Goal: Book appointment/travel/reservation

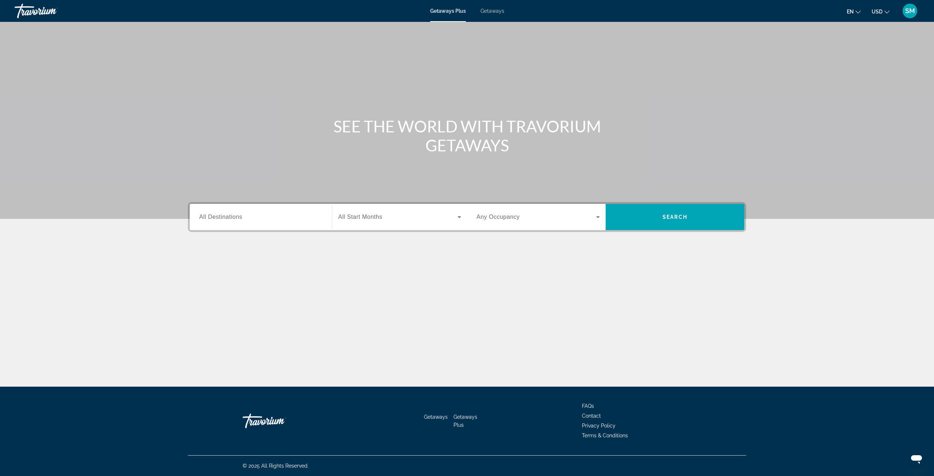
click at [232, 219] on span "All Destinations" at bounding box center [220, 217] width 43 height 6
click at [232, 219] on input "Destination All Destinations" at bounding box center [260, 217] width 123 height 9
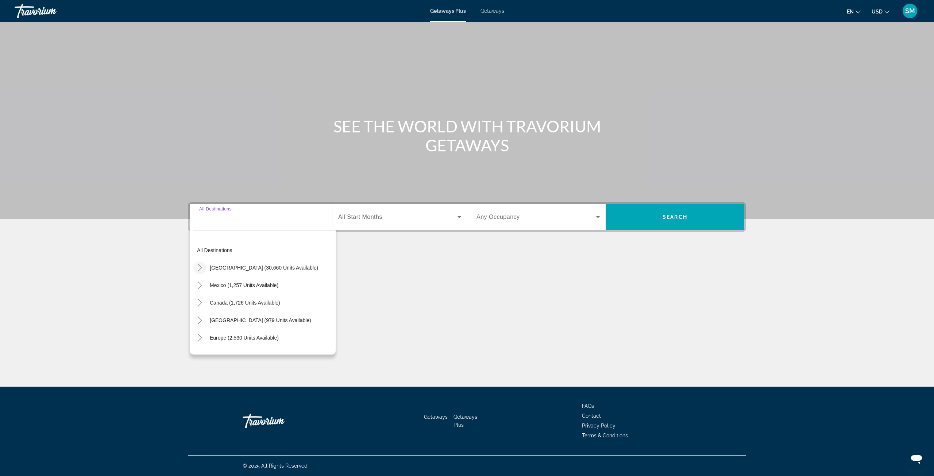
click at [205, 271] on mat-icon "Toggle United States (30,660 units available)" at bounding box center [199, 268] width 13 height 13
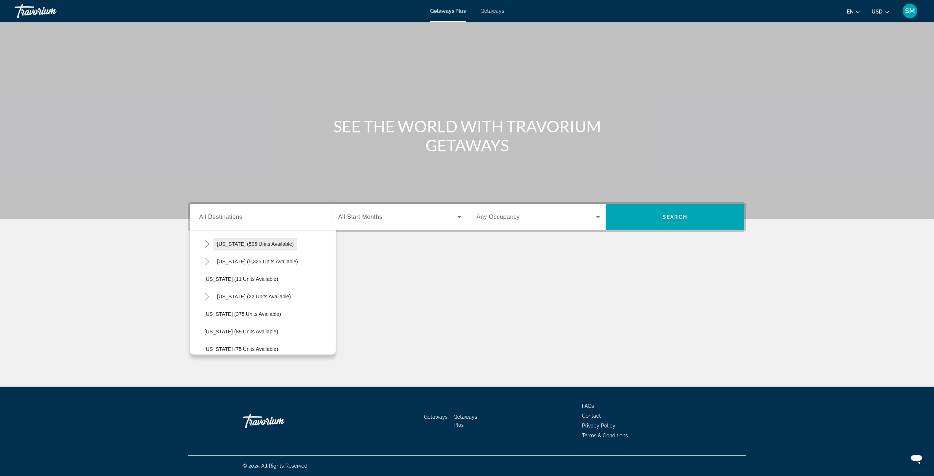
scroll to position [94, 0]
click at [213, 261] on span "Search widget" at bounding box center [257, 261] width 88 height 18
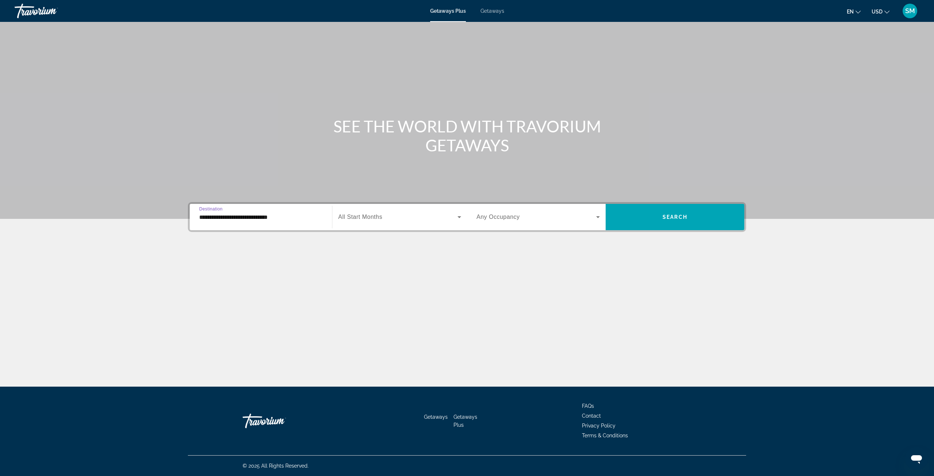
click at [274, 219] on input "**********" at bounding box center [260, 217] width 123 height 9
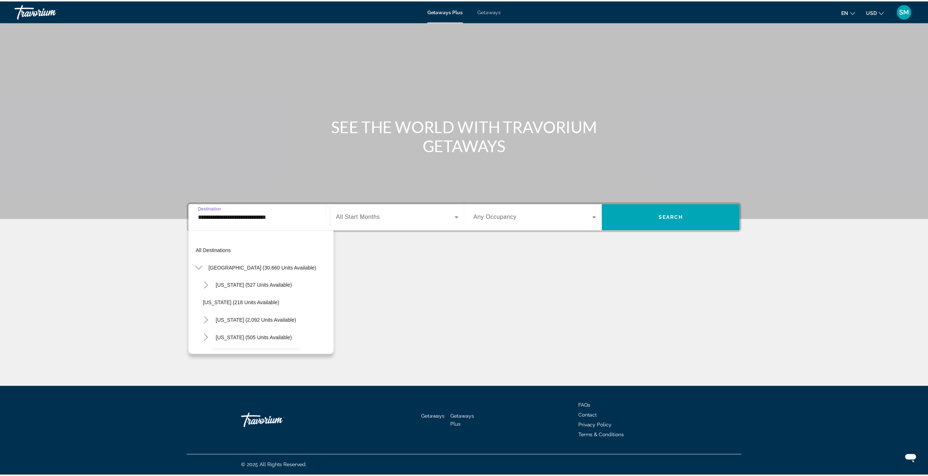
scroll to position [61, 0]
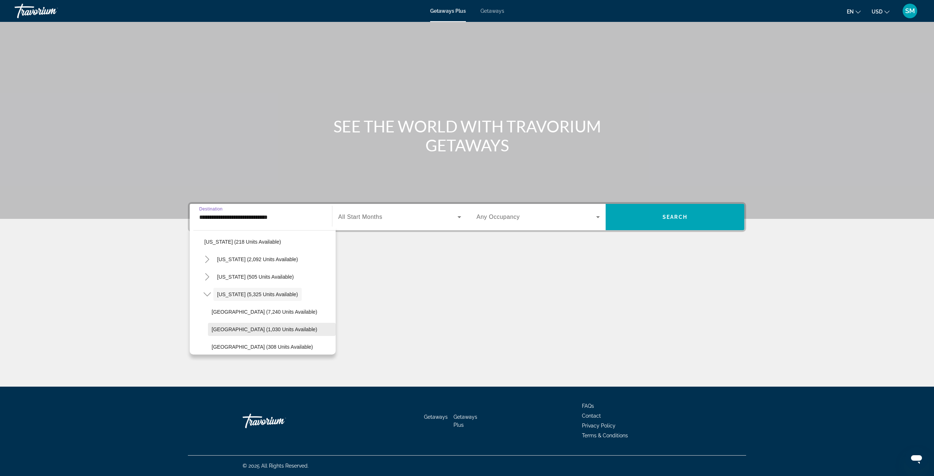
click at [265, 326] on span "Search widget" at bounding box center [272, 330] width 128 height 18
type input "**********"
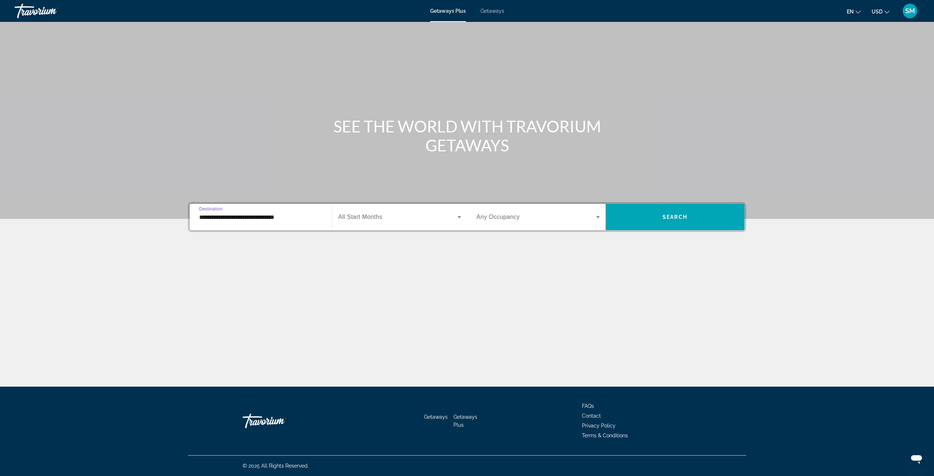
click at [402, 220] on span "Search widget" at bounding box center [397, 217] width 119 height 9
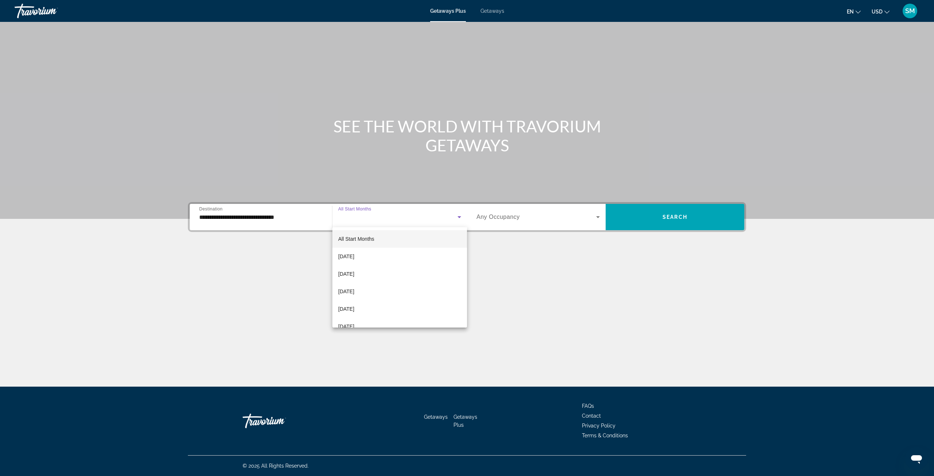
click at [381, 243] on mat-option "All Start Months" at bounding box center [399, 239] width 135 height 18
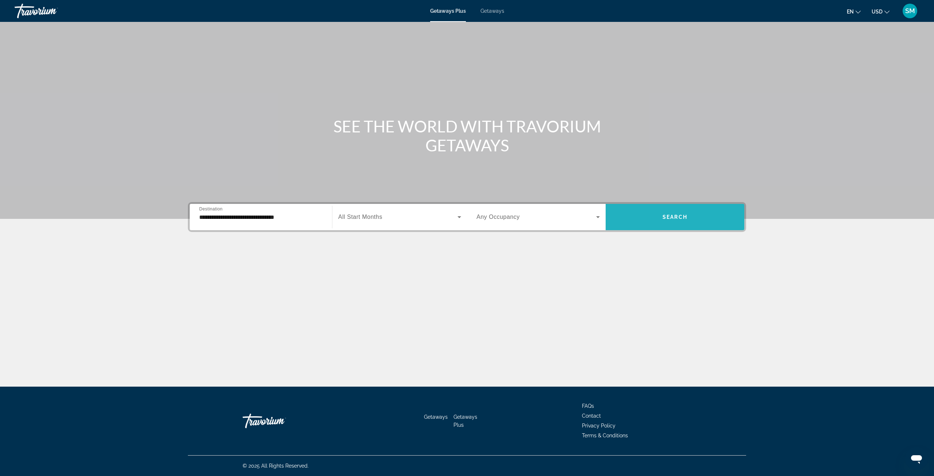
click at [670, 217] on span "Search" at bounding box center [674, 217] width 25 height 6
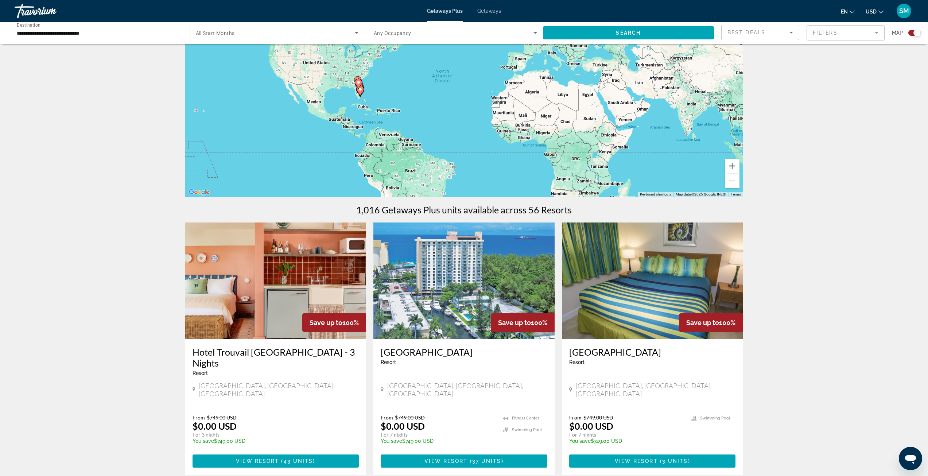
scroll to position [109, 0]
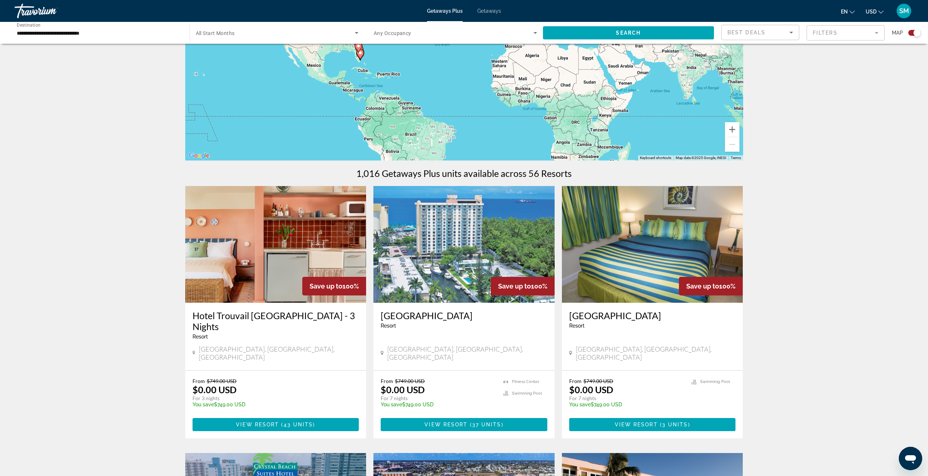
click at [467, 255] on img "Main content" at bounding box center [464, 244] width 181 height 117
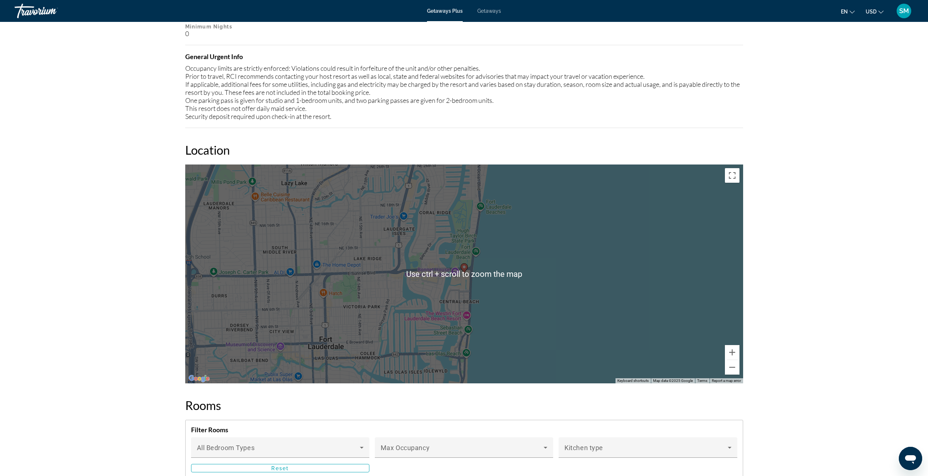
scroll to position [985, 0]
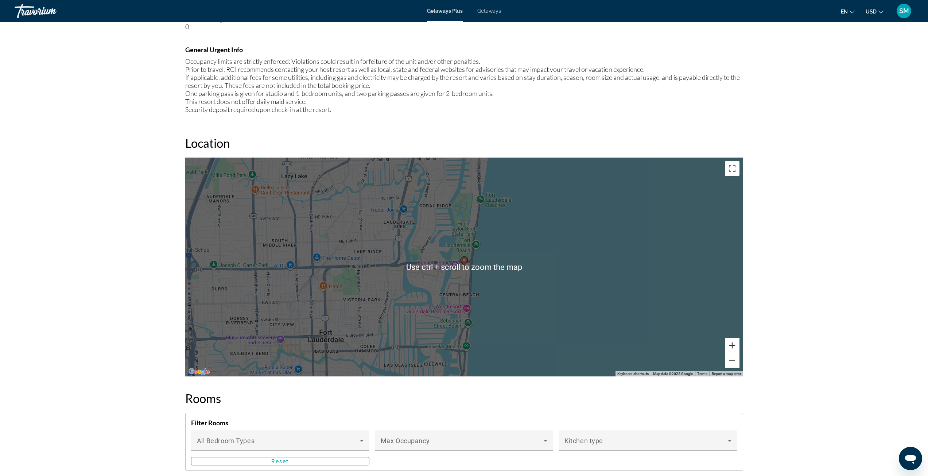
click at [738, 347] on button "Zoom in" at bounding box center [732, 345] width 15 height 15
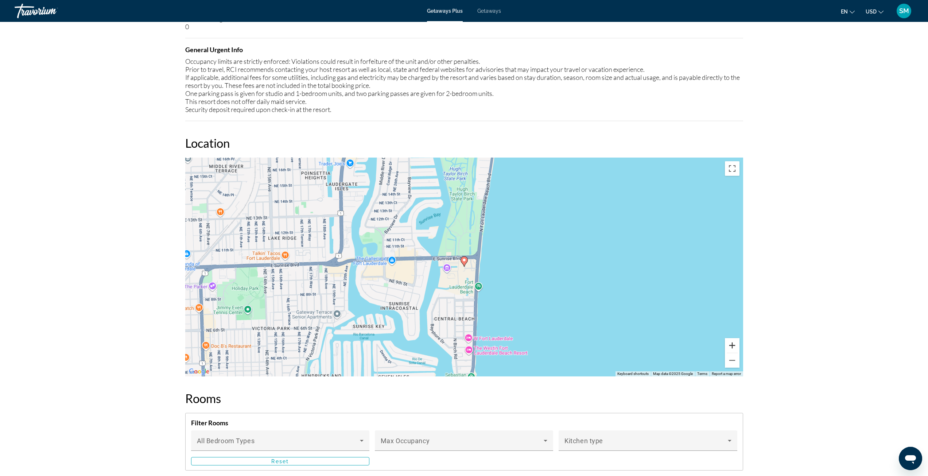
click at [738, 347] on button "Zoom in" at bounding box center [732, 345] width 15 height 15
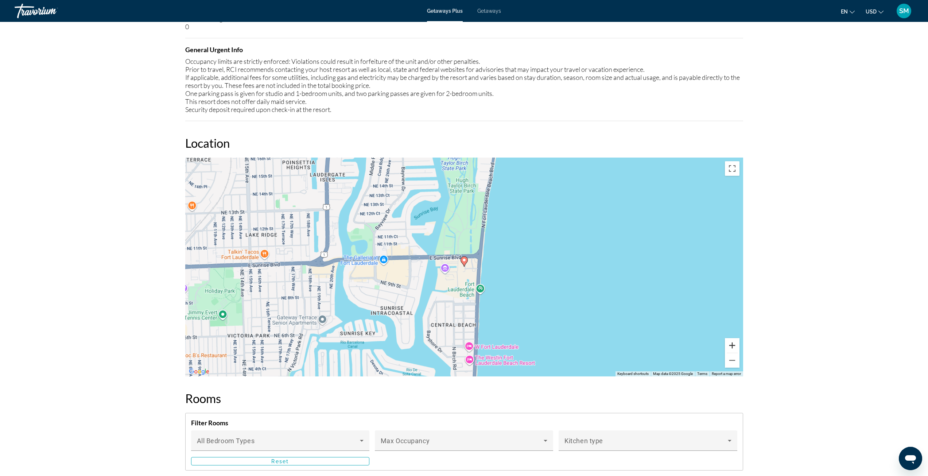
click at [738, 347] on button "Zoom in" at bounding box center [732, 345] width 15 height 15
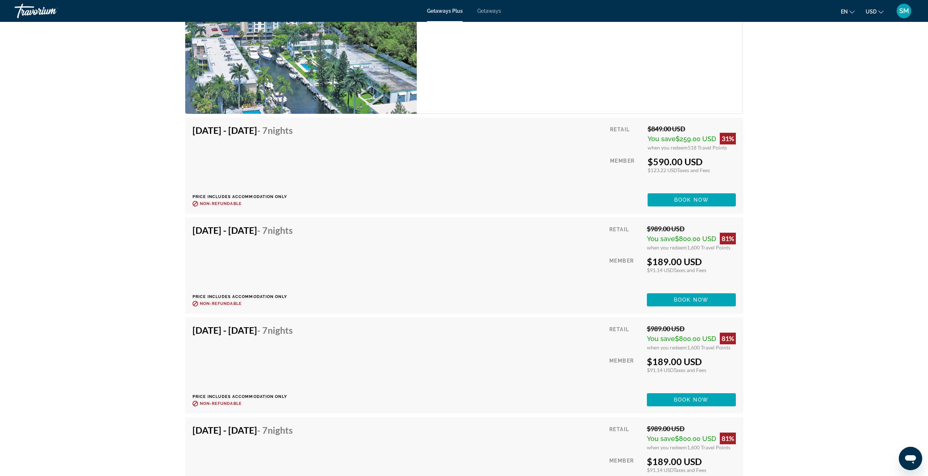
scroll to position [3740, 0]
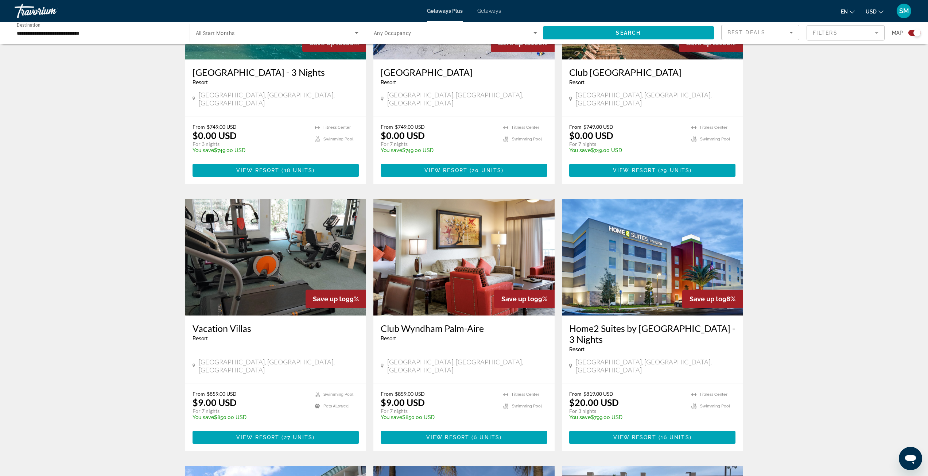
scroll to position [620, 0]
click at [459, 239] on img "Main content" at bounding box center [464, 256] width 181 height 117
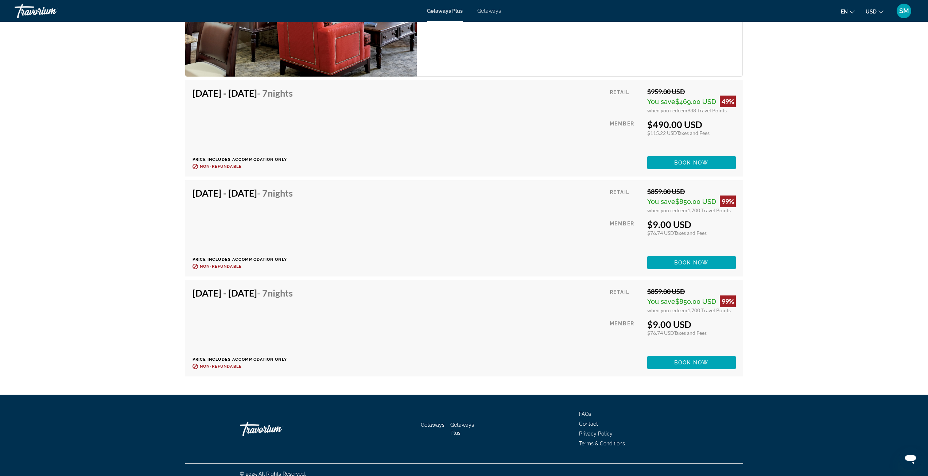
scroll to position [1272, 0]
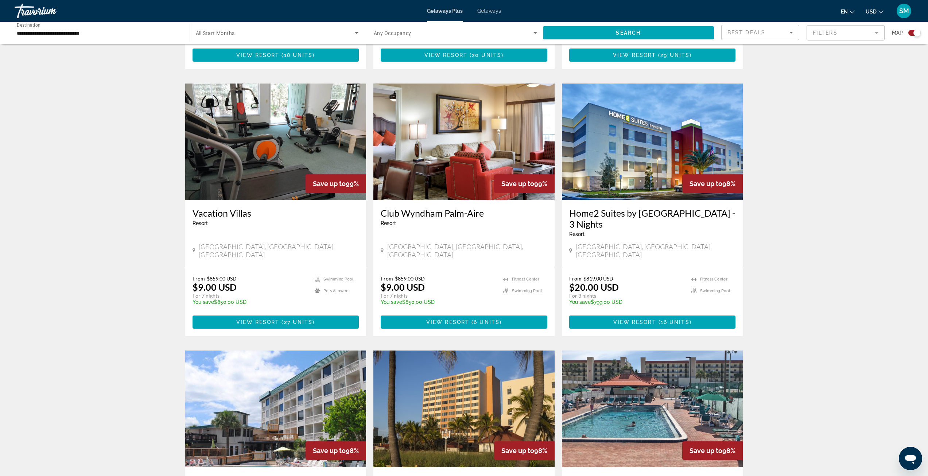
scroll to position [839, 0]
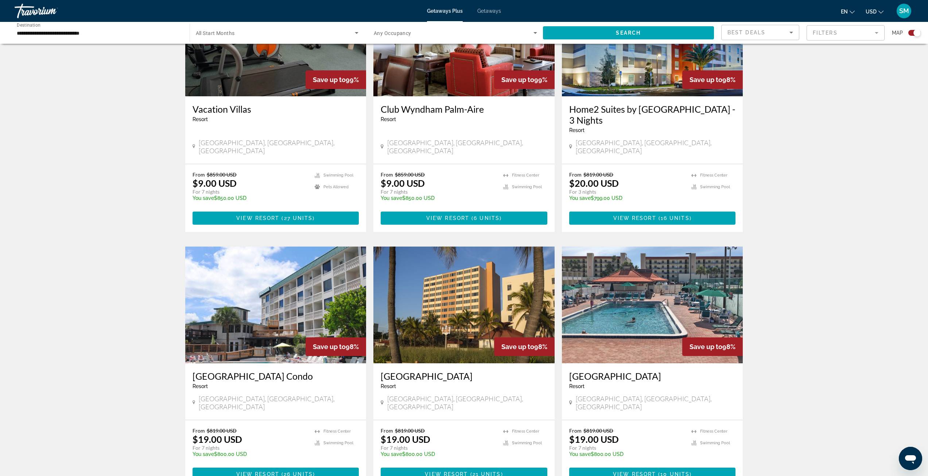
click at [664, 282] on img "Main content" at bounding box center [652, 305] width 181 height 117
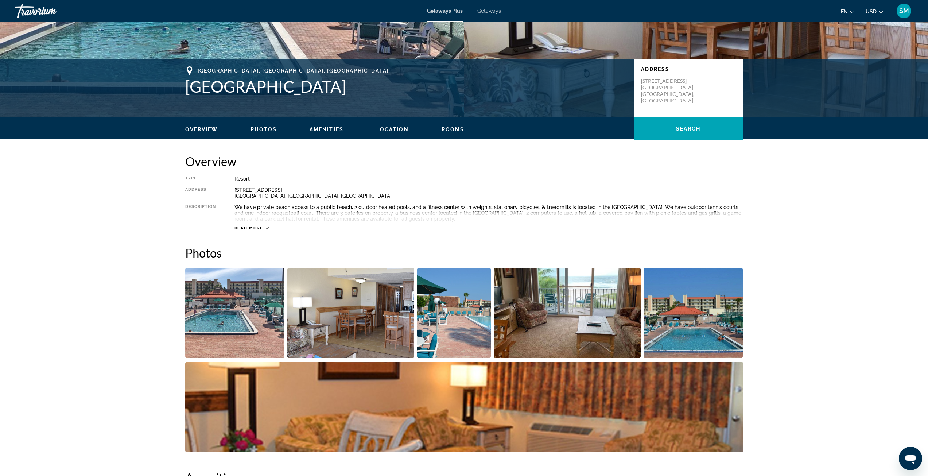
scroll to position [146, 0]
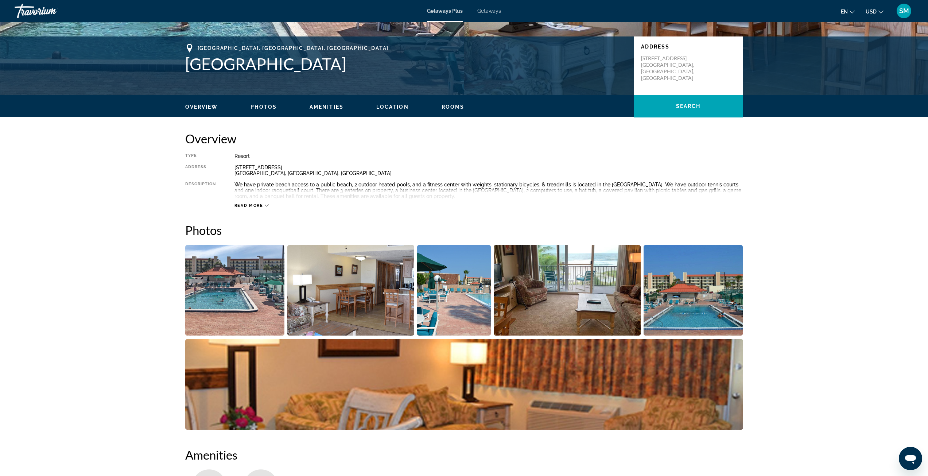
click at [241, 300] on img "Open full-screen image slider" at bounding box center [235, 290] width 100 height 90
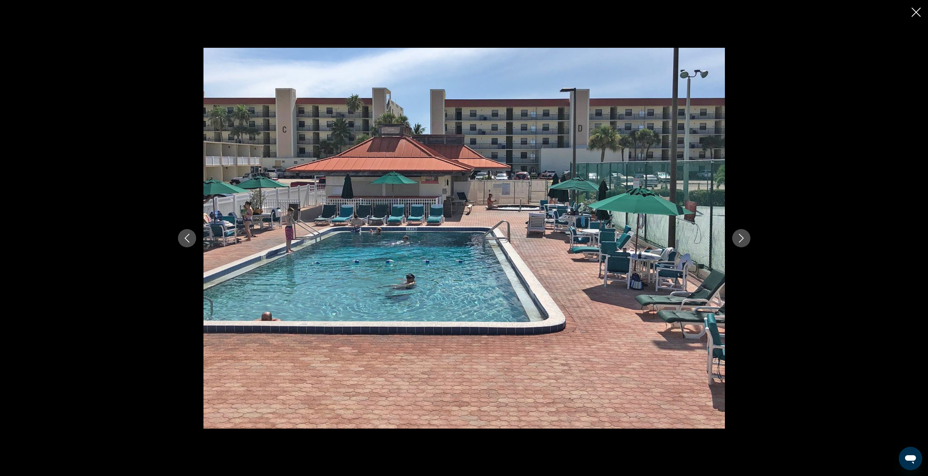
click at [745, 235] on icon "Next image" at bounding box center [741, 238] width 9 height 9
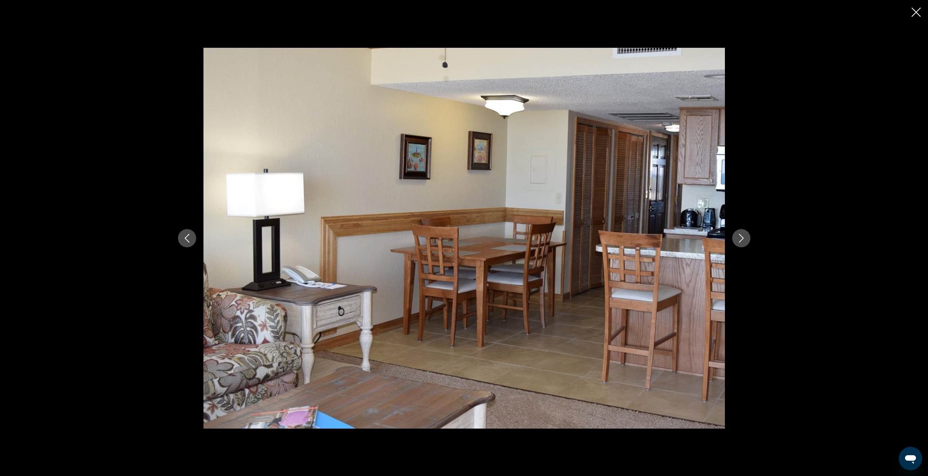
click at [745, 235] on icon "Next image" at bounding box center [741, 238] width 9 height 9
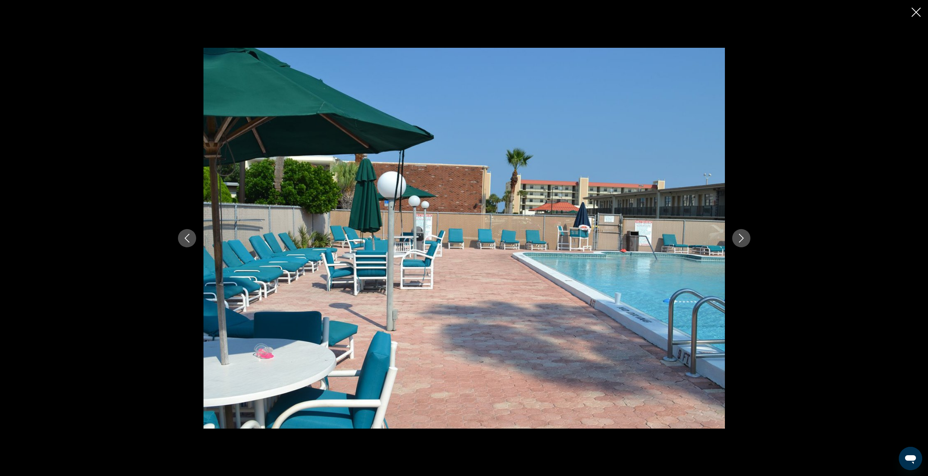
click at [745, 235] on icon "Next image" at bounding box center [741, 238] width 9 height 9
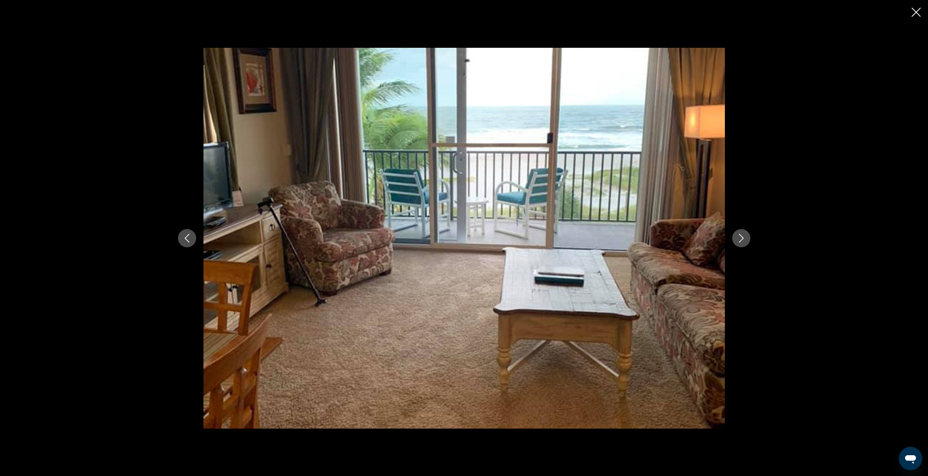
click at [745, 235] on icon "Next image" at bounding box center [741, 238] width 9 height 9
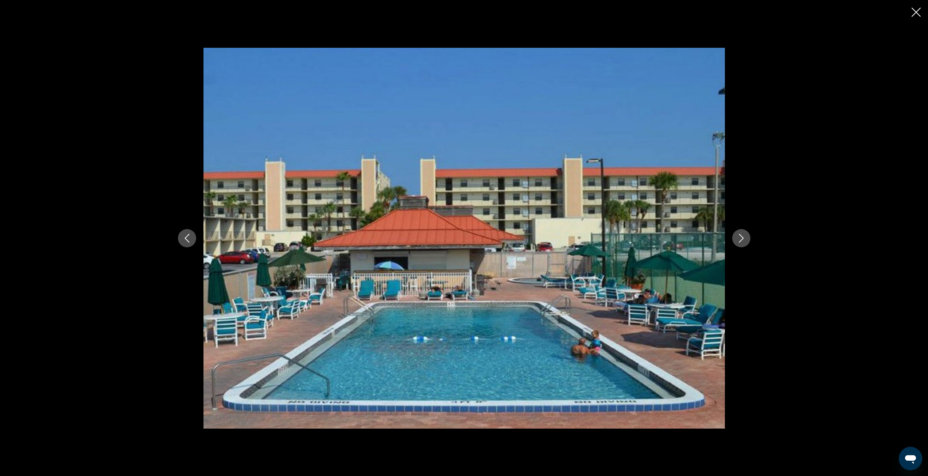
click at [745, 235] on icon "Next image" at bounding box center [741, 238] width 9 height 9
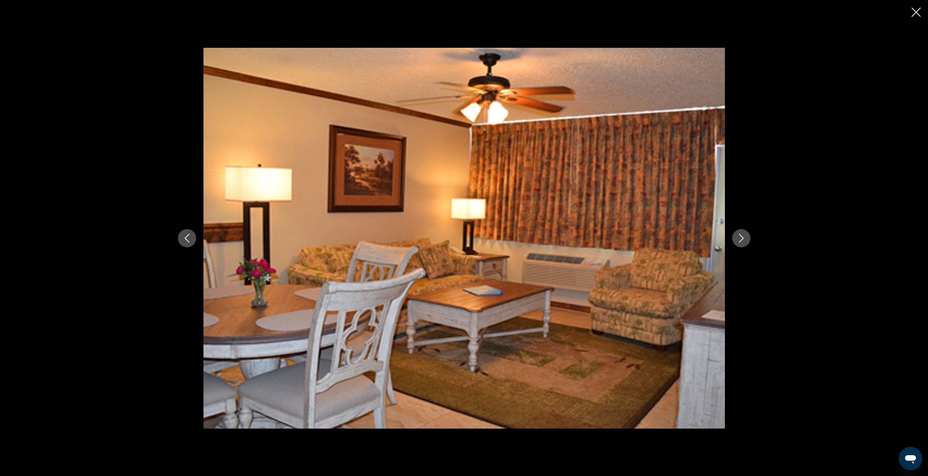
click at [745, 235] on icon "Next image" at bounding box center [741, 238] width 9 height 9
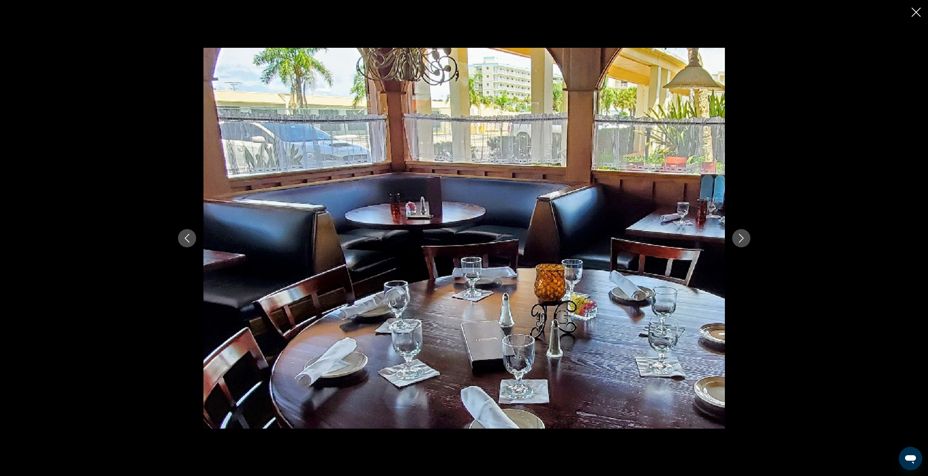
click at [745, 235] on icon "Next image" at bounding box center [741, 238] width 9 height 9
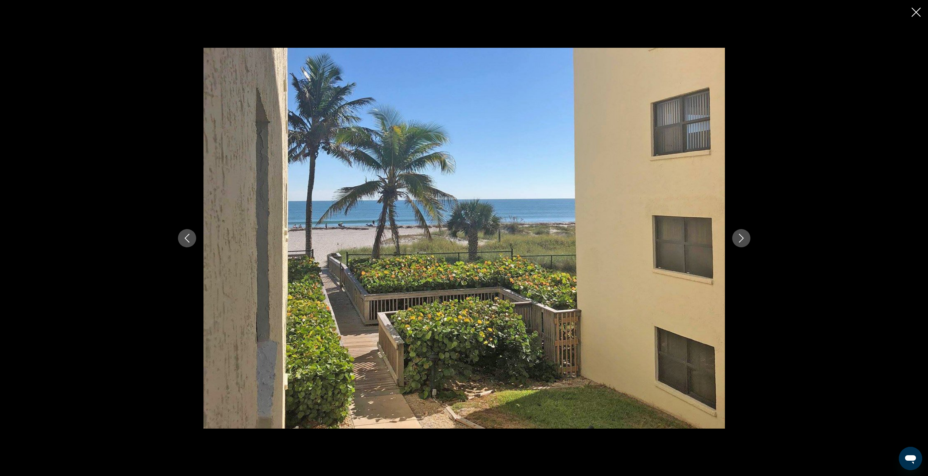
click at [745, 235] on icon "Next image" at bounding box center [741, 238] width 9 height 9
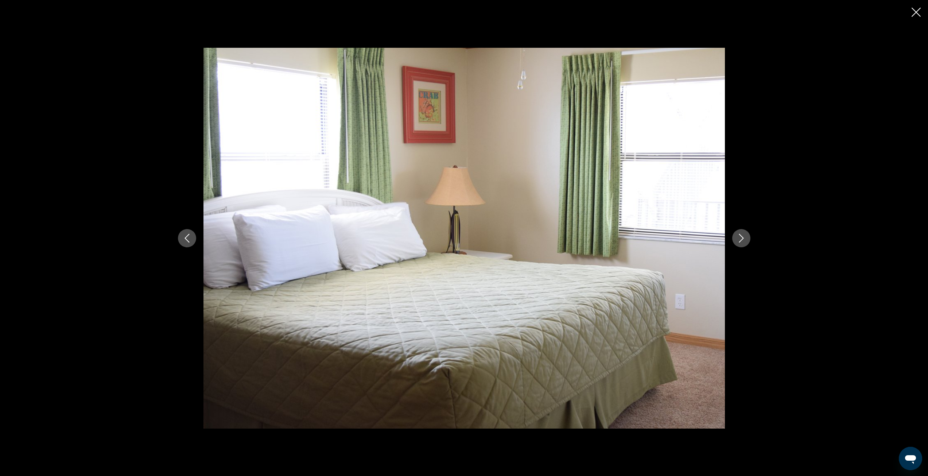
click at [745, 235] on icon "Next image" at bounding box center [741, 238] width 9 height 9
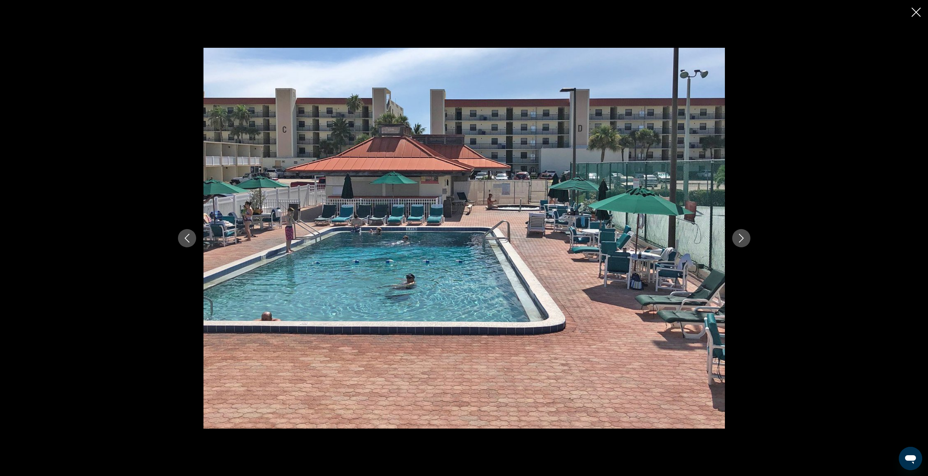
click at [745, 235] on icon "Next image" at bounding box center [741, 238] width 9 height 9
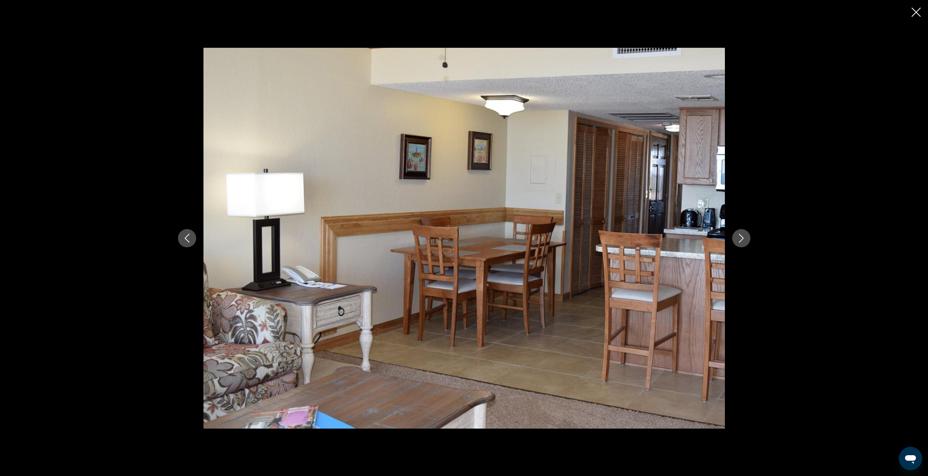
click at [914, 9] on icon "Close slideshow" at bounding box center [916, 12] width 9 height 9
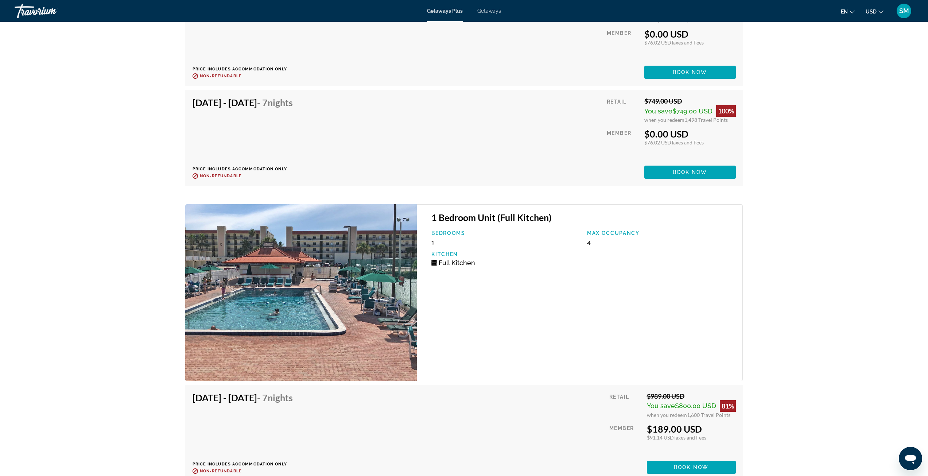
scroll to position [1754, 0]
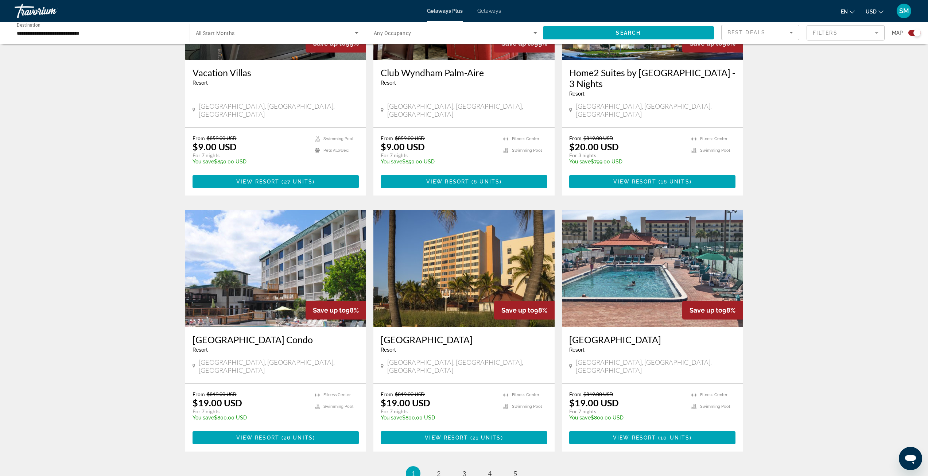
scroll to position [952, 0]
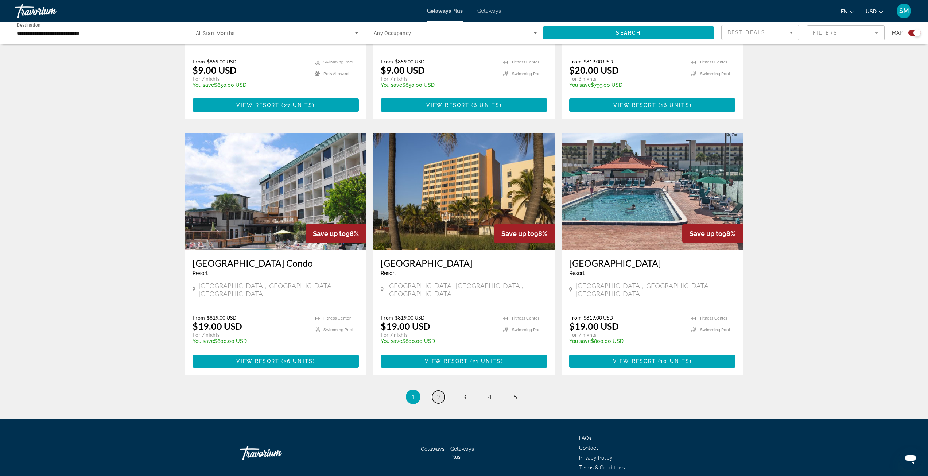
click at [439, 393] on span "2" at bounding box center [439, 397] width 4 height 8
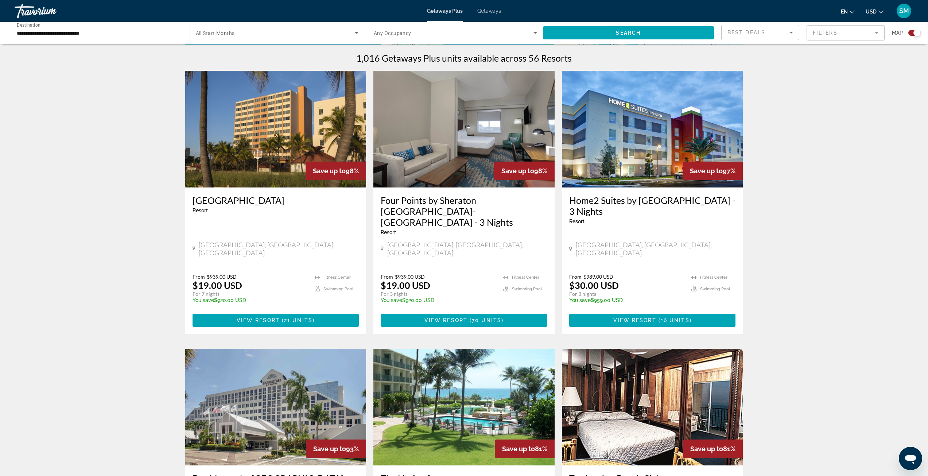
scroll to position [255, 0]
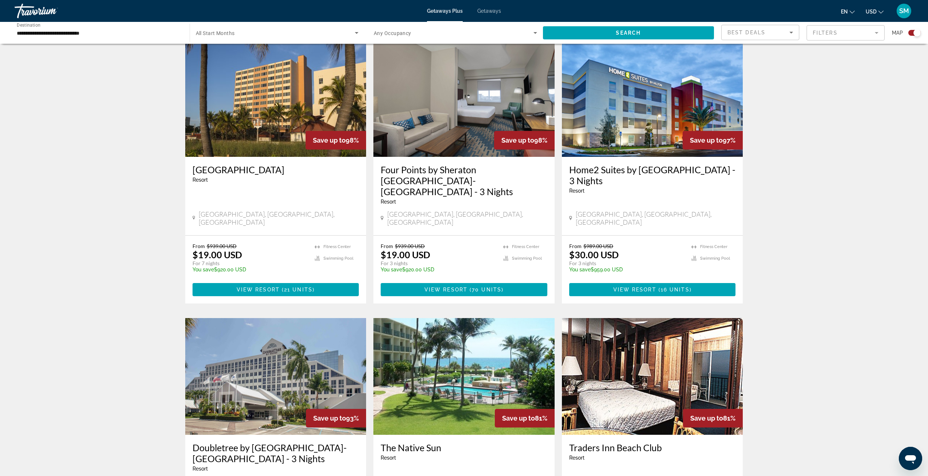
click at [268, 135] on img "Main content" at bounding box center [275, 98] width 181 height 117
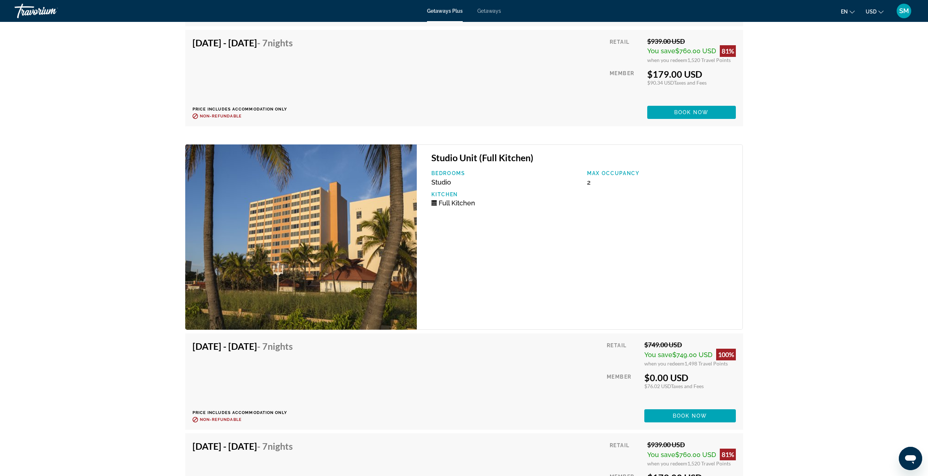
scroll to position [2586, 0]
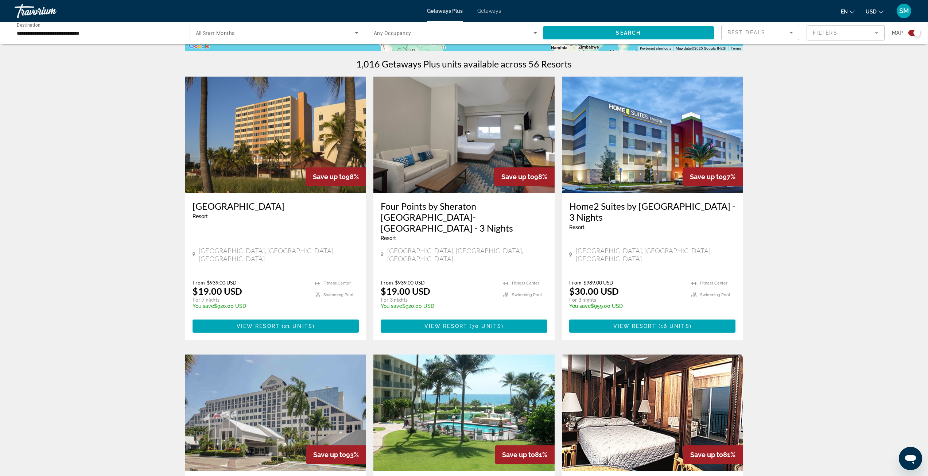
scroll to position [146, 0]
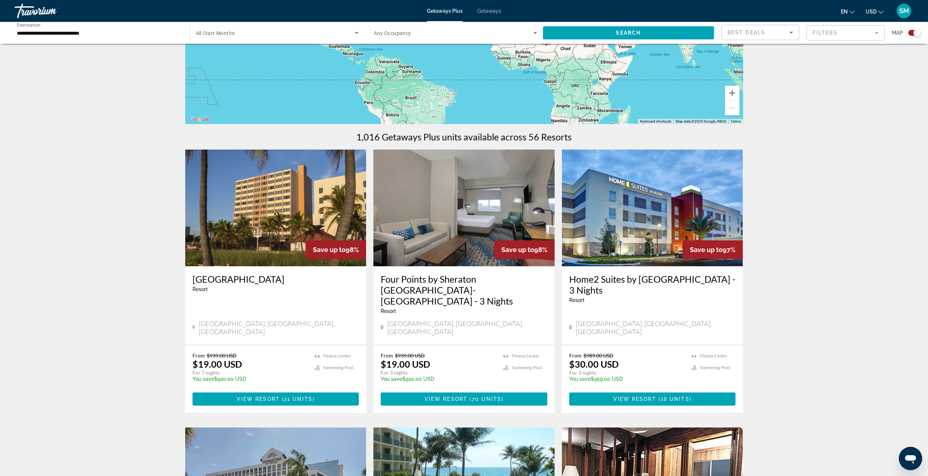
click at [434, 285] on h3 "Four Points by Sheraton [GEOGRAPHIC_DATA]-[GEOGRAPHIC_DATA] - 3 Nights" at bounding box center [464, 290] width 167 height 33
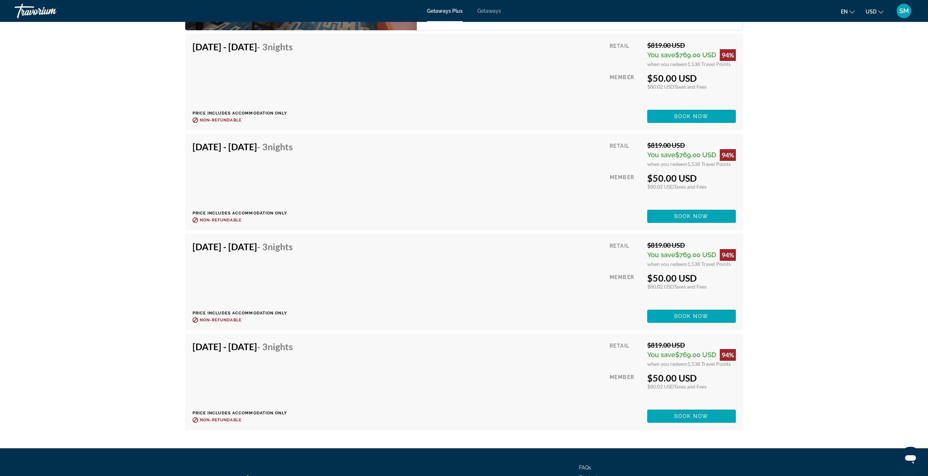
scroll to position [4638, 0]
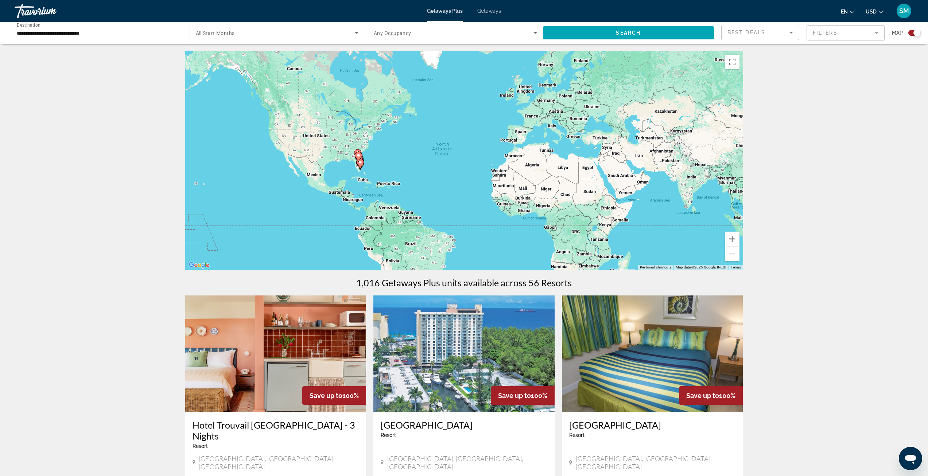
click at [89, 36] on input "**********" at bounding box center [98, 33] width 163 height 9
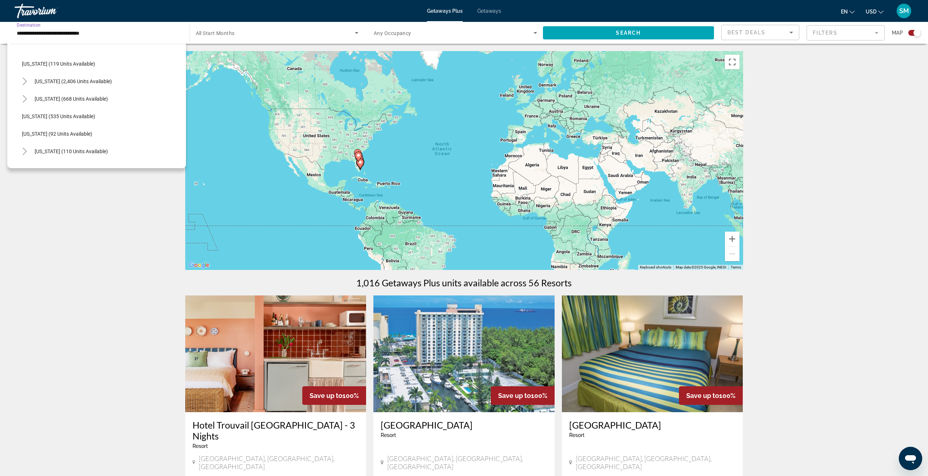
scroll to position [511, 0]
click at [23, 98] on icon "Toggle North Carolina (688 units available)" at bounding box center [24, 95] width 7 height 7
click at [45, 113] on span "Coastal (483 units available)" at bounding box center [61, 114] width 65 height 6
type input "**********"
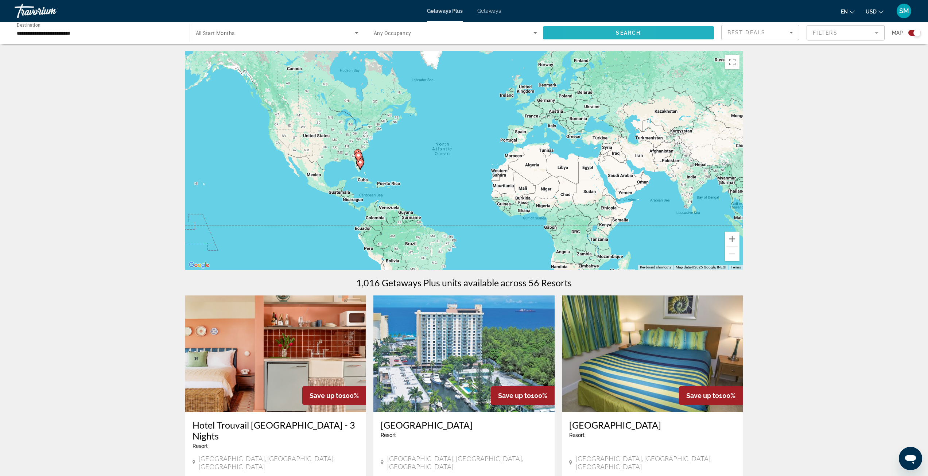
click at [592, 30] on span "Search widget" at bounding box center [628, 33] width 171 height 18
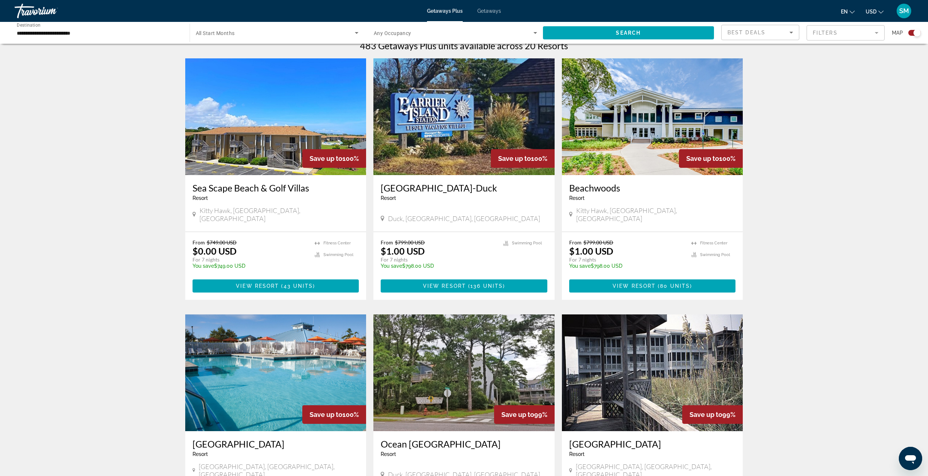
scroll to position [91, 0]
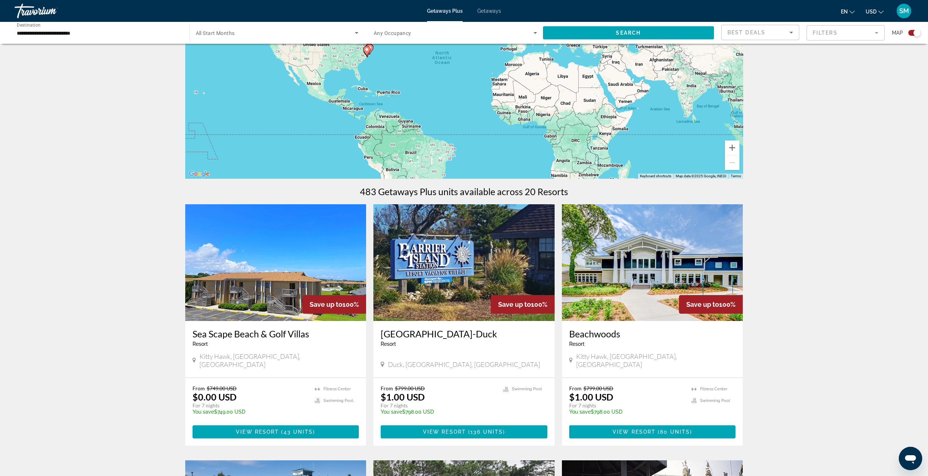
click at [661, 268] on img "Main content" at bounding box center [652, 262] width 181 height 117
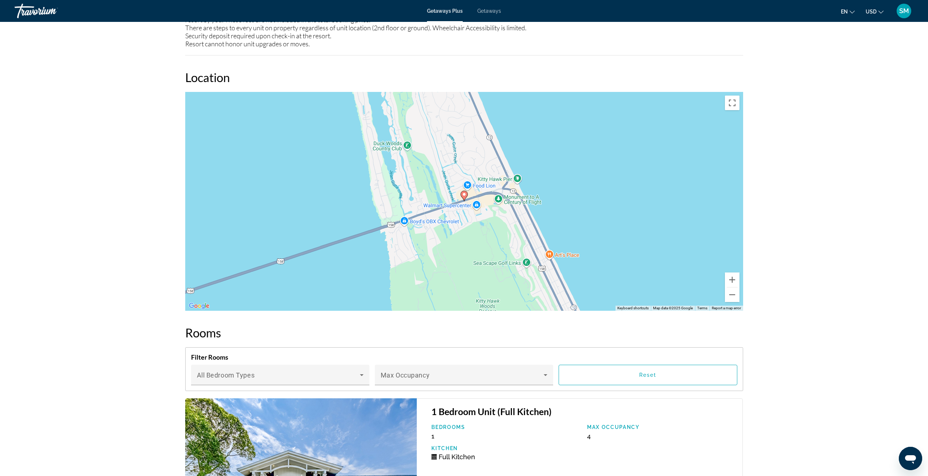
scroll to position [985, 0]
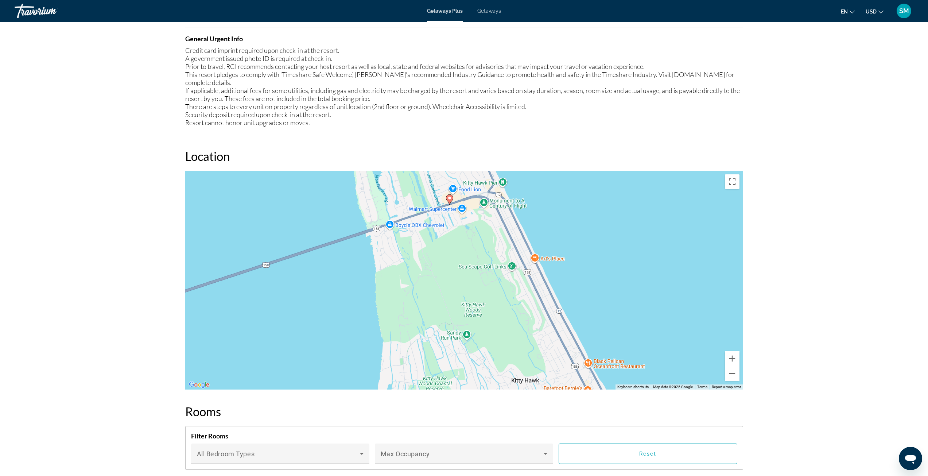
drag, startPoint x: 504, startPoint y: 366, endPoint x: 488, endPoint y: 289, distance: 78.8
click at [488, 289] on div "To activate drag with keyboard, press Alt + Enter. Once in keyboard drag state,…" at bounding box center [464, 280] width 558 height 219
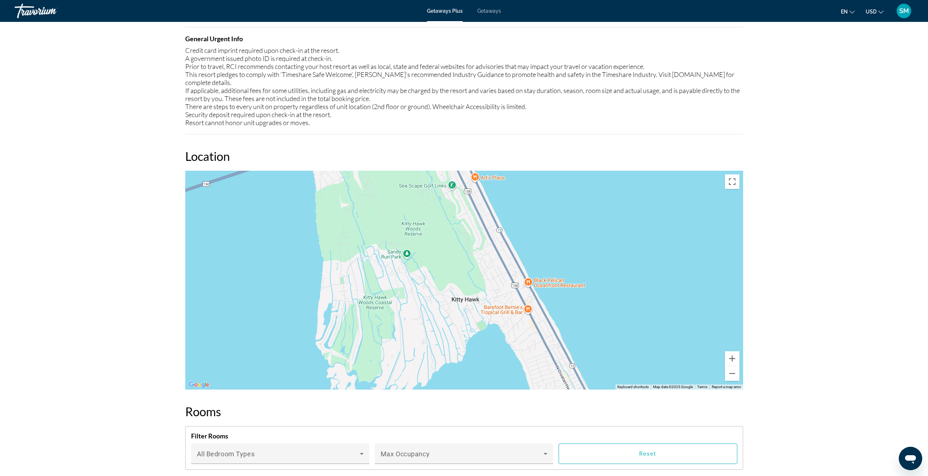
drag, startPoint x: 492, startPoint y: 333, endPoint x: 432, endPoint y: 251, distance: 101.7
click at [432, 251] on div "To activate drag with keyboard, press Alt + Enter. Once in keyboard drag state,…" at bounding box center [464, 280] width 558 height 219
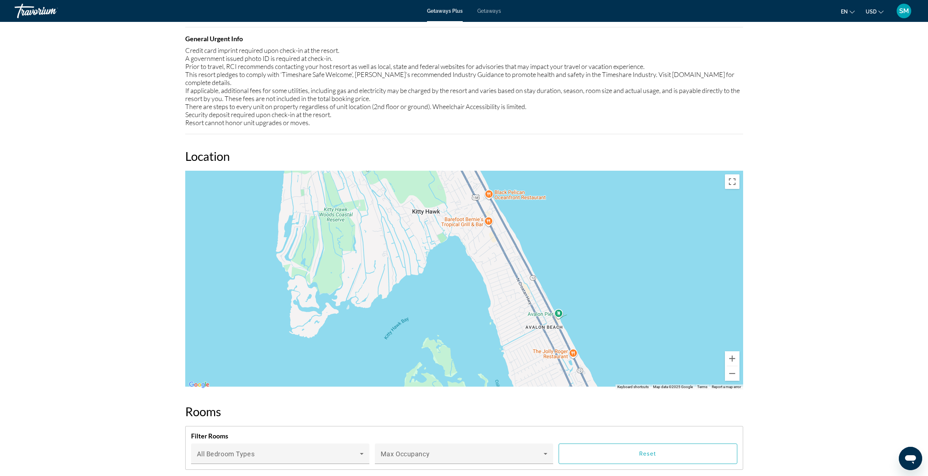
drag, startPoint x: 471, startPoint y: 301, endPoint x: 430, endPoint y: 209, distance: 101.4
click at [430, 209] on div "To activate drag with keyboard, press Alt + Enter. Once in keyboard drag state,…" at bounding box center [464, 280] width 558 height 219
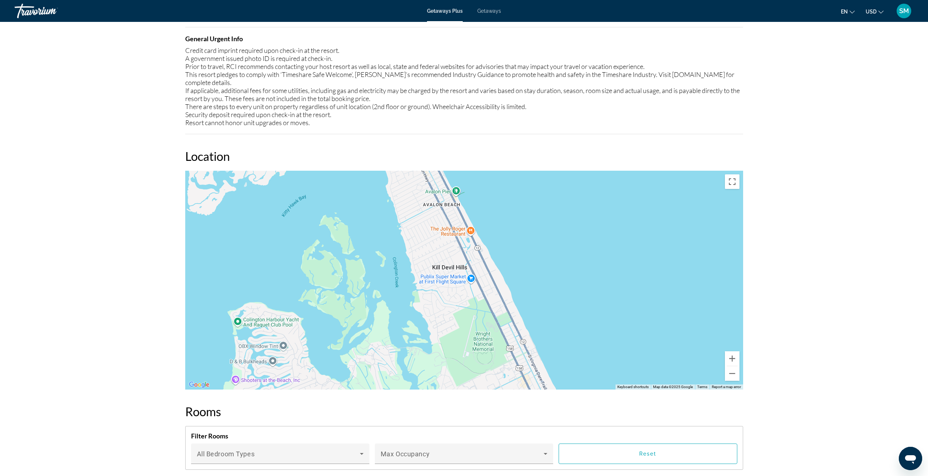
drag, startPoint x: 542, startPoint y: 327, endPoint x: 441, endPoint y: 206, distance: 157.2
click at [441, 206] on div "Main content" at bounding box center [464, 280] width 558 height 219
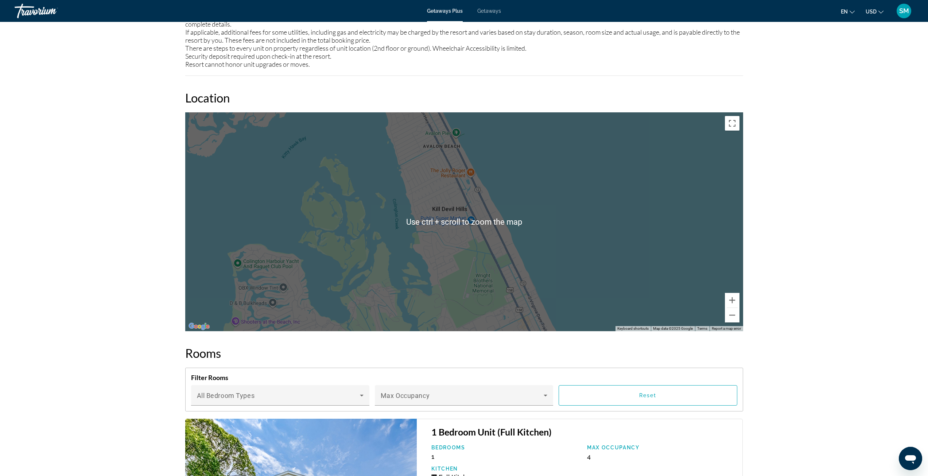
scroll to position [948, 0]
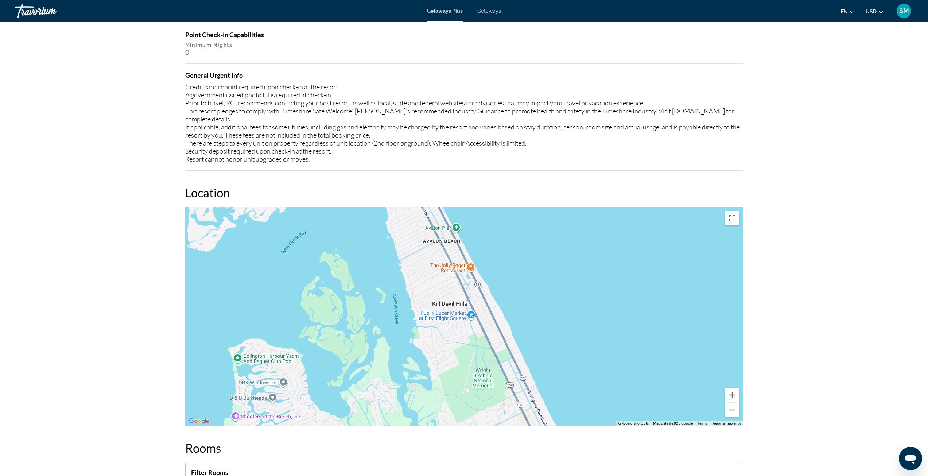
click at [733, 403] on button "Zoom out" at bounding box center [732, 410] width 15 height 15
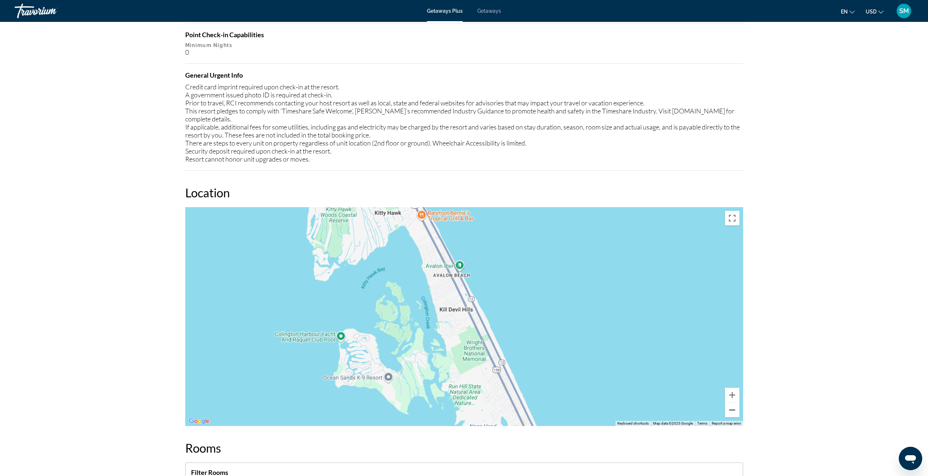
click at [733, 403] on button "Zoom out" at bounding box center [732, 410] width 15 height 15
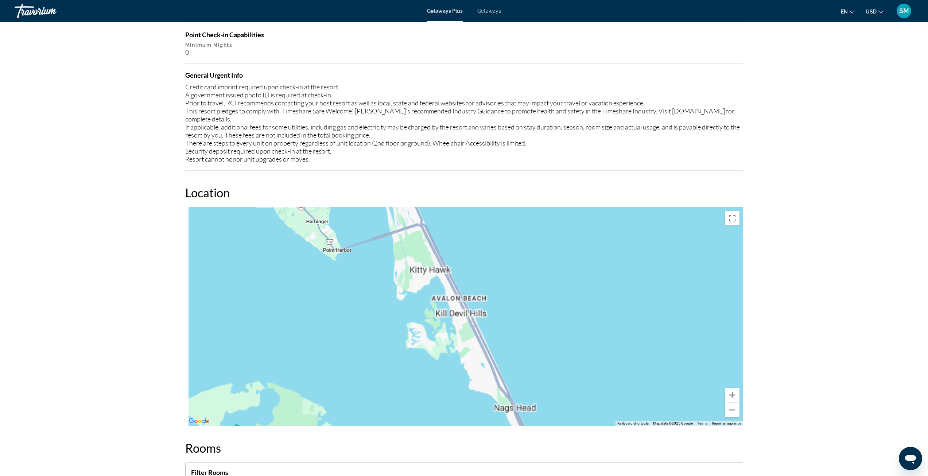
click at [733, 403] on button "Zoom out" at bounding box center [732, 410] width 15 height 15
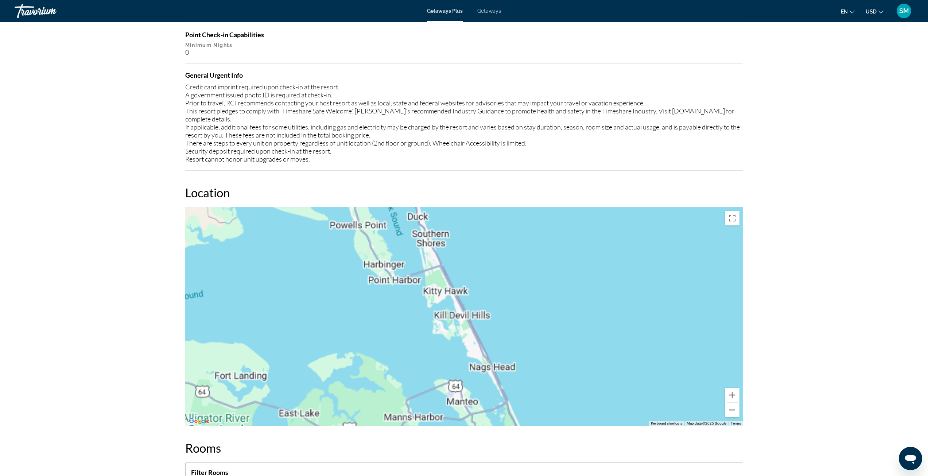
click at [733, 403] on button "Zoom out" at bounding box center [732, 410] width 15 height 15
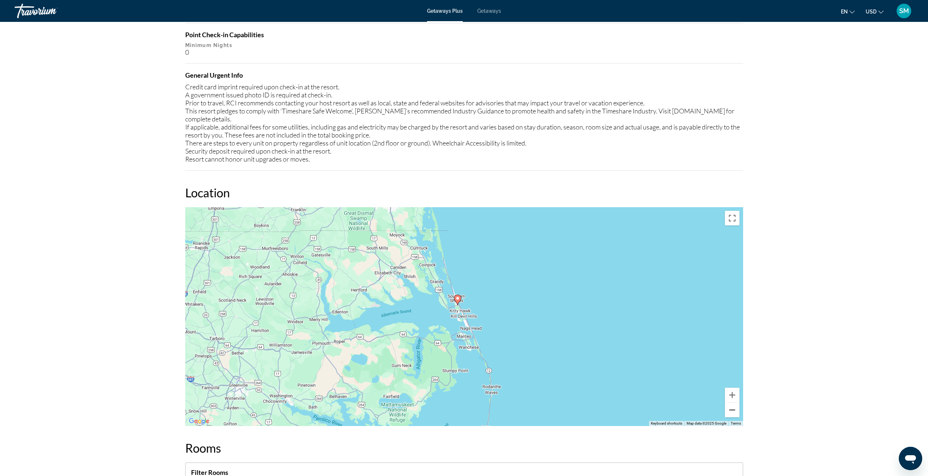
click at [733, 403] on button "Zoom out" at bounding box center [732, 410] width 15 height 15
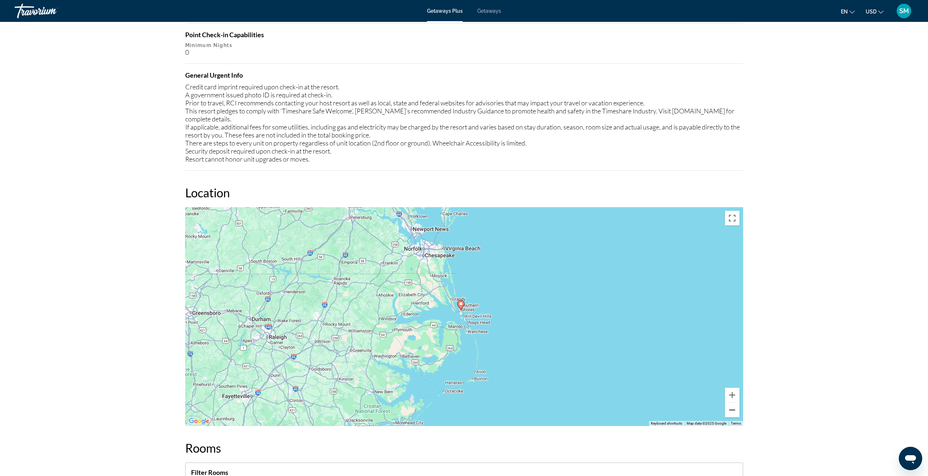
click at [733, 403] on button "Zoom out" at bounding box center [732, 410] width 15 height 15
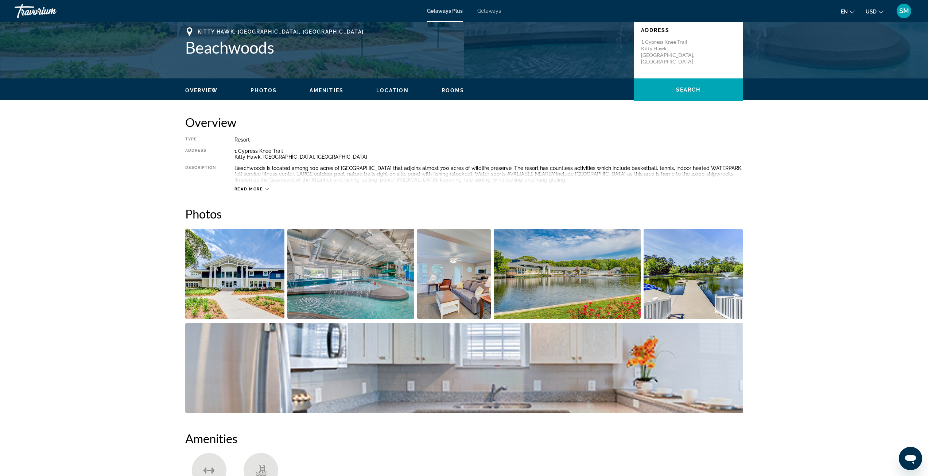
scroll to position [36, 0]
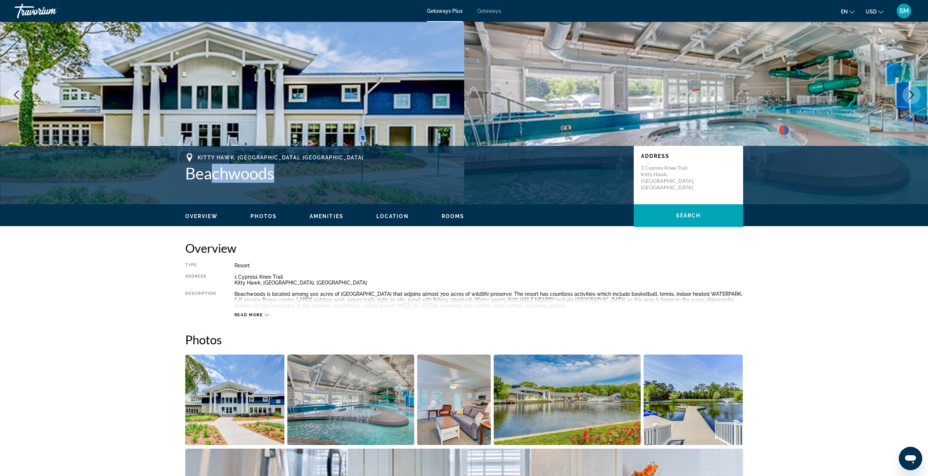
drag, startPoint x: 276, startPoint y: 176, endPoint x: 204, endPoint y: 176, distance: 72.2
click at [214, 176] on h1 "Beachwoods" at bounding box center [405, 173] width 441 height 19
drag, startPoint x: 189, startPoint y: 174, endPoint x: 277, endPoint y: 175, distance: 87.9
click at [277, 175] on h1 "Beachwoods" at bounding box center [405, 173] width 441 height 19
copy h1 "Beachwoods"
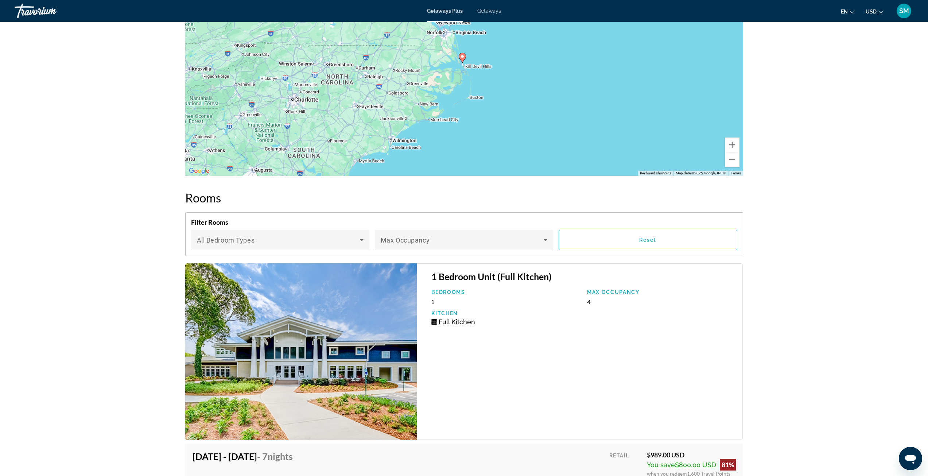
scroll to position [1131, 0]
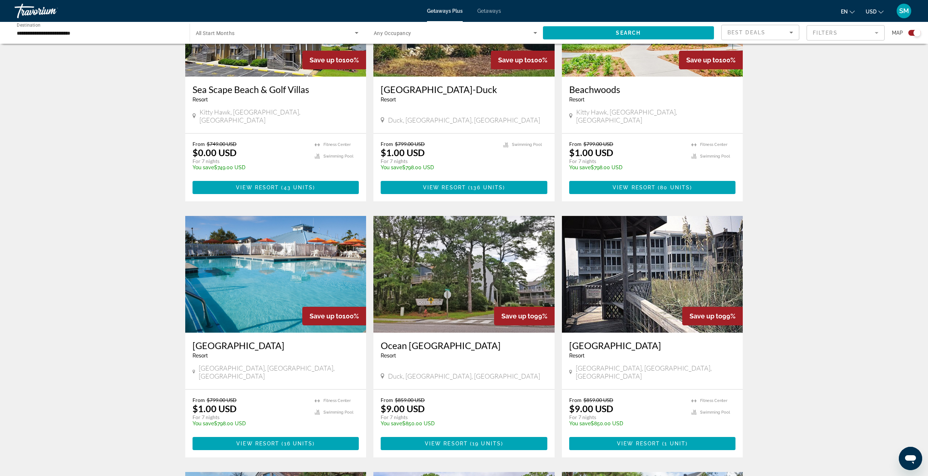
scroll to position [365, 0]
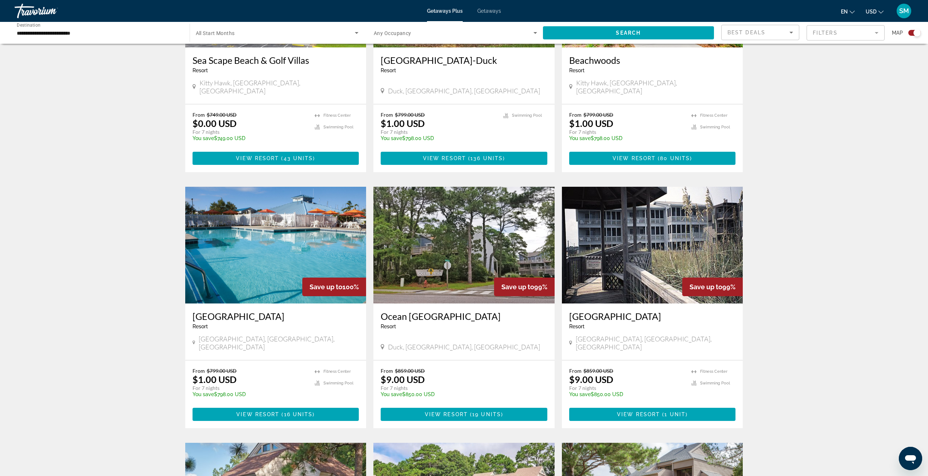
click at [646, 237] on img "Main content" at bounding box center [652, 245] width 181 height 117
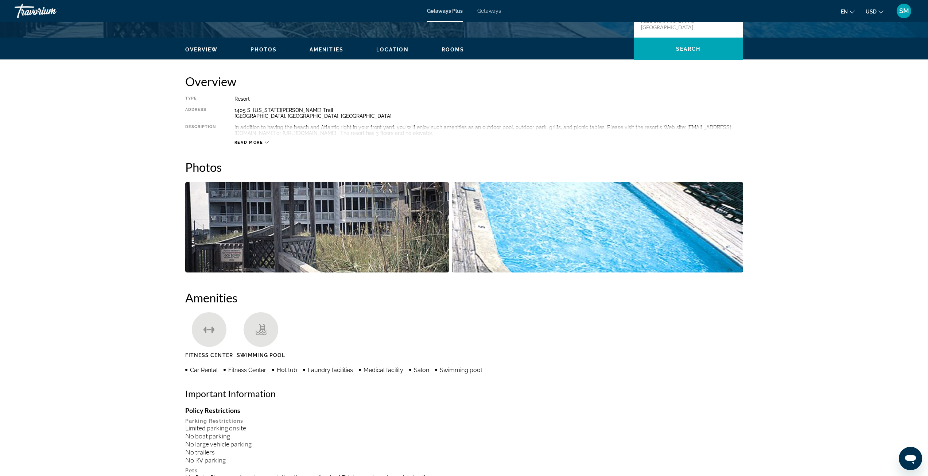
scroll to position [202, 0]
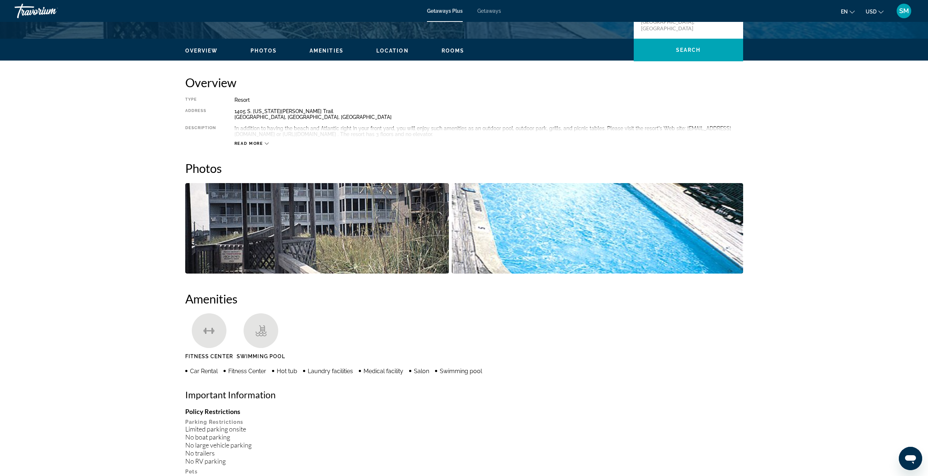
click at [404, 224] on img "Open full-screen image slider" at bounding box center [317, 228] width 264 height 90
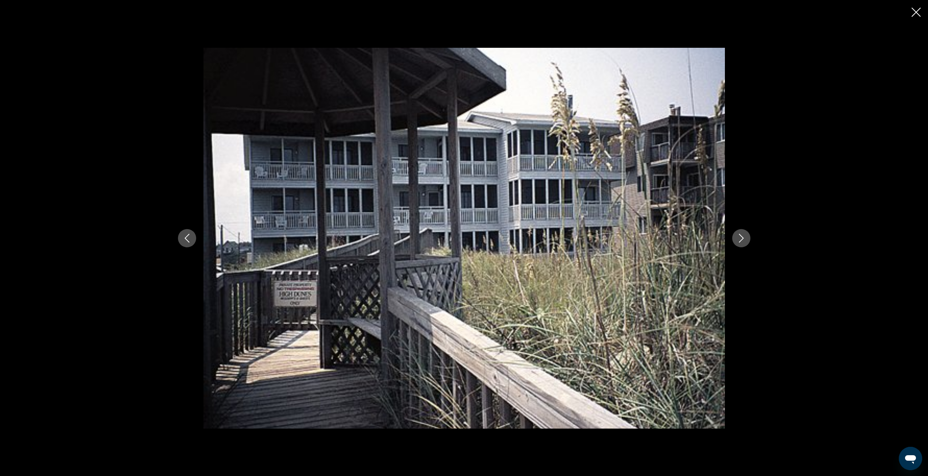
click at [747, 238] on button "Next image" at bounding box center [741, 238] width 18 height 18
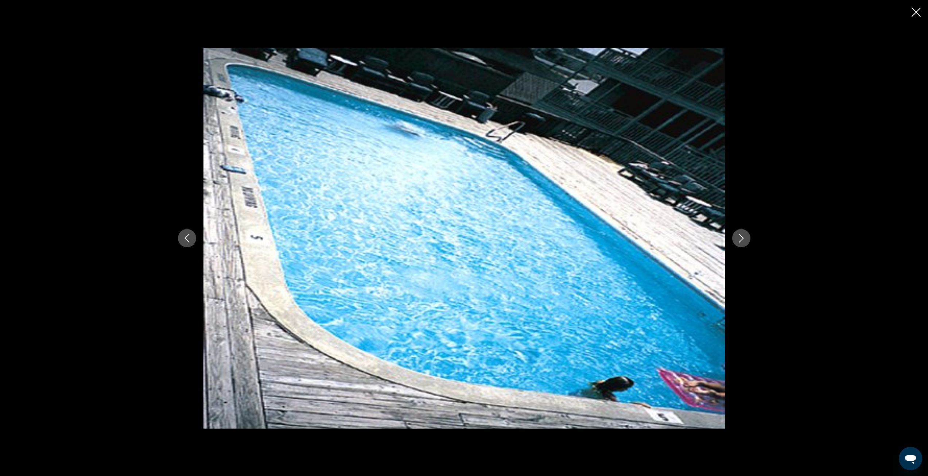
click at [747, 238] on button "Next image" at bounding box center [741, 238] width 18 height 18
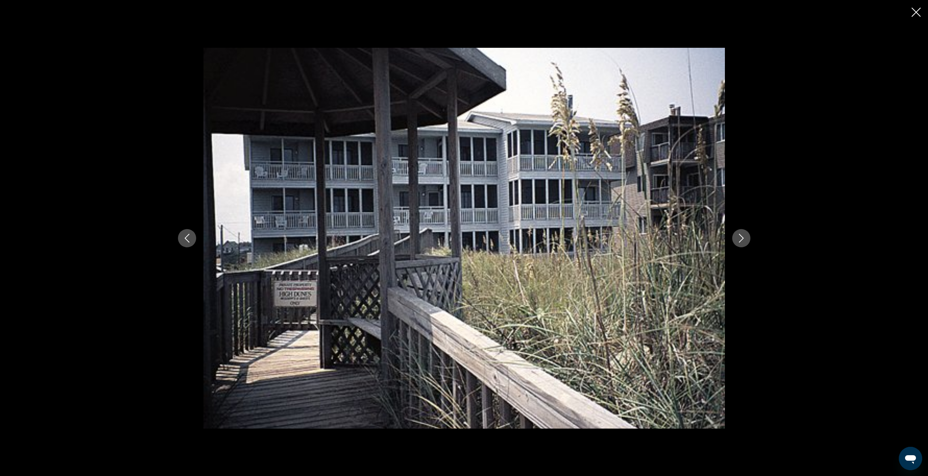
click at [747, 238] on button "Next image" at bounding box center [741, 238] width 18 height 18
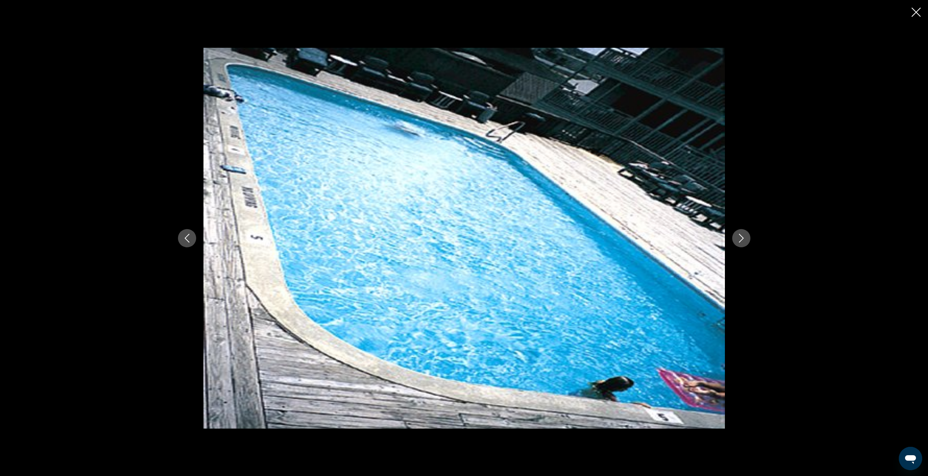
click at [747, 238] on button "Next image" at bounding box center [741, 238] width 18 height 18
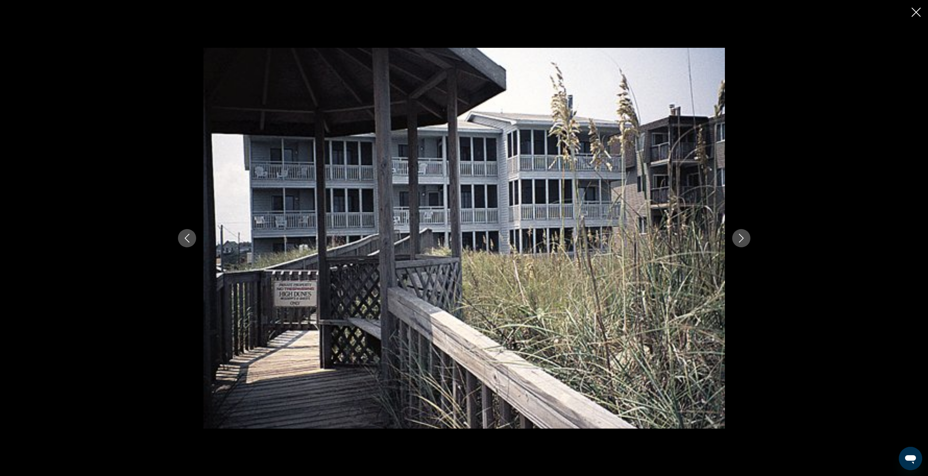
click at [920, 9] on icon "Close slideshow" at bounding box center [916, 12] width 9 height 9
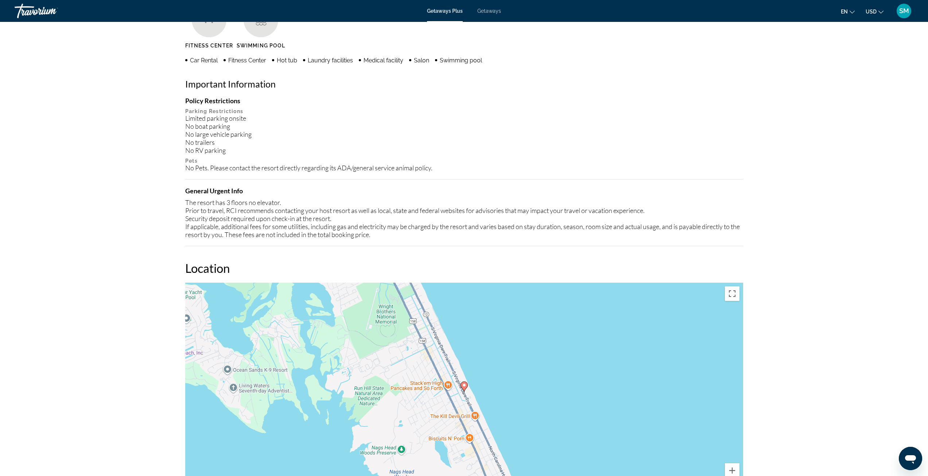
scroll to position [603, 0]
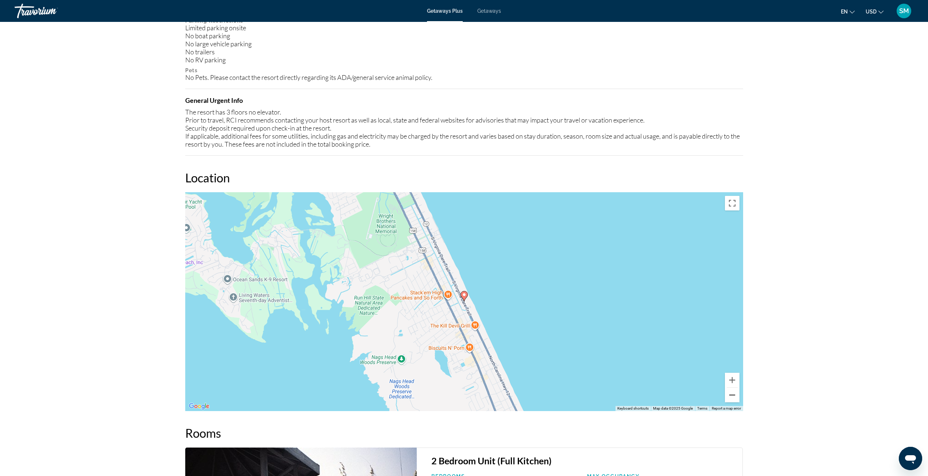
click at [730, 395] on button "Zoom out" at bounding box center [732, 395] width 15 height 15
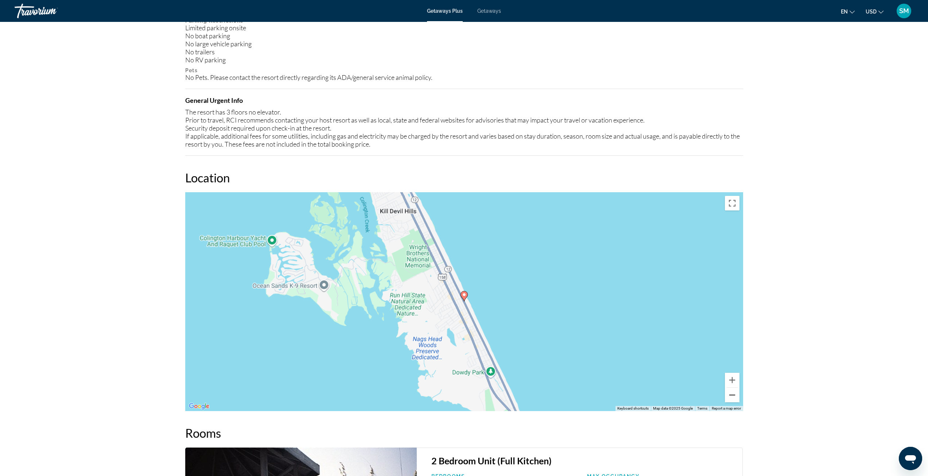
click at [730, 395] on button "Zoom out" at bounding box center [732, 395] width 15 height 15
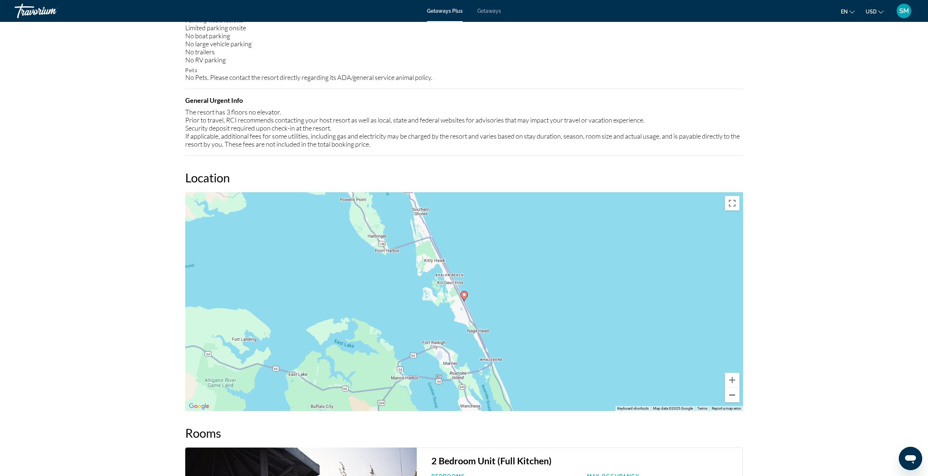
click at [730, 395] on button "Zoom out" at bounding box center [732, 395] width 15 height 15
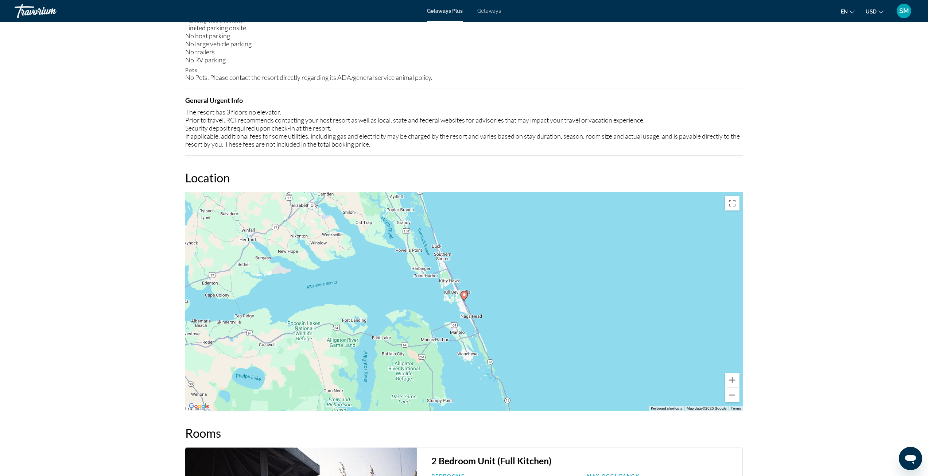
click at [730, 395] on button "Zoom out" at bounding box center [732, 395] width 15 height 15
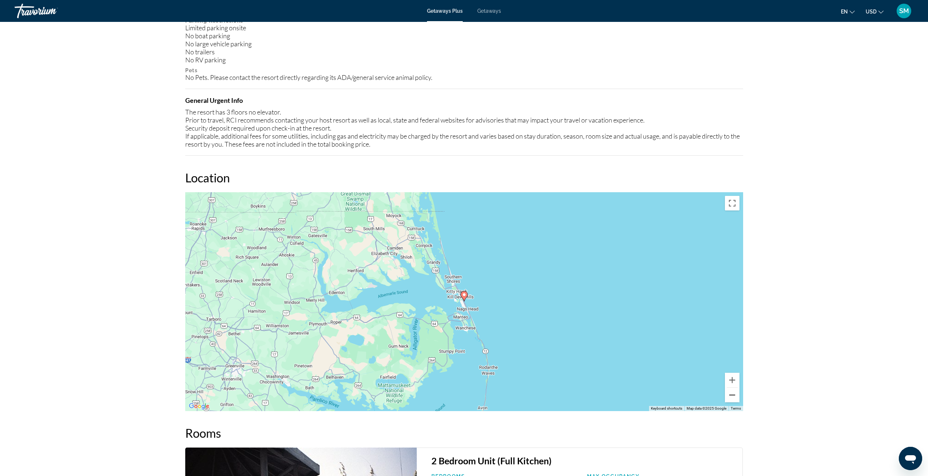
click at [730, 395] on button "Zoom out" at bounding box center [732, 395] width 15 height 15
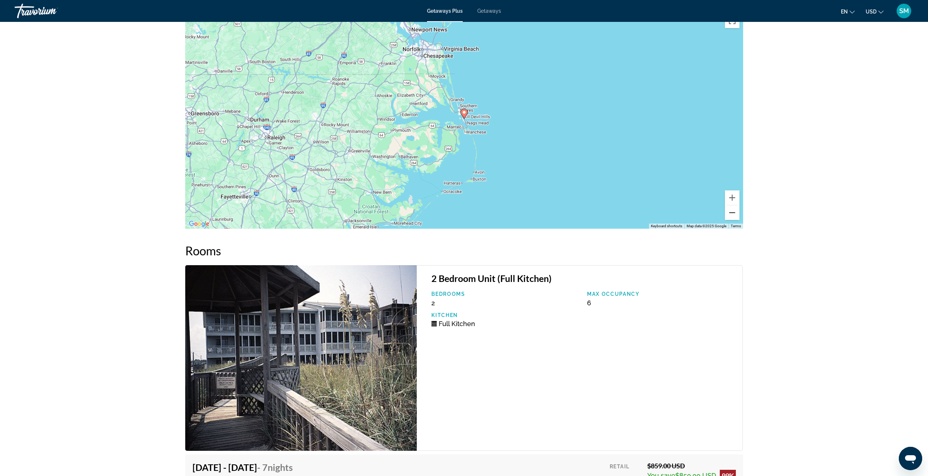
scroll to position [968, 0]
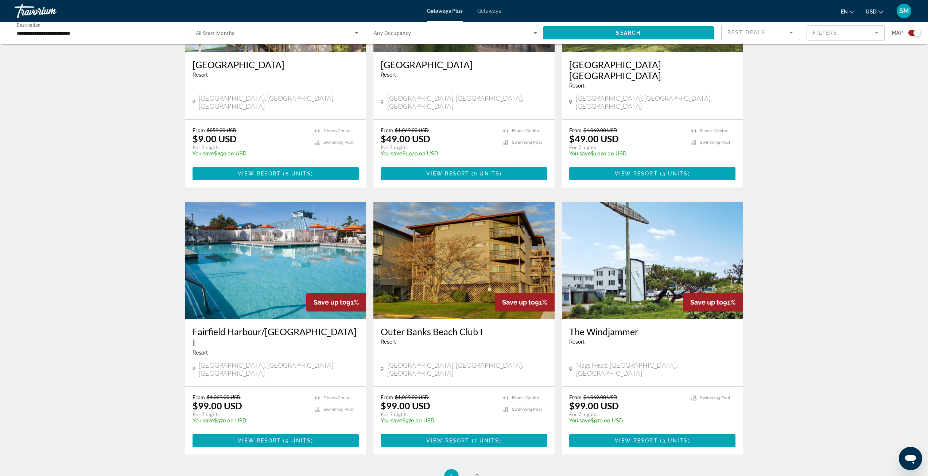
scroll to position [875, 0]
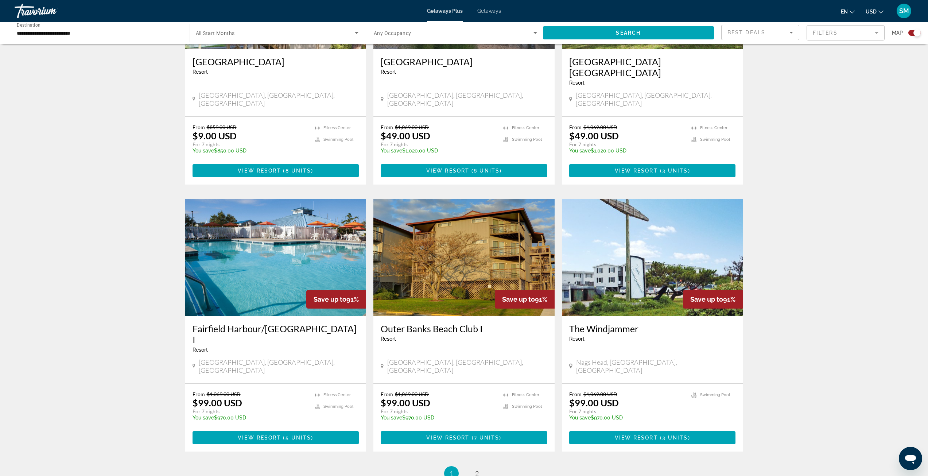
click at [452, 245] on img "Main content" at bounding box center [464, 257] width 181 height 117
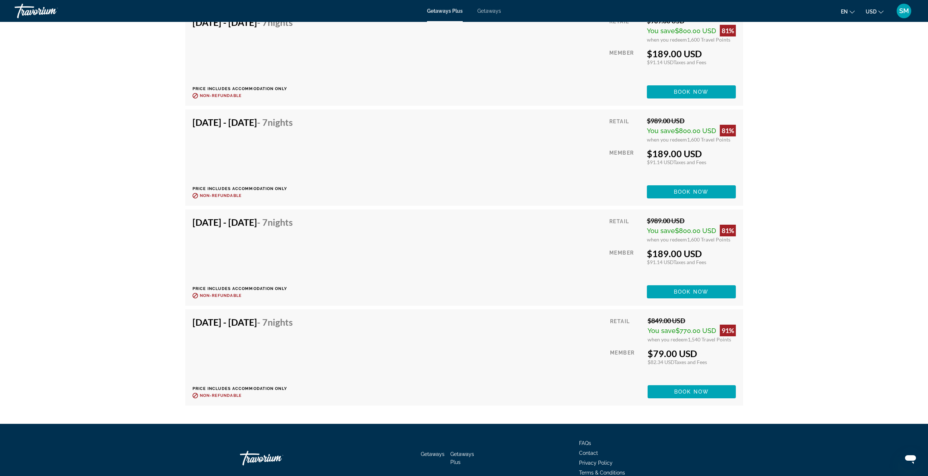
scroll to position [1591, 0]
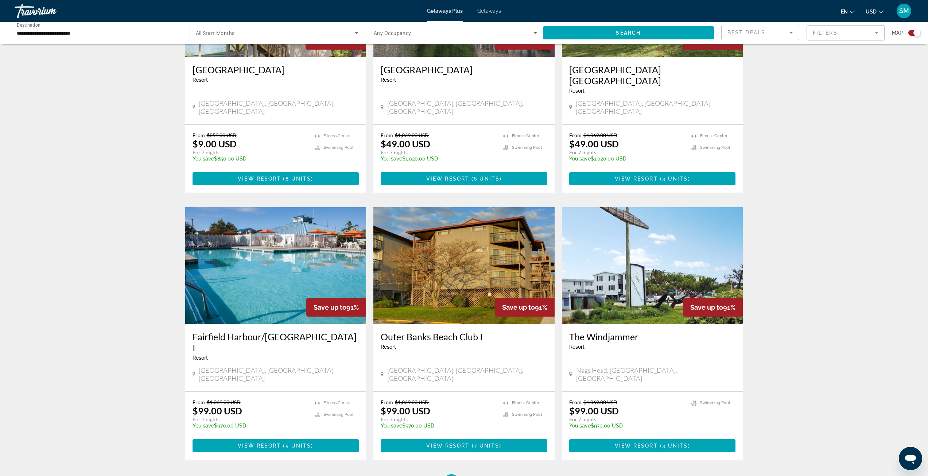
scroll to position [930, 0]
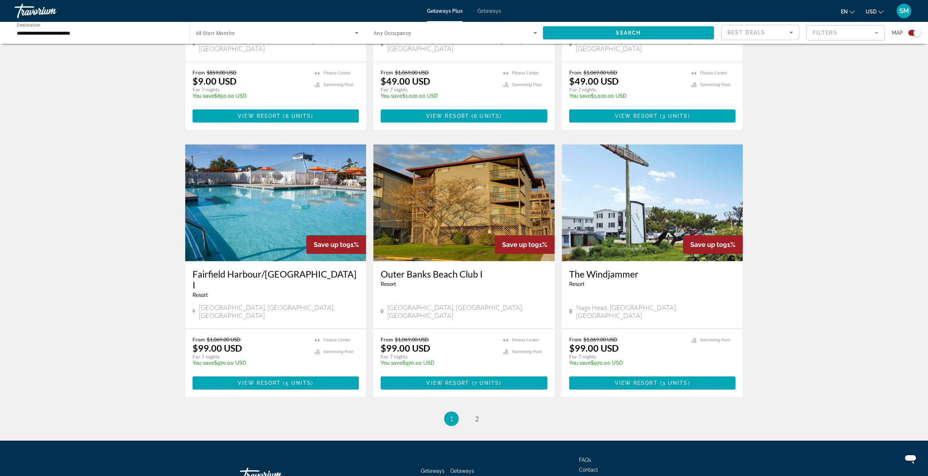
click at [662, 207] on img "Main content" at bounding box center [652, 202] width 181 height 117
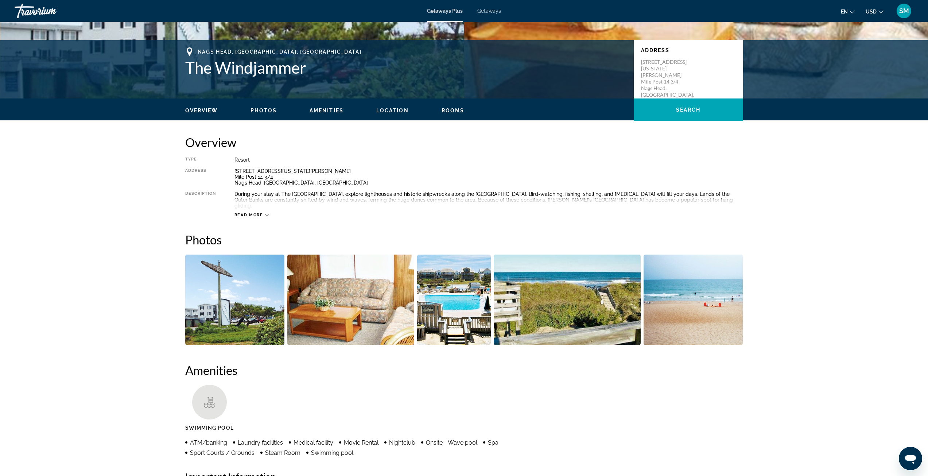
scroll to position [146, 0]
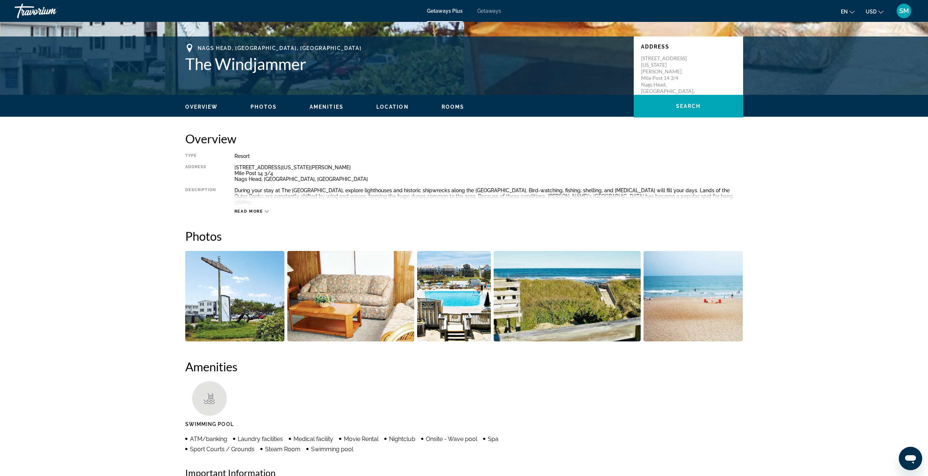
click at [249, 290] on img "Open full-screen image slider" at bounding box center [235, 296] width 100 height 90
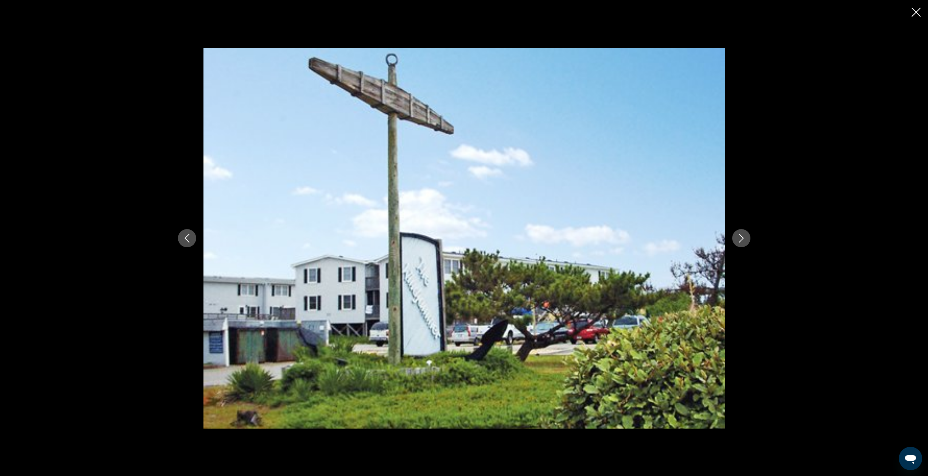
click at [744, 238] on icon "Next image" at bounding box center [741, 238] width 9 height 9
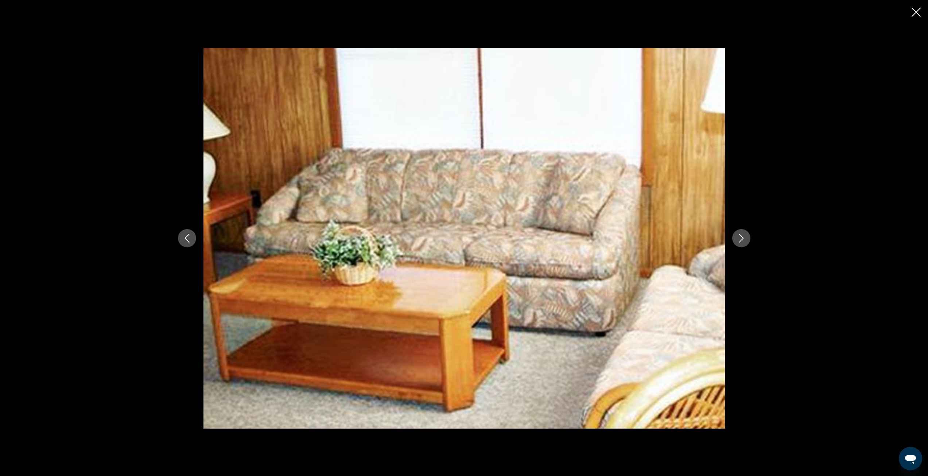
click at [744, 238] on icon "Next image" at bounding box center [741, 238] width 9 height 9
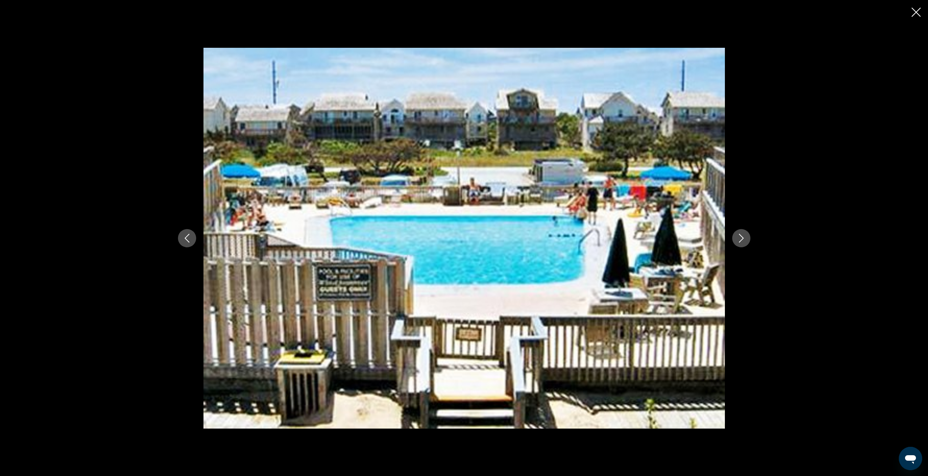
click at [744, 238] on icon "Next image" at bounding box center [741, 238] width 9 height 9
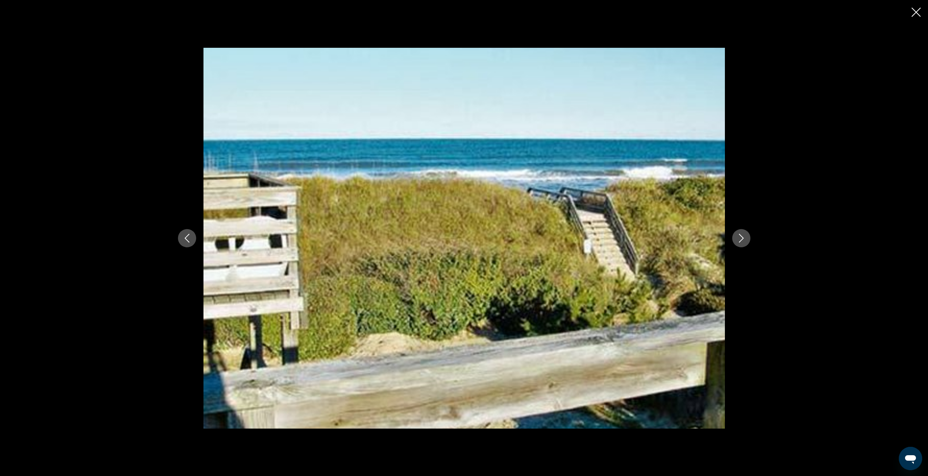
click at [744, 238] on icon "Next image" at bounding box center [741, 238] width 9 height 9
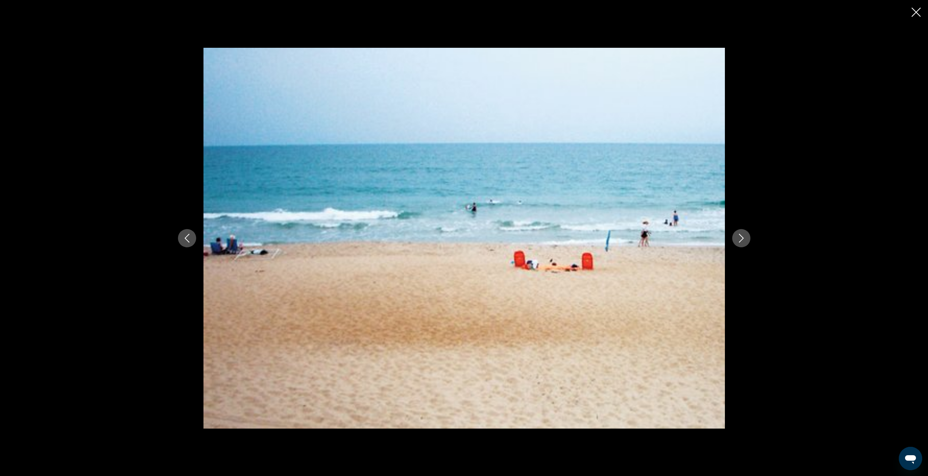
click at [744, 238] on icon "Next image" at bounding box center [741, 238] width 9 height 9
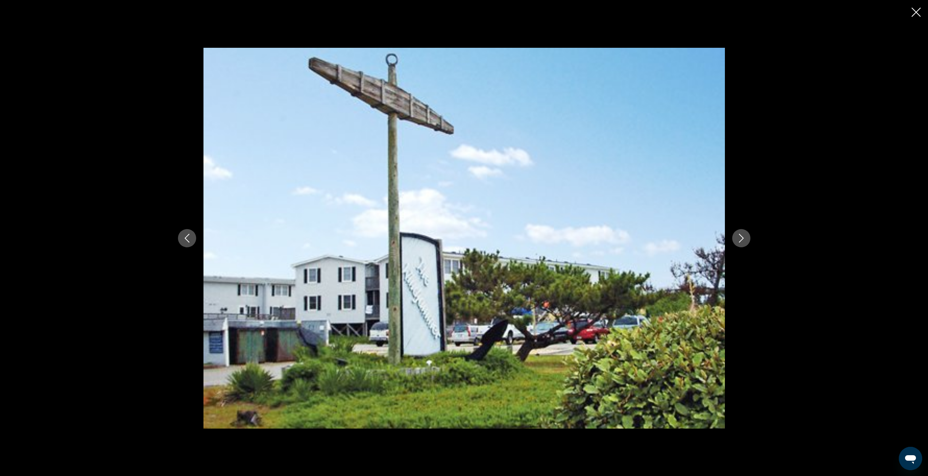
click at [744, 238] on icon "Next image" at bounding box center [741, 238] width 9 height 9
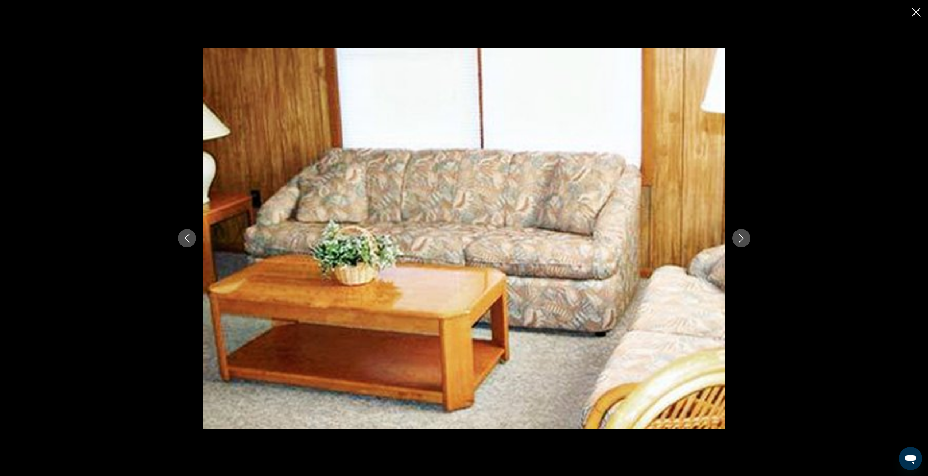
click at [744, 238] on icon "Next image" at bounding box center [741, 238] width 9 height 9
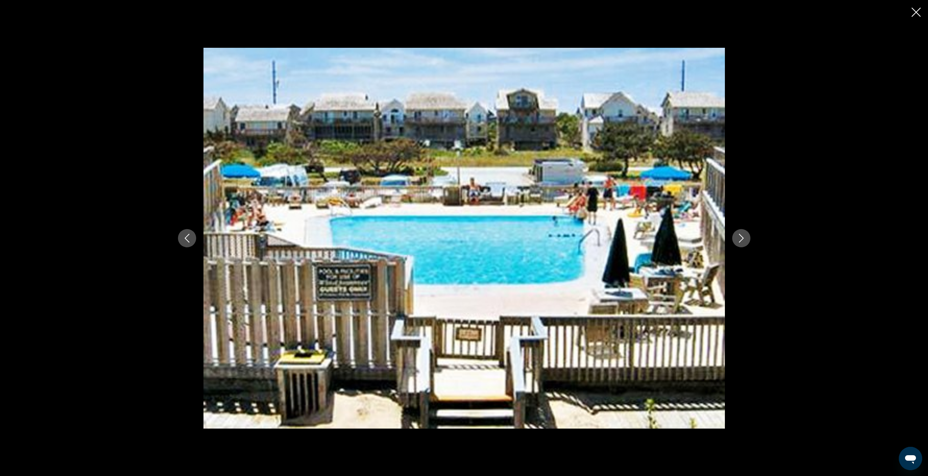
click at [744, 238] on icon "Next image" at bounding box center [741, 238] width 9 height 9
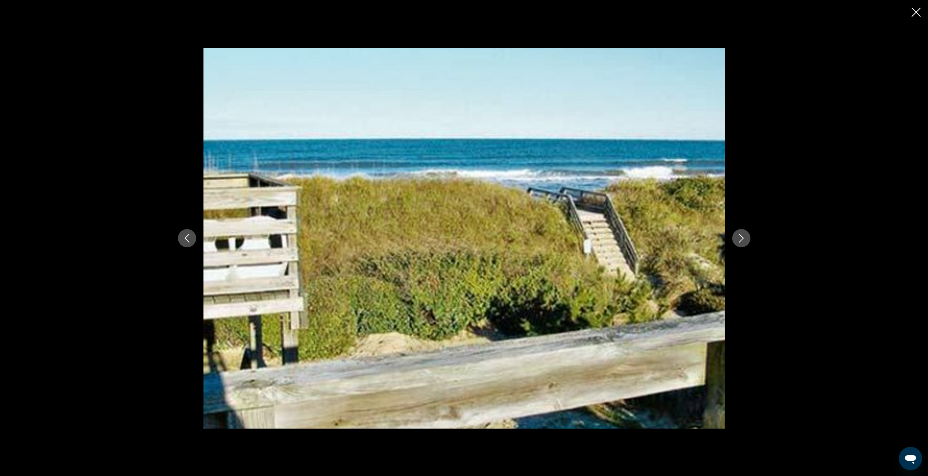
click at [744, 238] on icon "Next image" at bounding box center [741, 238] width 9 height 9
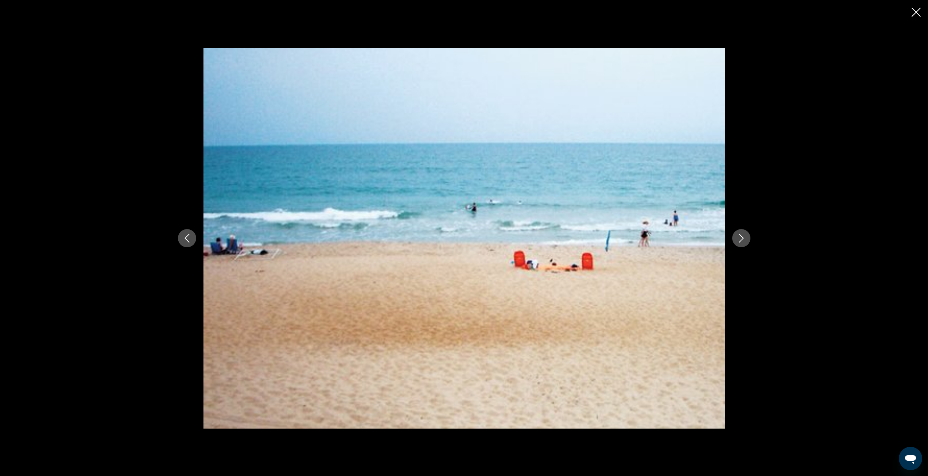
click at [744, 238] on icon "Next image" at bounding box center [741, 238] width 9 height 9
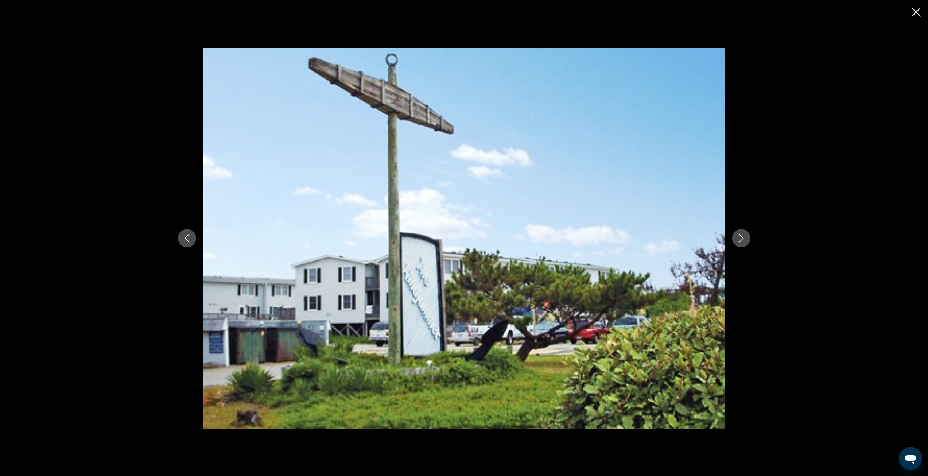
click at [920, 11] on icon "Close slideshow" at bounding box center [916, 12] width 9 height 9
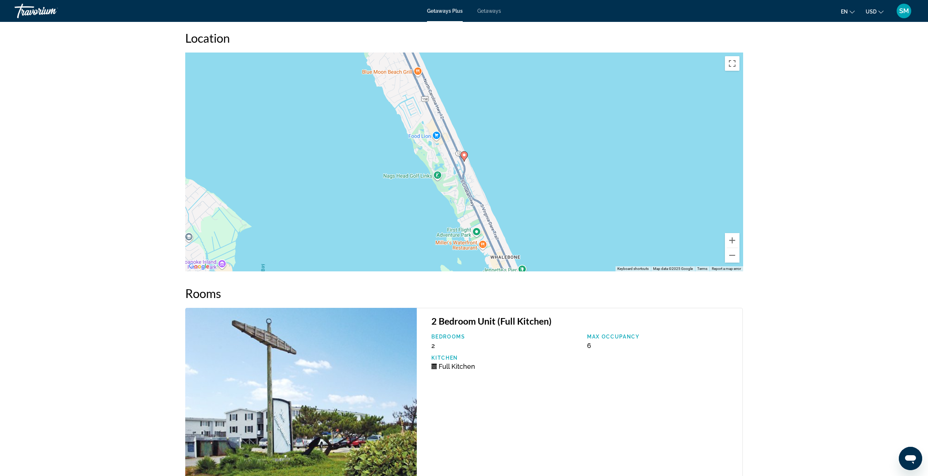
scroll to position [802, 0]
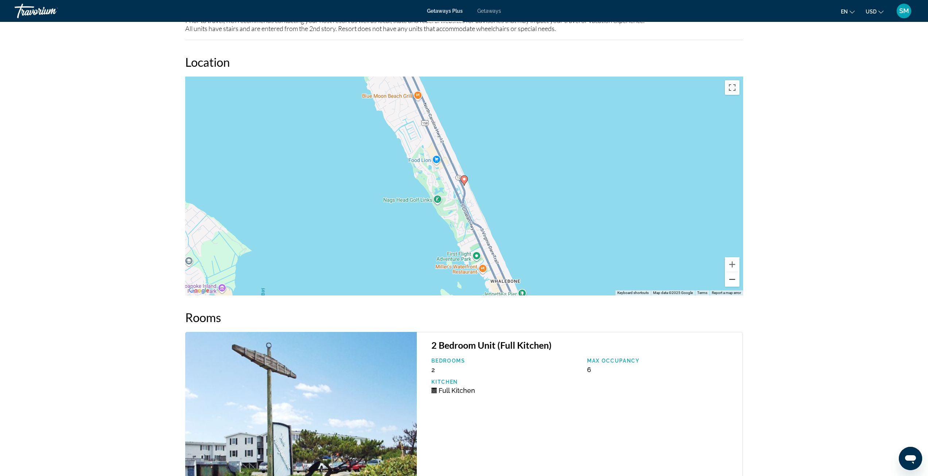
click at [736, 275] on button "Zoom out" at bounding box center [732, 279] width 15 height 15
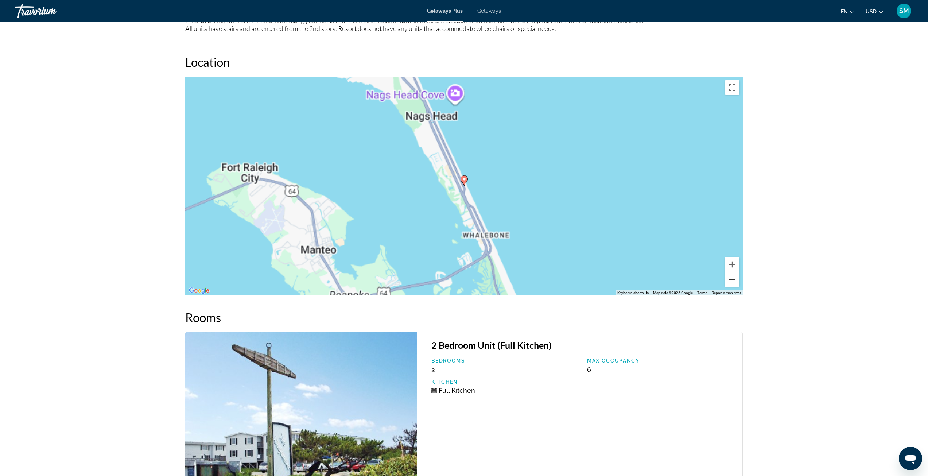
click at [736, 275] on button "Zoom out" at bounding box center [732, 279] width 15 height 15
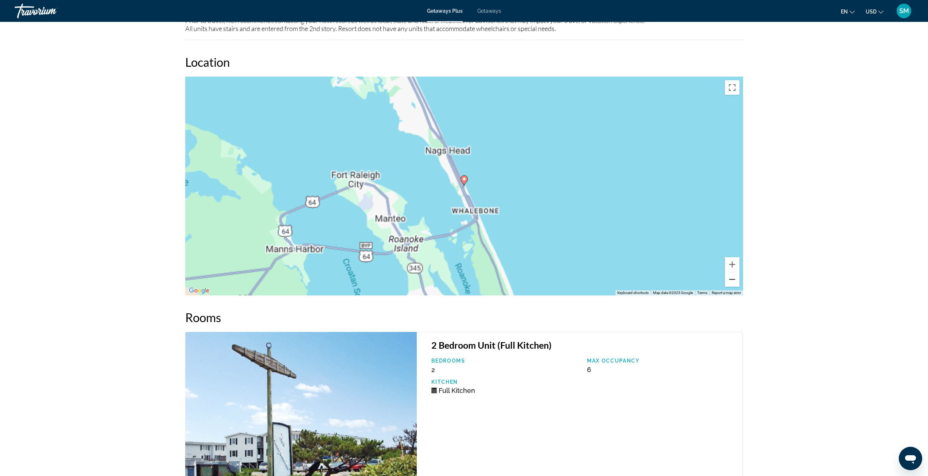
click at [736, 275] on button "Zoom out" at bounding box center [732, 279] width 15 height 15
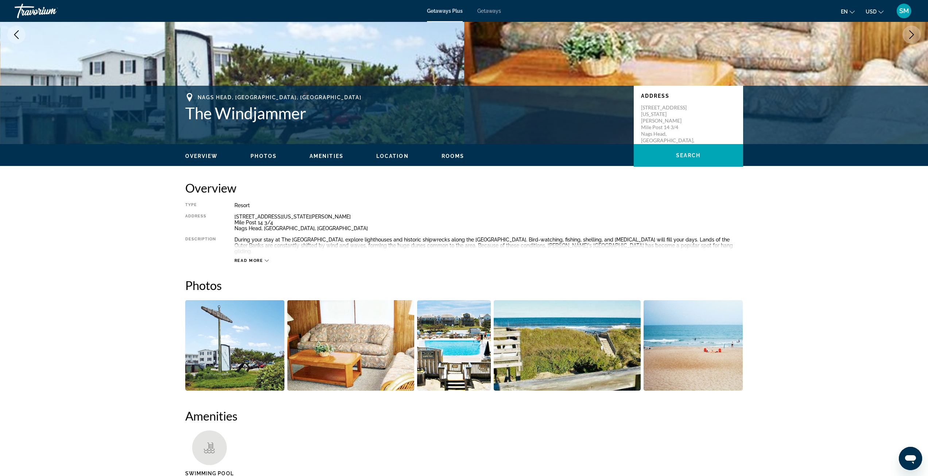
scroll to position [78, 0]
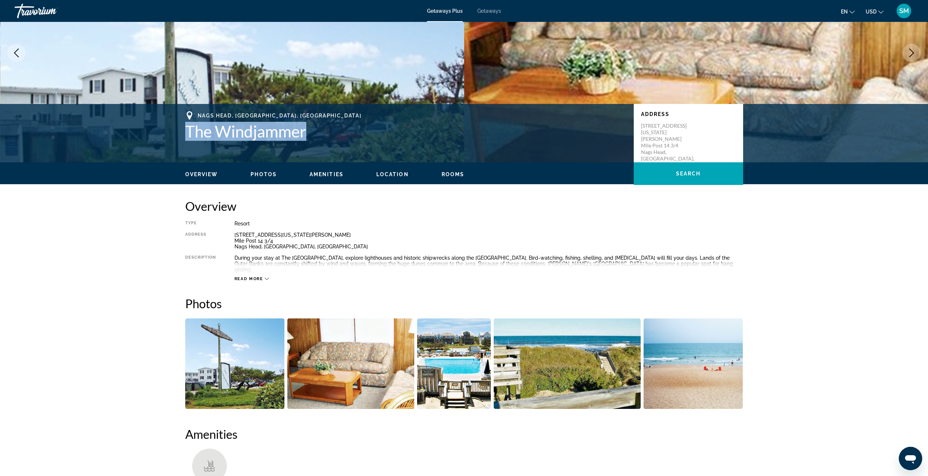
drag, startPoint x: 310, startPoint y: 132, endPoint x: 186, endPoint y: 128, distance: 124.5
click at [186, 128] on h1 "The Windjammer" at bounding box center [405, 131] width 441 height 19
copy h1 "The Windjammer"
click at [14, 52] on icon "Previous image" at bounding box center [16, 53] width 9 height 9
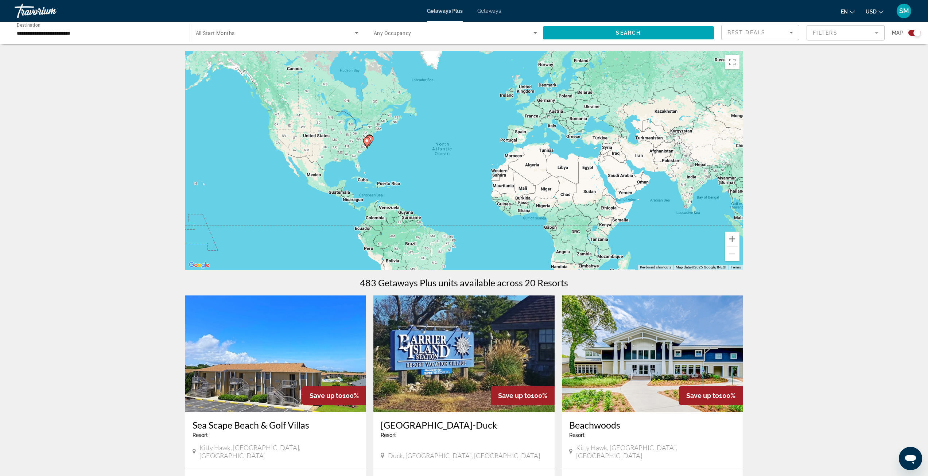
click at [75, 34] on input "**********" at bounding box center [98, 33] width 163 height 9
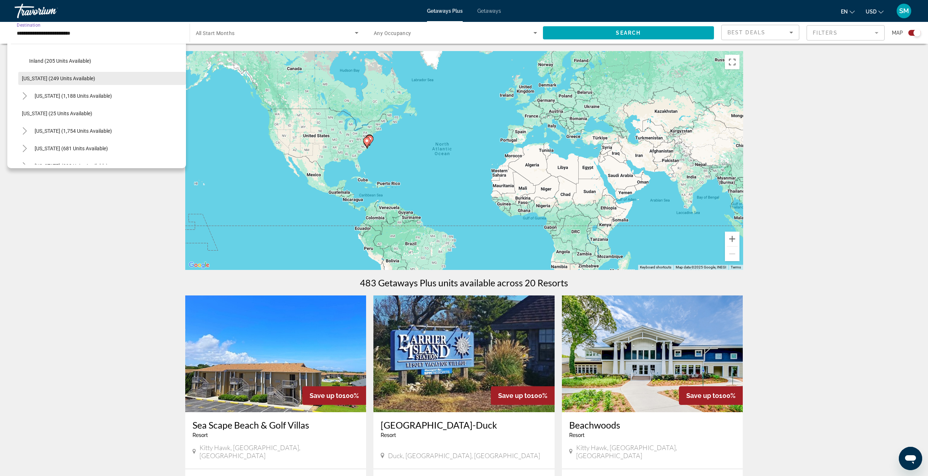
scroll to position [502, 0]
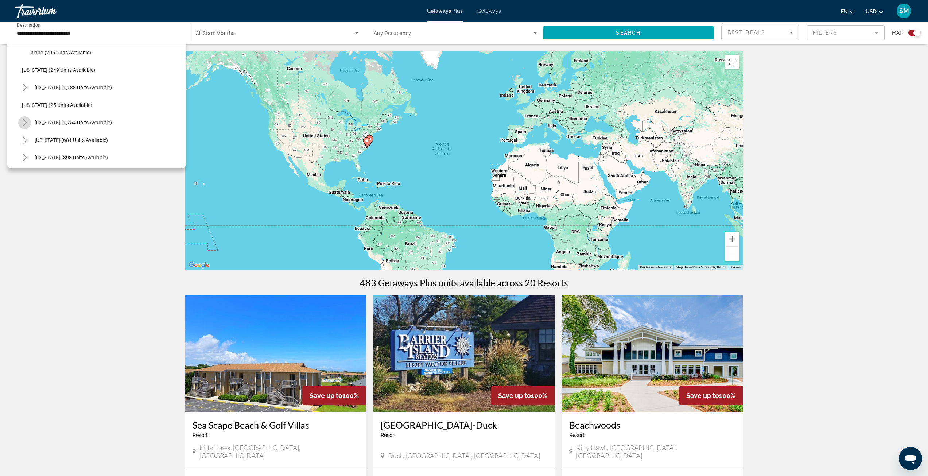
click at [20, 123] on mat-icon "Toggle South Carolina (1,754 units available)" at bounding box center [24, 122] width 13 height 13
click at [47, 137] on span "[GEOGRAPHIC_DATA] Areaa (101 units available)" at bounding box center [85, 140] width 112 height 6
type input "**********"
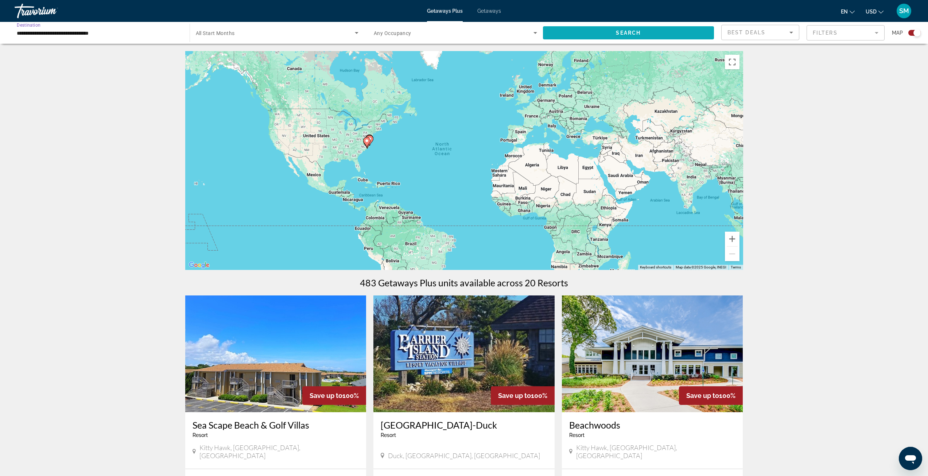
click at [592, 29] on span "Search widget" at bounding box center [628, 33] width 171 height 18
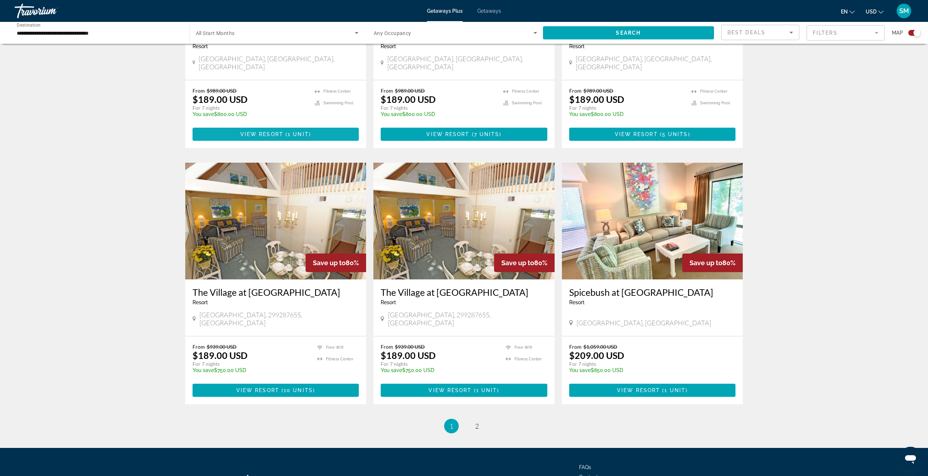
scroll to position [930, 0]
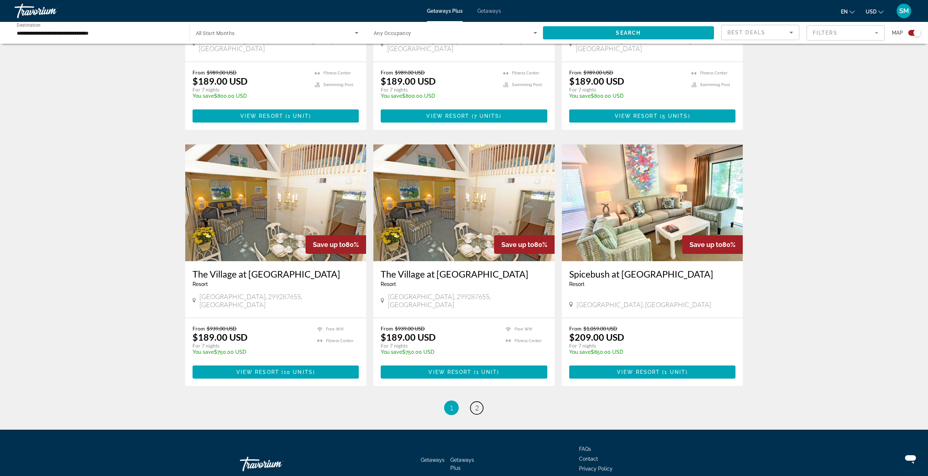
click at [476, 404] on span "2" at bounding box center [477, 408] width 4 height 8
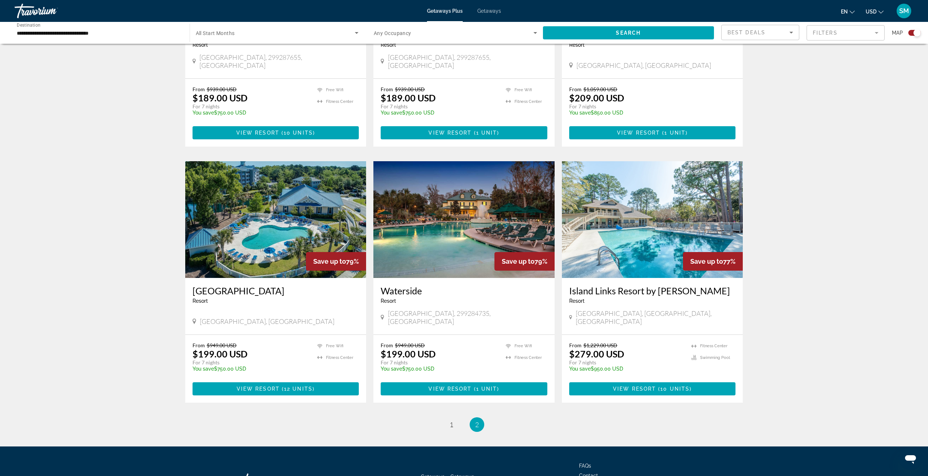
scroll to position [401, 0]
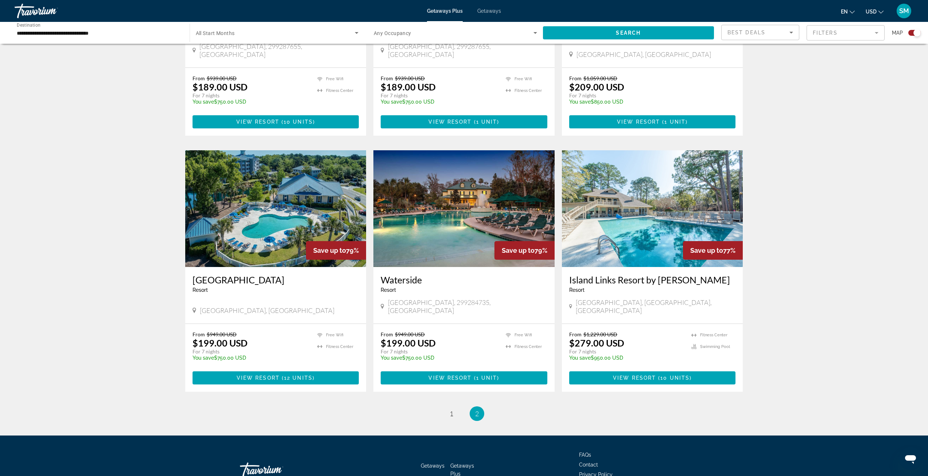
click at [462, 211] on img "Main content" at bounding box center [464, 208] width 181 height 117
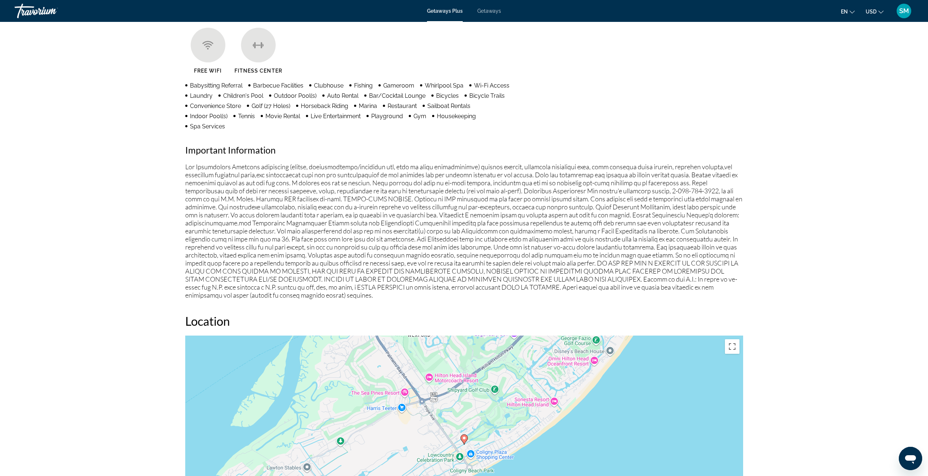
scroll to position [518, 0]
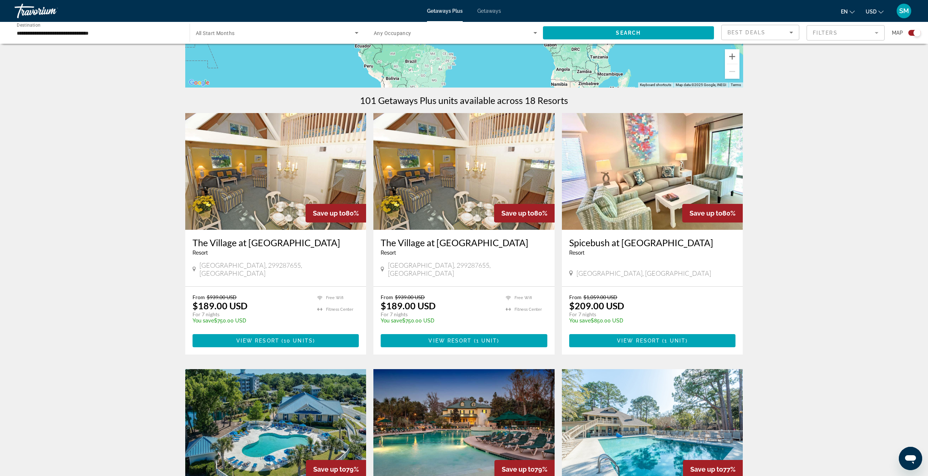
scroll to position [401, 0]
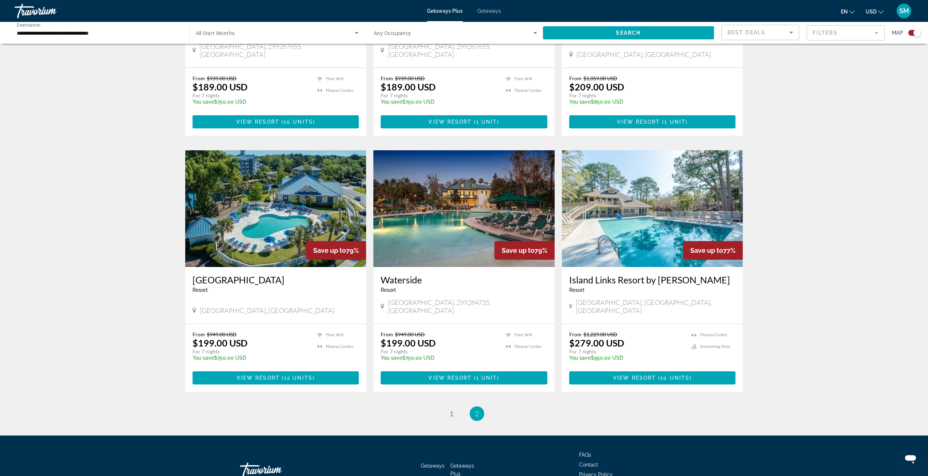
click at [250, 222] on img "Main content" at bounding box center [275, 208] width 181 height 117
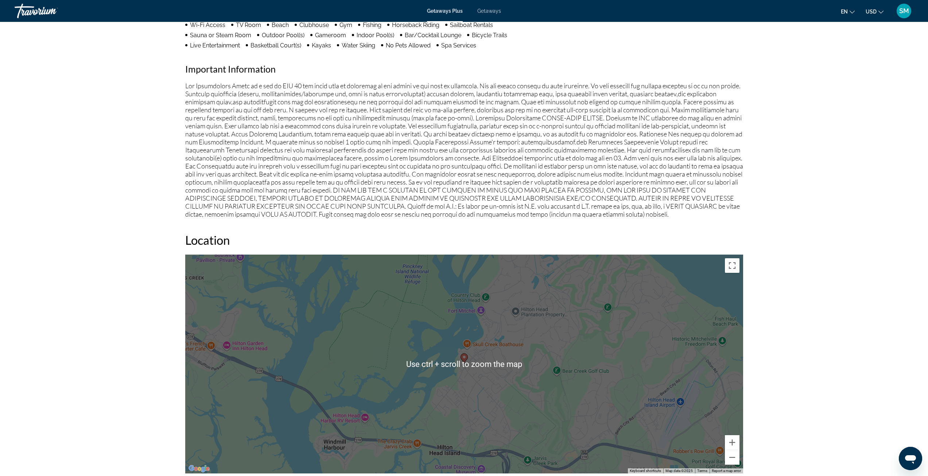
scroll to position [561, 0]
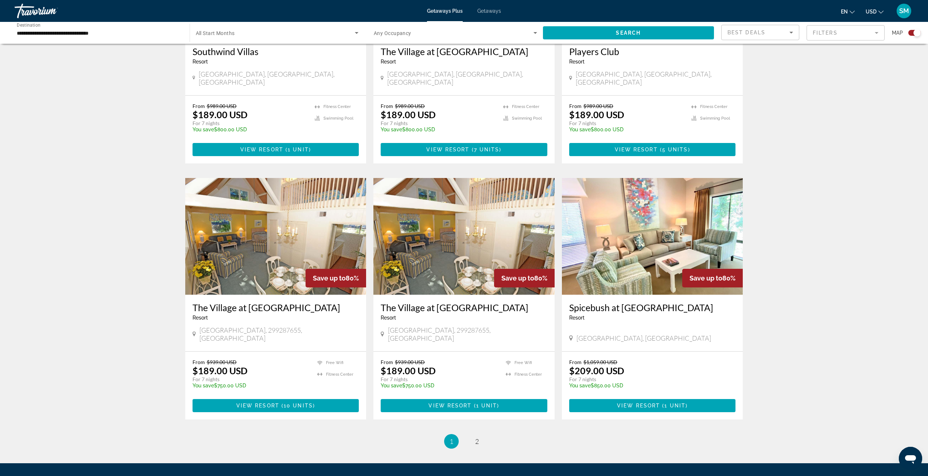
scroll to position [930, 0]
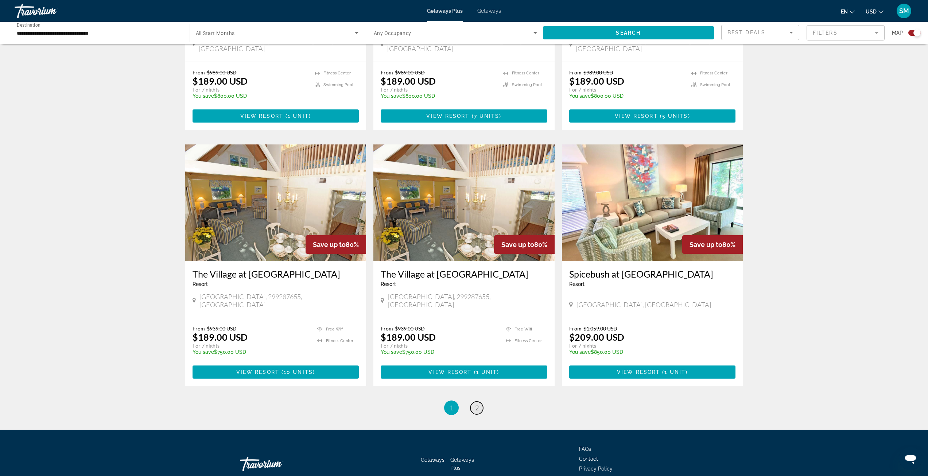
click at [475, 404] on span "2" at bounding box center [477, 408] width 4 height 8
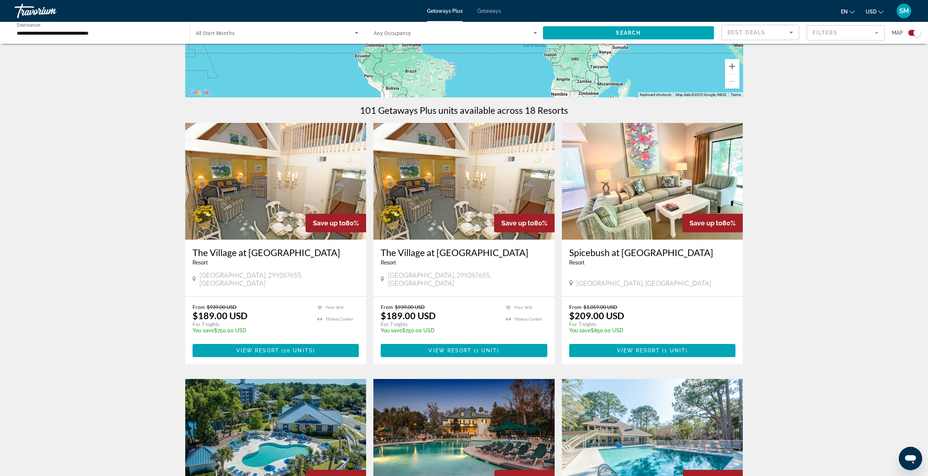
scroll to position [109, 0]
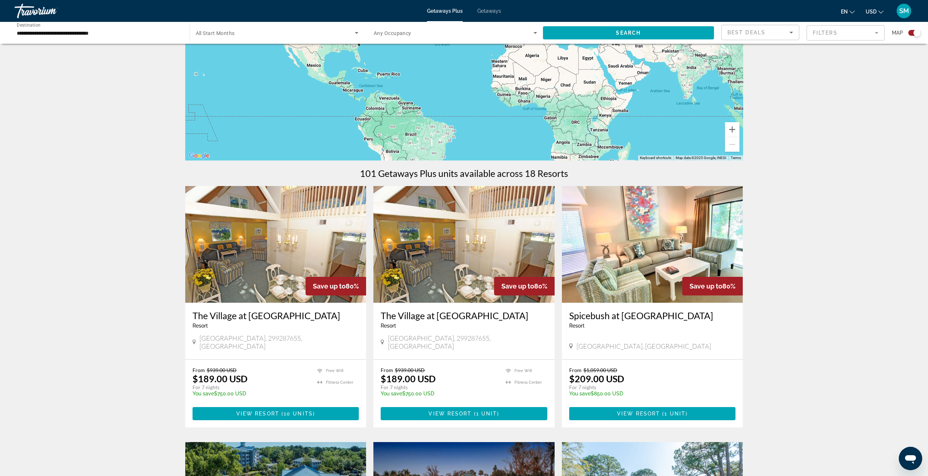
click at [272, 254] on img "Main content" at bounding box center [275, 244] width 181 height 117
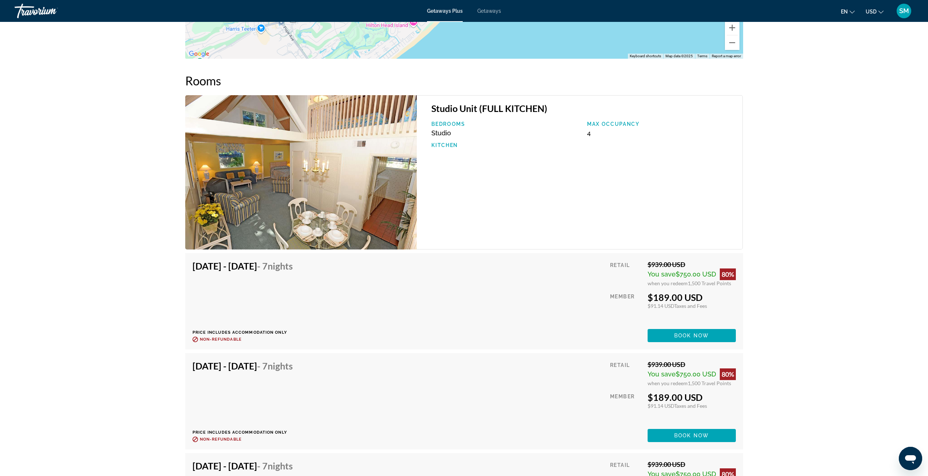
scroll to position [1021, 0]
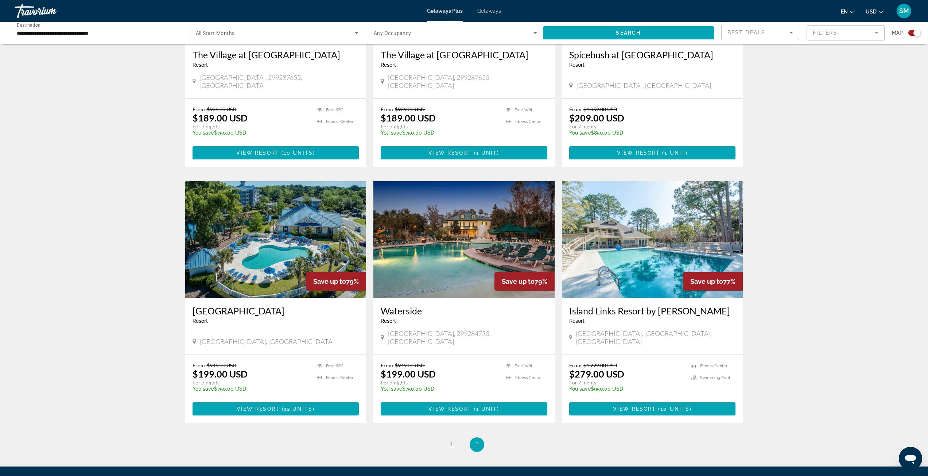
scroll to position [434, 0]
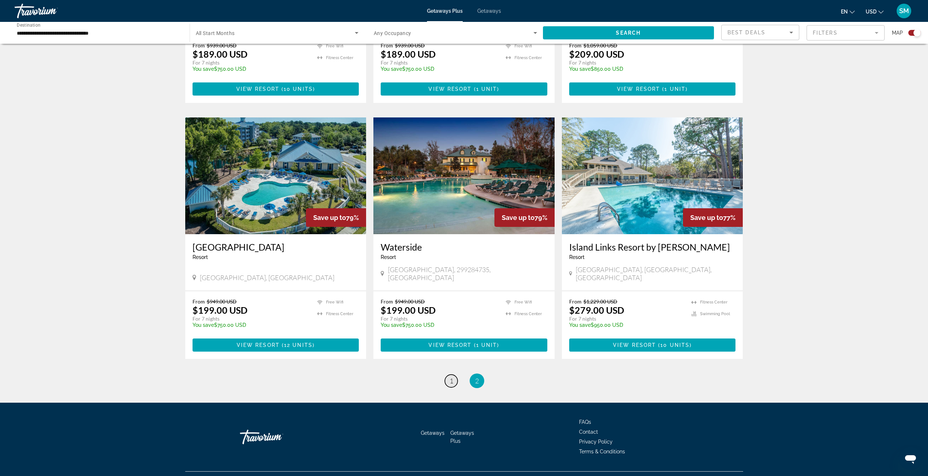
click at [454, 375] on link "page 1" at bounding box center [451, 381] width 13 height 13
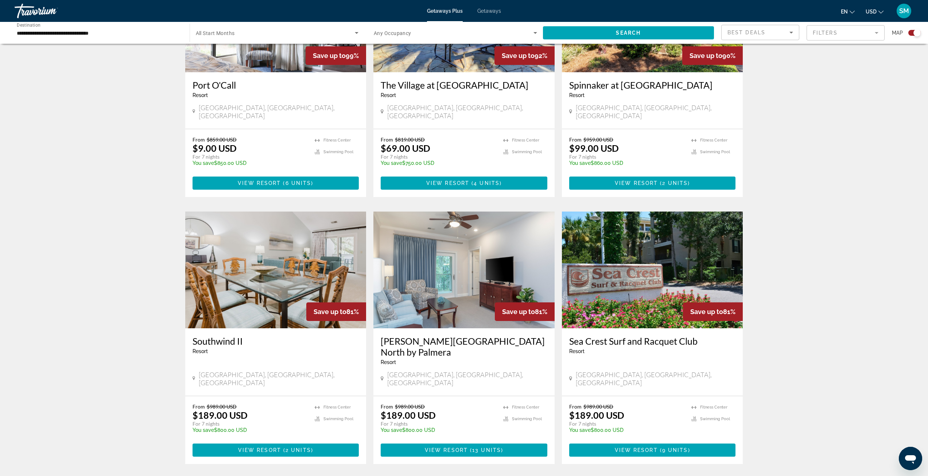
scroll to position [365, 0]
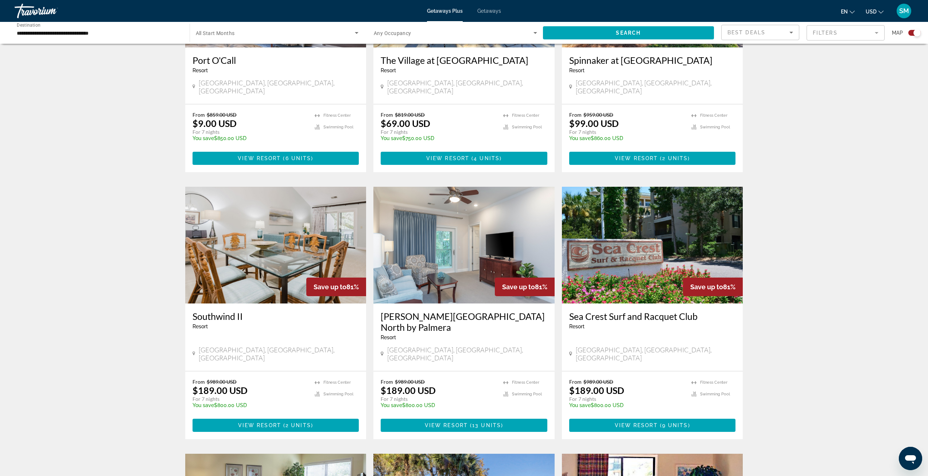
click at [283, 241] on img "Main content" at bounding box center [275, 245] width 181 height 117
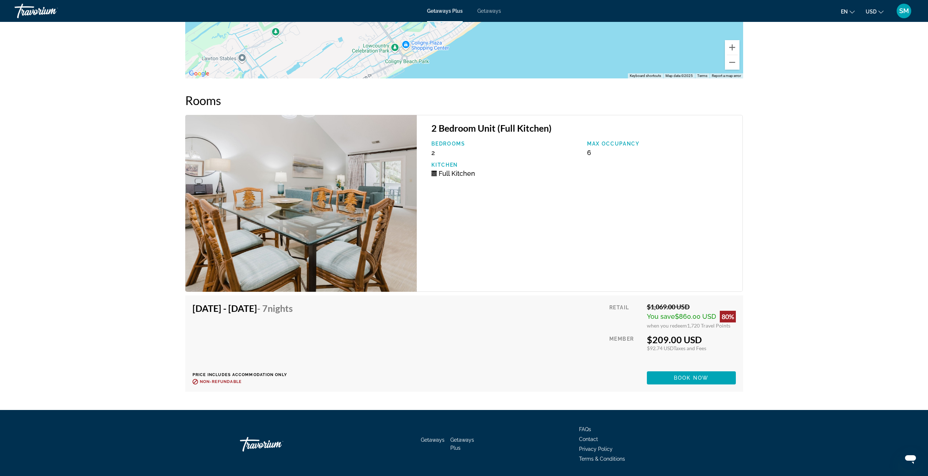
scroll to position [1204, 0]
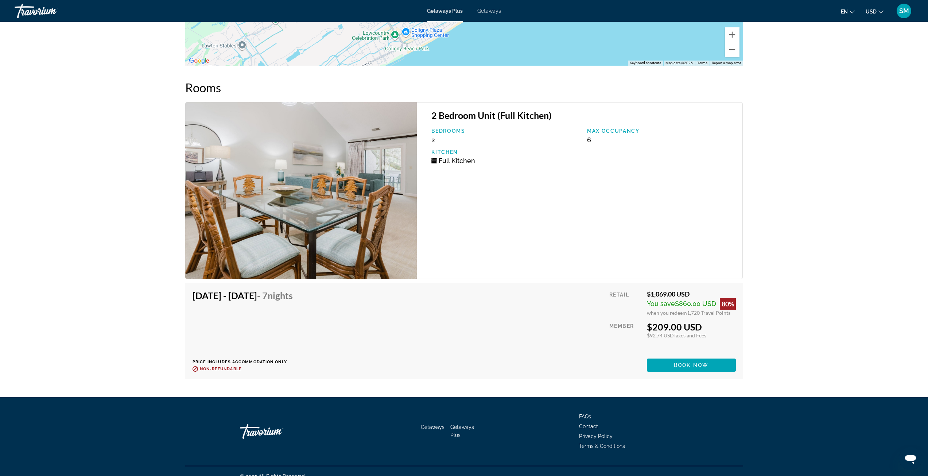
click at [361, 179] on img "Main content" at bounding box center [301, 190] width 232 height 177
click at [301, 201] on img "Main content" at bounding box center [301, 190] width 232 height 177
click at [319, 174] on img "Main content" at bounding box center [301, 190] width 232 height 177
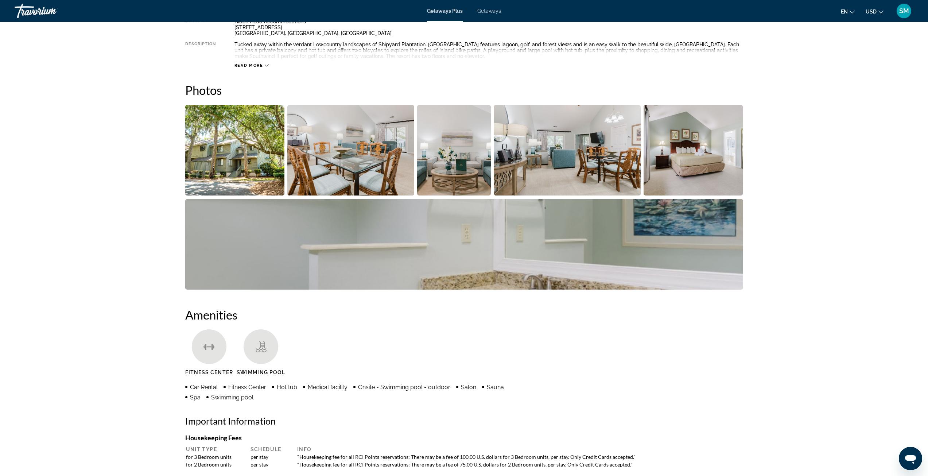
scroll to position [182, 0]
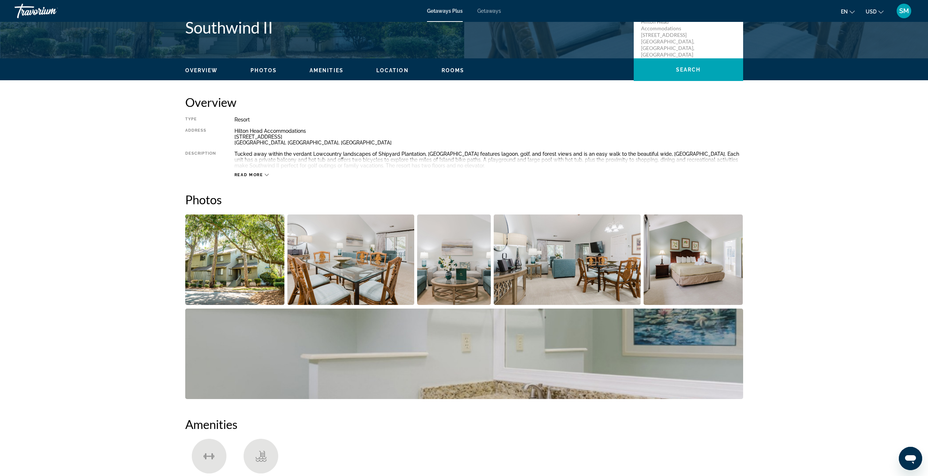
click at [256, 269] on img "Open full-screen image slider" at bounding box center [235, 259] width 100 height 90
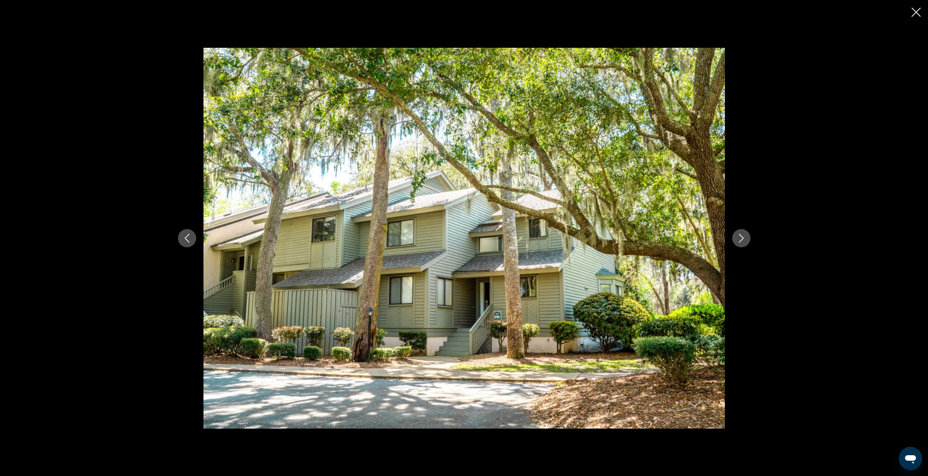
click at [741, 240] on icon "Next image" at bounding box center [741, 238] width 5 height 9
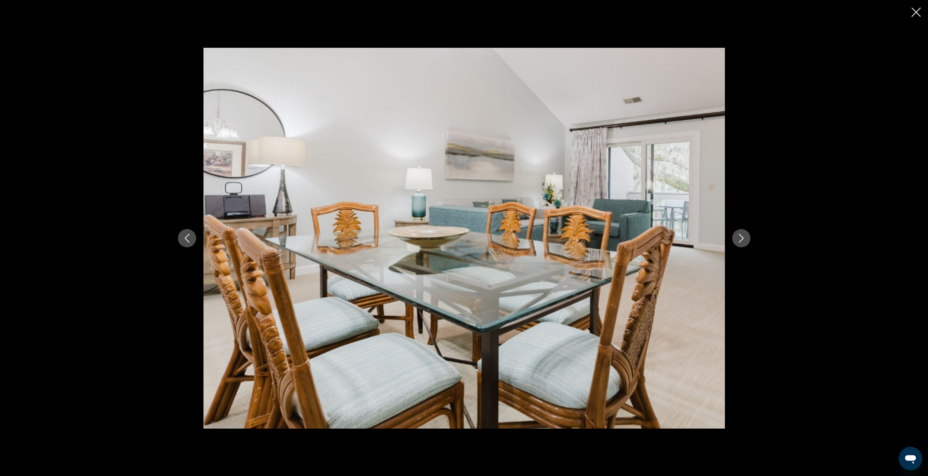
click at [741, 240] on icon "Next image" at bounding box center [741, 238] width 5 height 9
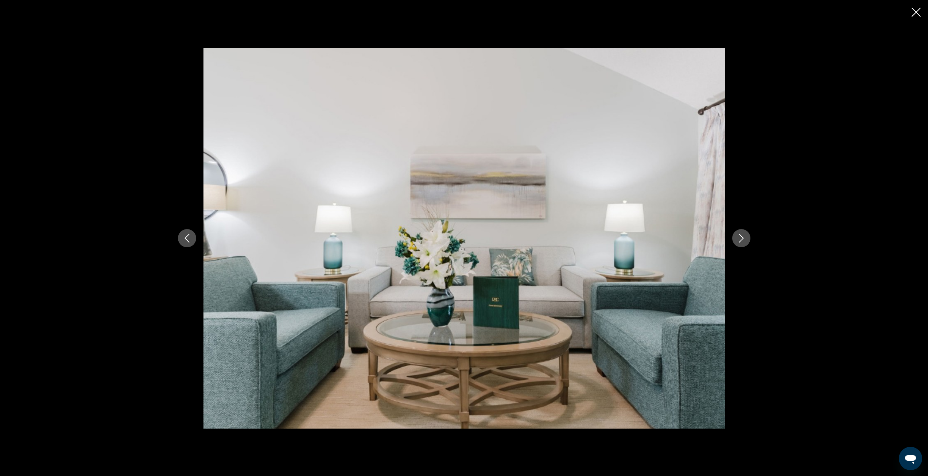
click at [741, 240] on icon "Next image" at bounding box center [741, 238] width 5 height 9
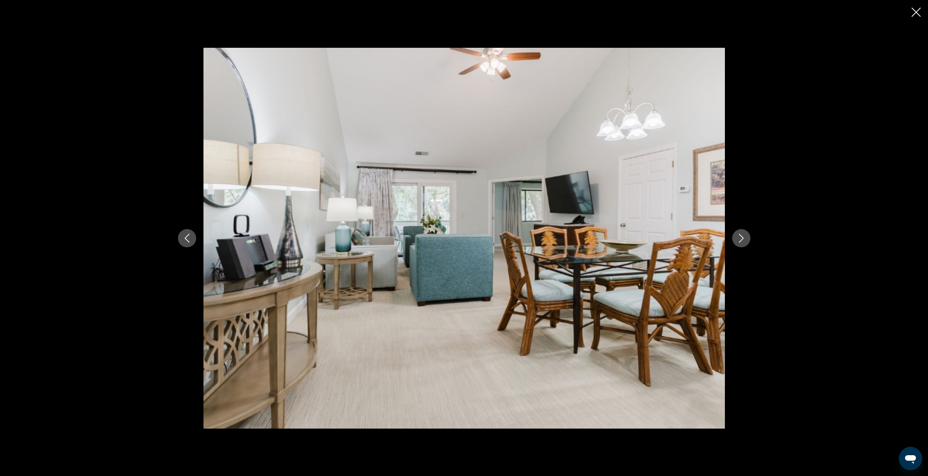
click at [741, 240] on icon "Next image" at bounding box center [741, 238] width 5 height 9
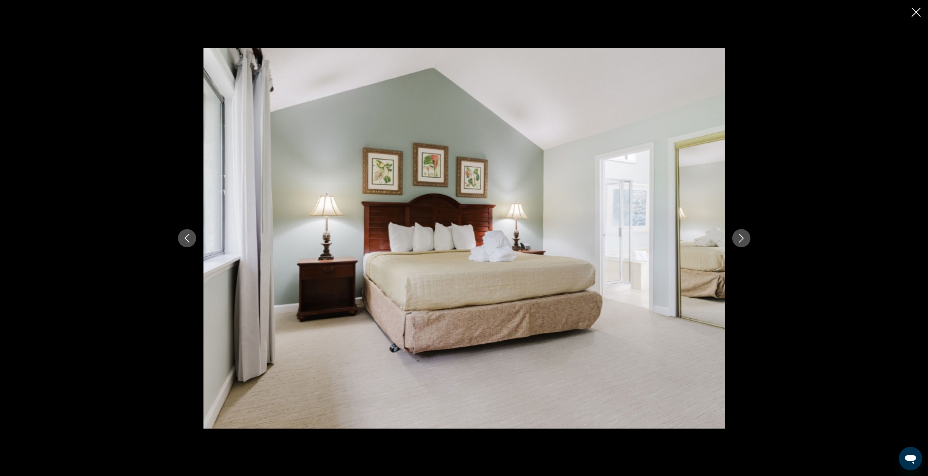
click at [741, 240] on icon "Next image" at bounding box center [741, 238] width 5 height 9
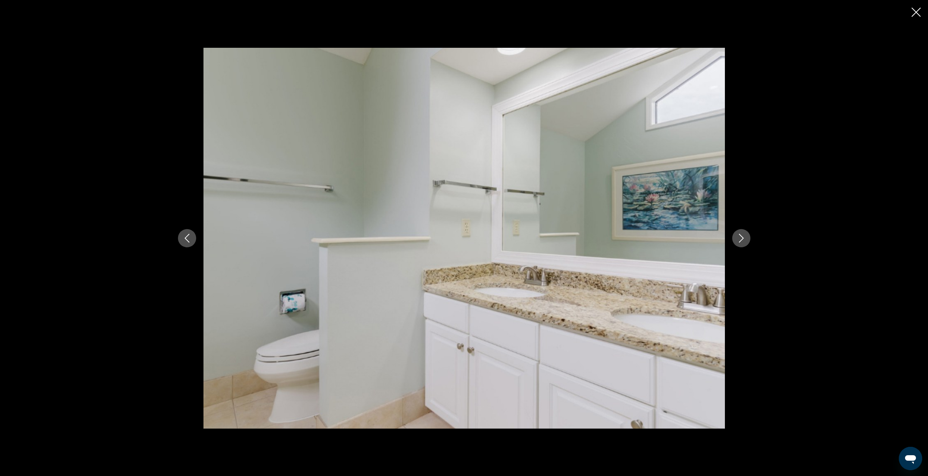
click at [741, 240] on icon "Next image" at bounding box center [741, 238] width 5 height 9
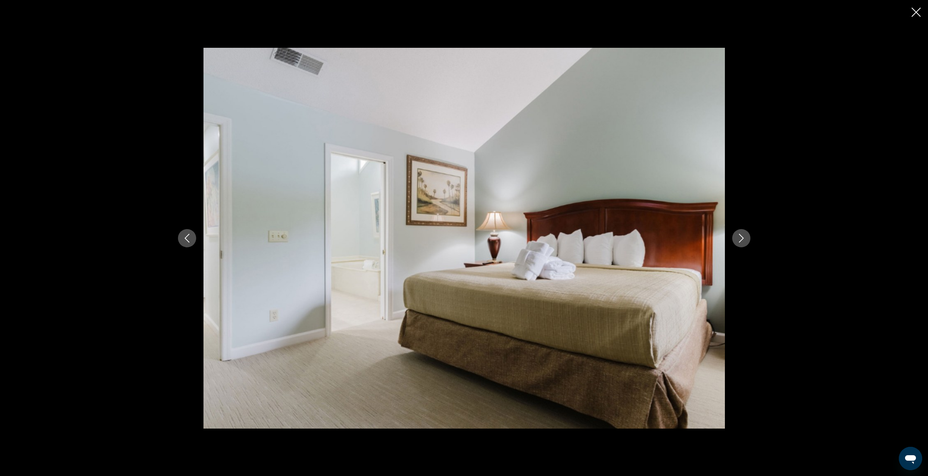
click at [741, 240] on icon "Next image" at bounding box center [741, 238] width 5 height 9
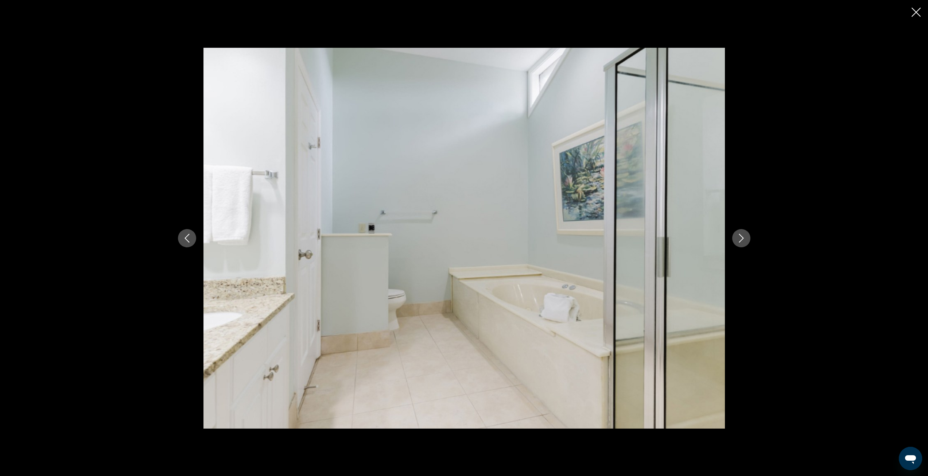
click at [741, 240] on icon "Next image" at bounding box center [741, 238] width 5 height 9
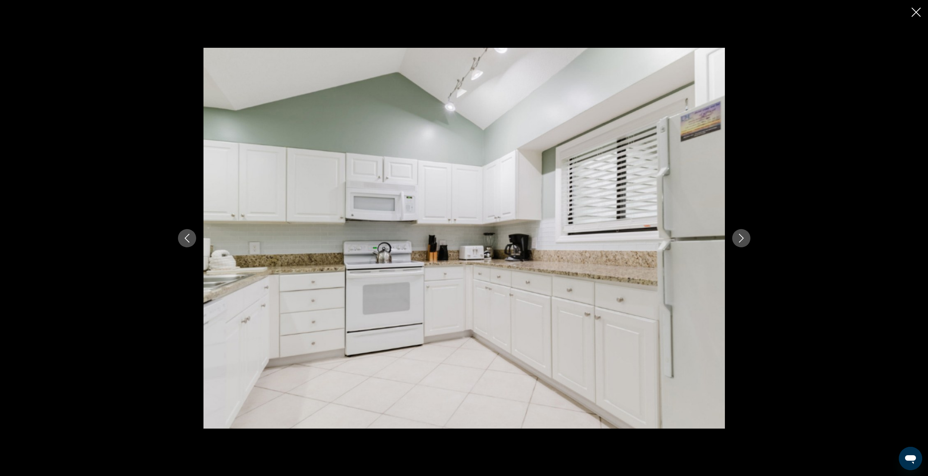
click at [741, 240] on icon "Next image" at bounding box center [741, 238] width 5 height 9
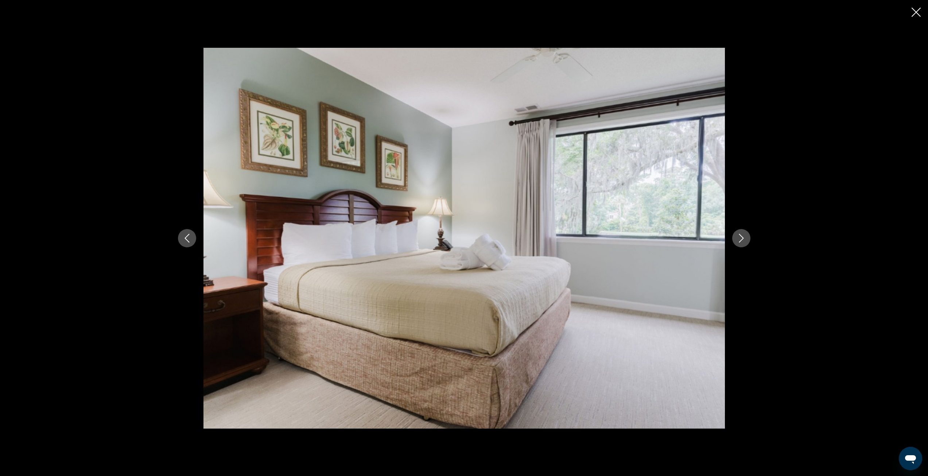
click at [741, 240] on icon "Next image" at bounding box center [741, 238] width 5 height 9
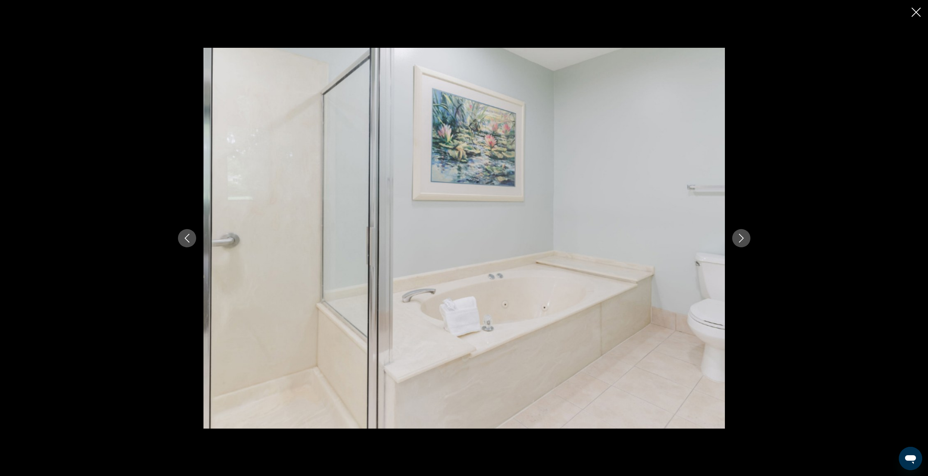
click at [741, 240] on icon "Next image" at bounding box center [741, 238] width 5 height 9
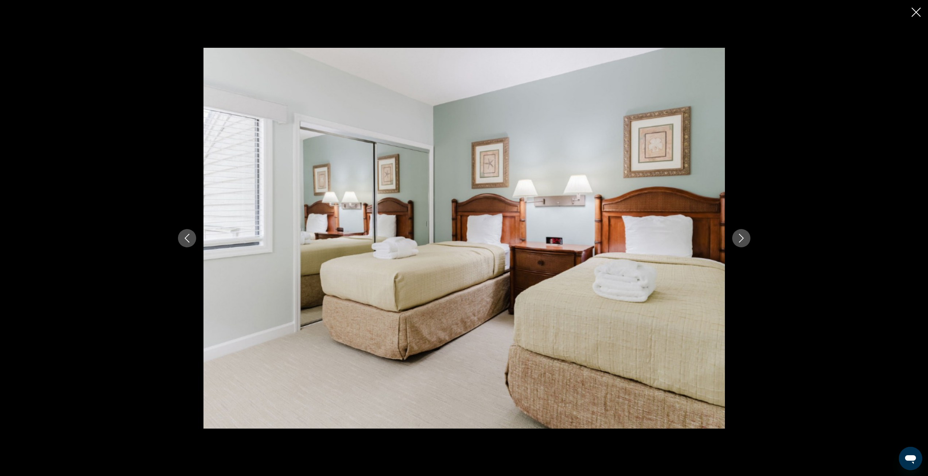
click at [741, 240] on icon "Next image" at bounding box center [741, 238] width 5 height 9
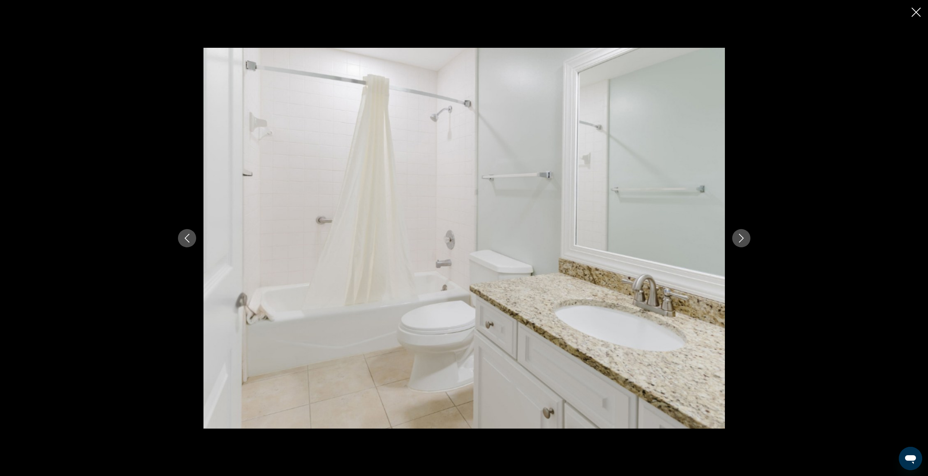
click at [741, 240] on icon "Next image" at bounding box center [741, 238] width 5 height 9
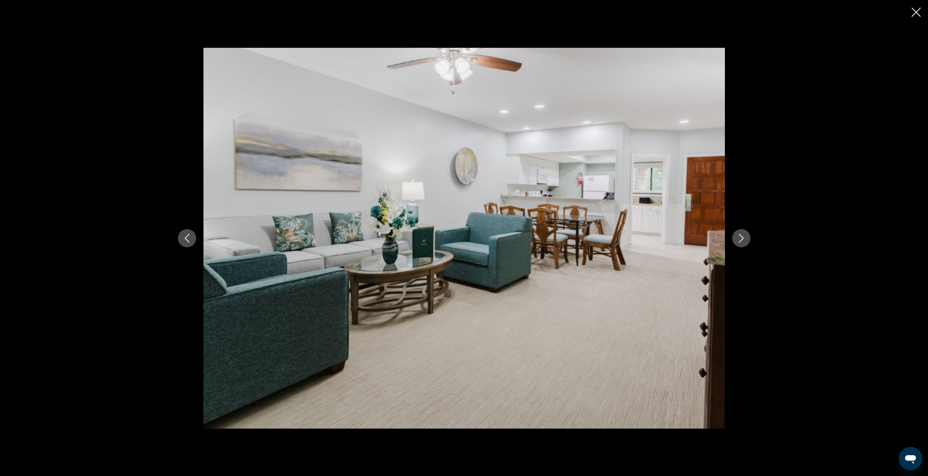
click at [741, 240] on icon "Next image" at bounding box center [741, 238] width 5 height 9
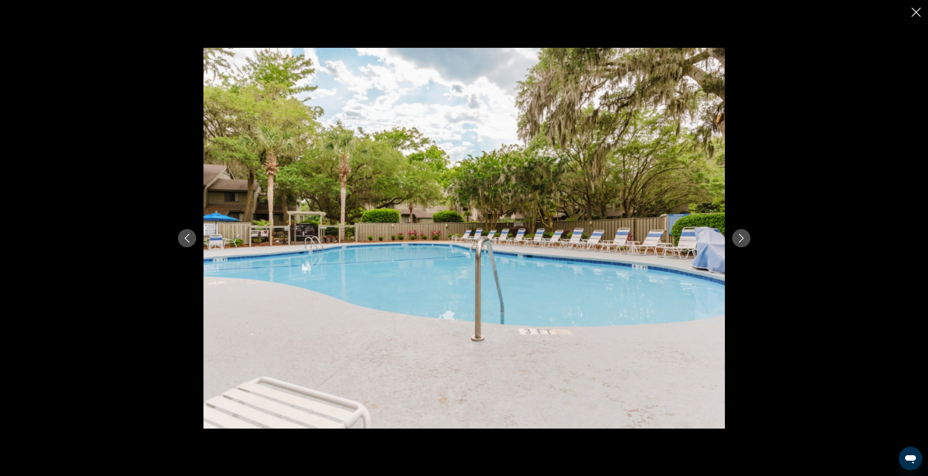
click at [741, 240] on icon "Next image" at bounding box center [741, 238] width 5 height 9
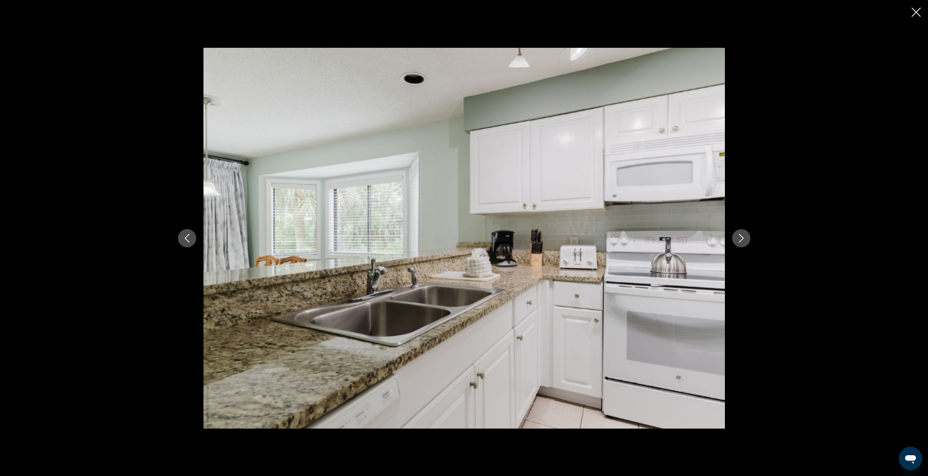
click at [741, 240] on icon "Next image" at bounding box center [741, 238] width 5 height 9
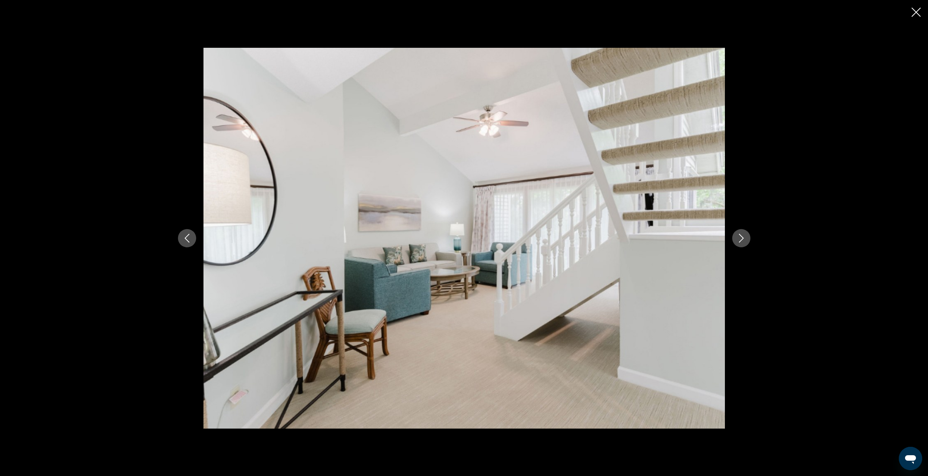
click at [741, 240] on icon "Next image" at bounding box center [741, 238] width 5 height 9
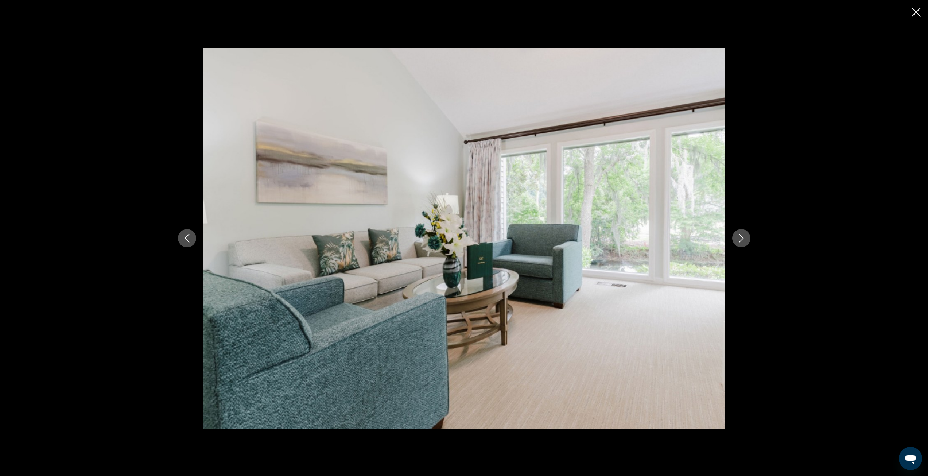
click at [741, 240] on icon "Next image" at bounding box center [741, 238] width 5 height 9
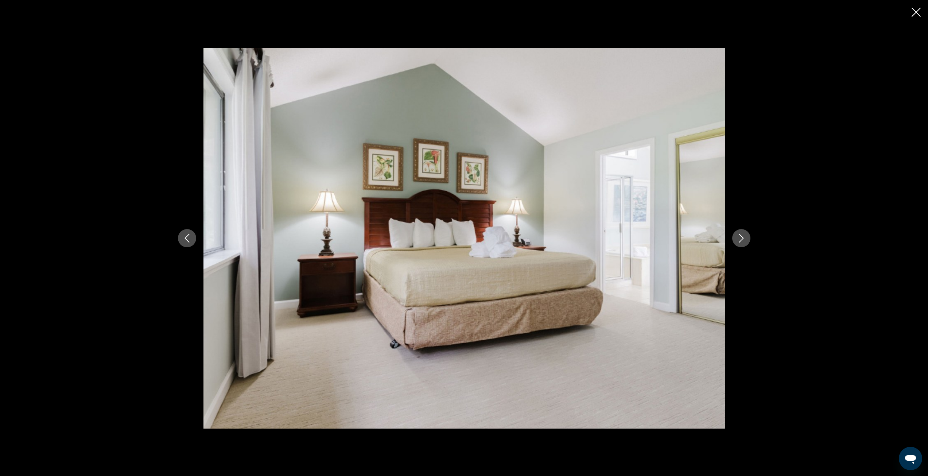
click at [741, 240] on icon "Next image" at bounding box center [741, 238] width 5 height 9
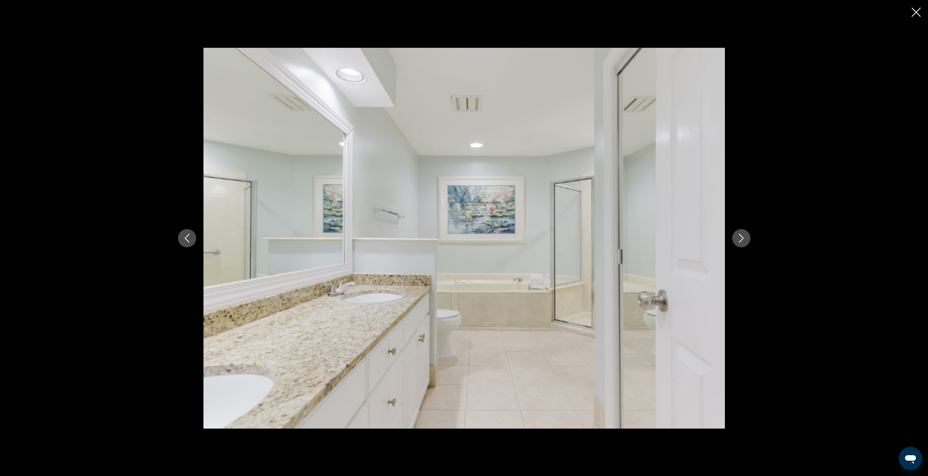
click at [741, 240] on icon "Next image" at bounding box center [741, 238] width 5 height 9
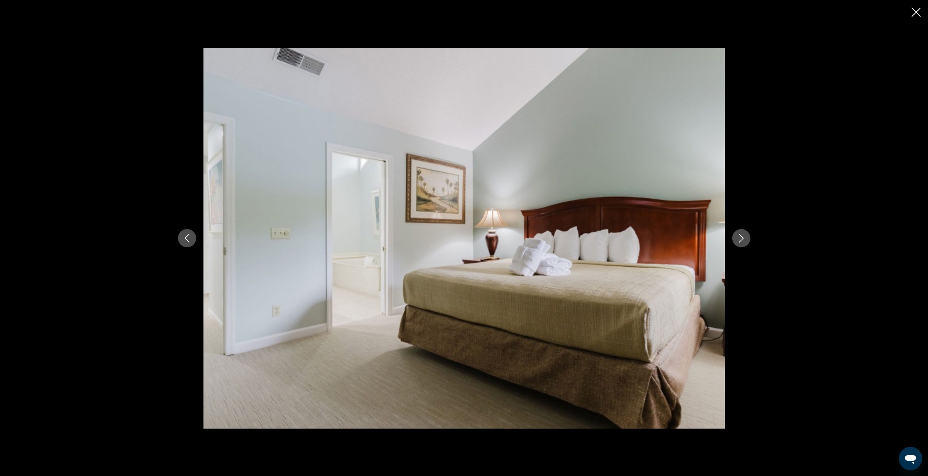
click at [741, 240] on icon "Next image" at bounding box center [741, 238] width 5 height 9
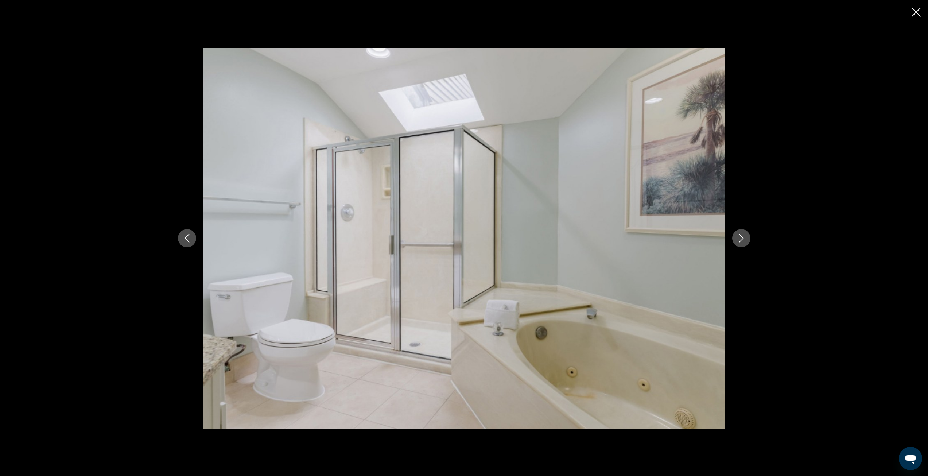
click at [913, 14] on icon "Close slideshow" at bounding box center [916, 12] width 9 height 9
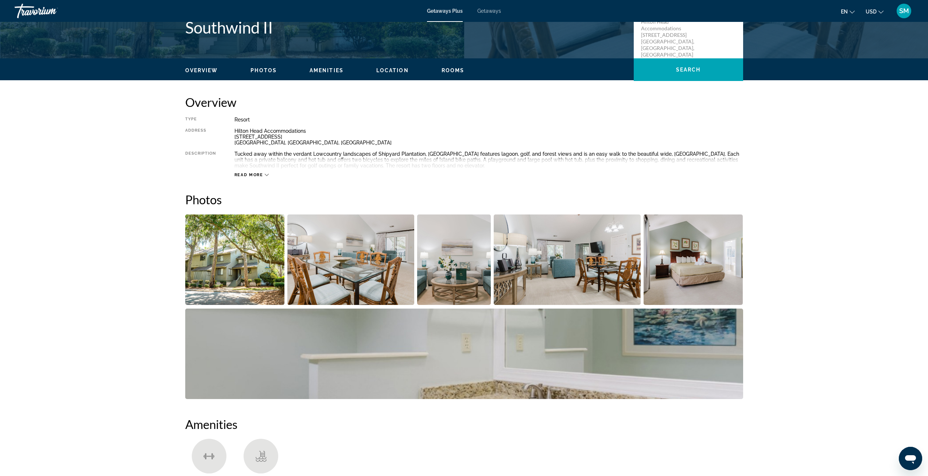
click at [256, 174] on span "Read more" at bounding box center [249, 175] width 29 height 5
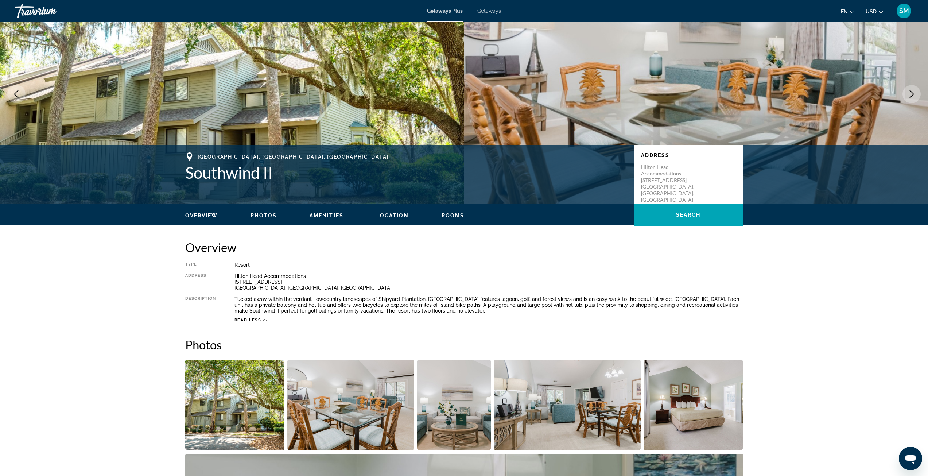
scroll to position [0, 0]
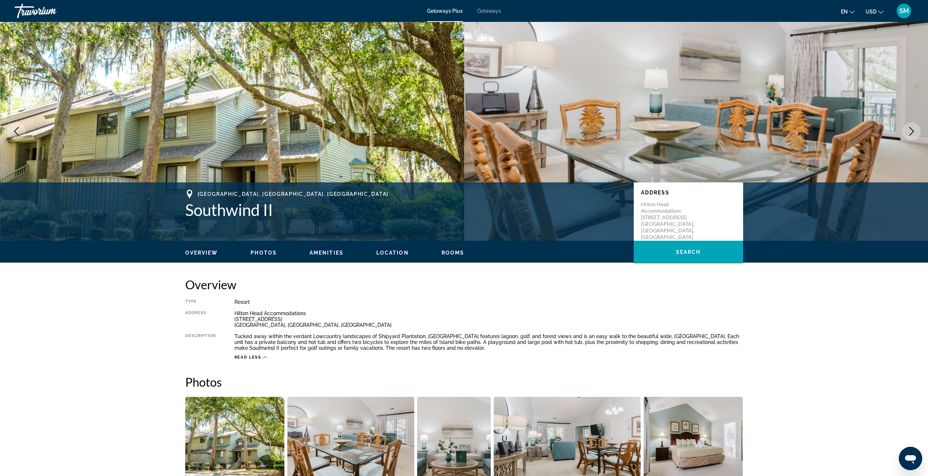
click at [206, 253] on span "Overview" at bounding box center [201, 253] width 33 height 6
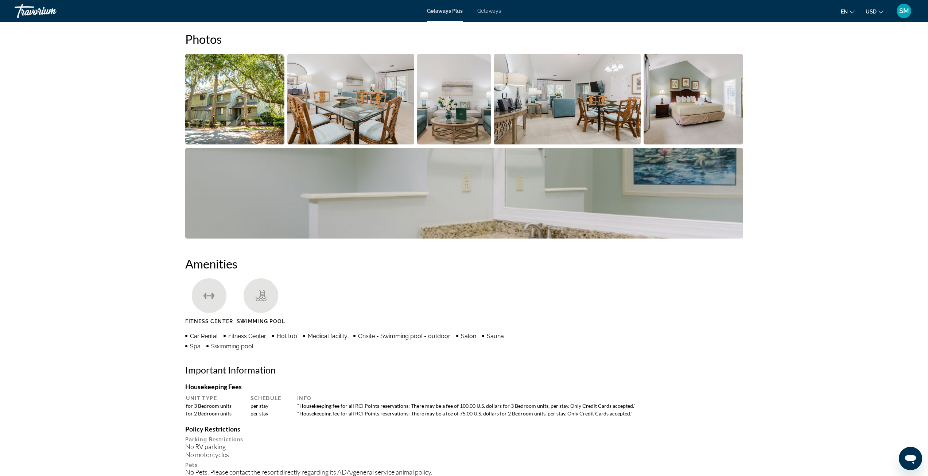
scroll to position [160, 0]
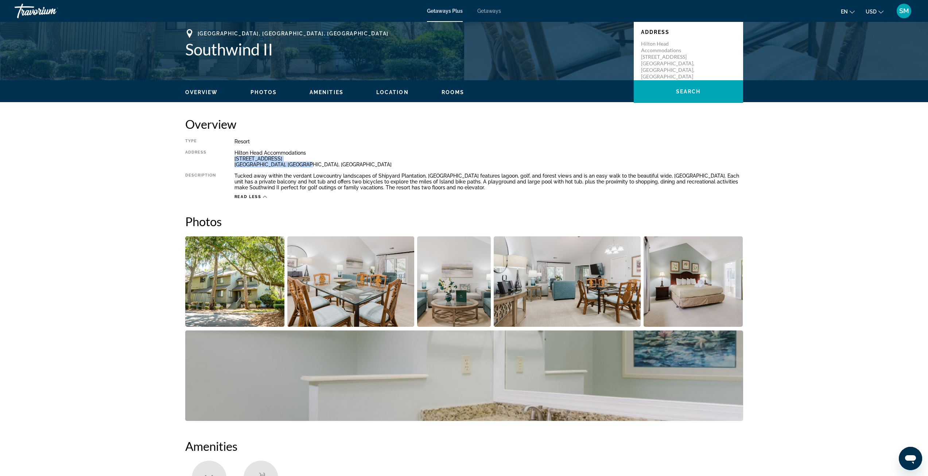
drag, startPoint x: 235, startPoint y: 159, endPoint x: 303, endPoint y: 163, distance: 67.6
click at [303, 163] on div "Hilton Head Accommodations [STREET_ADDRESS]" at bounding box center [489, 159] width 509 height 18
copy div "[STREET_ADDRESS]"
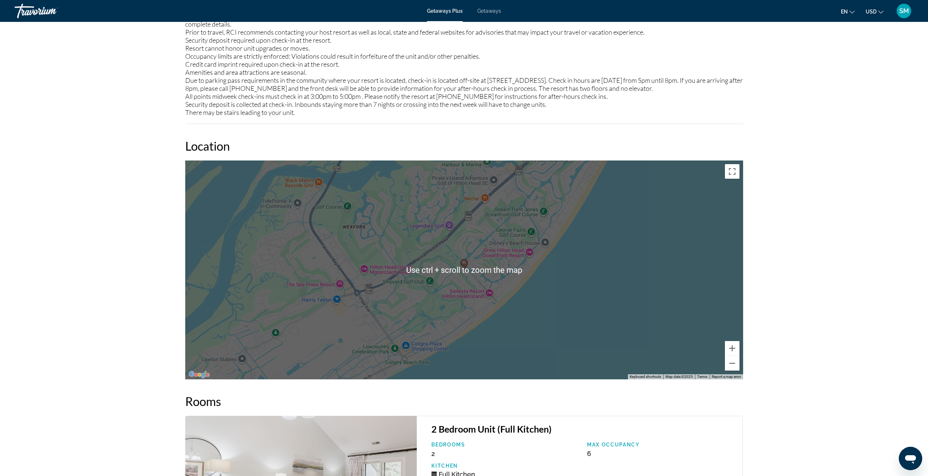
scroll to position [1109, 0]
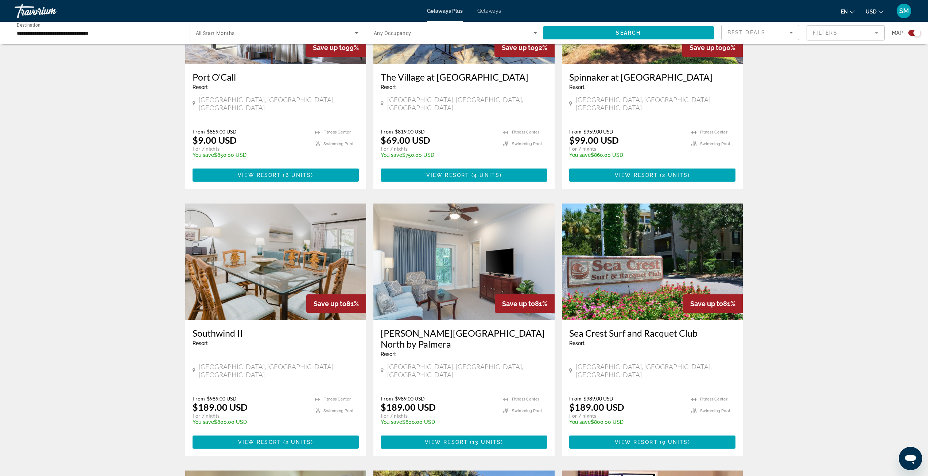
scroll to position [438, 0]
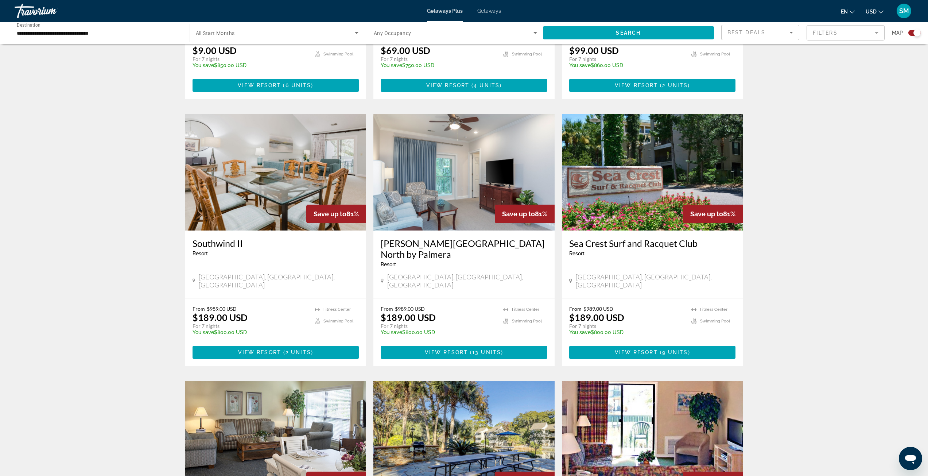
click at [666, 238] on h3 "Sea Crest Surf and Racquet Club" at bounding box center [652, 243] width 167 height 11
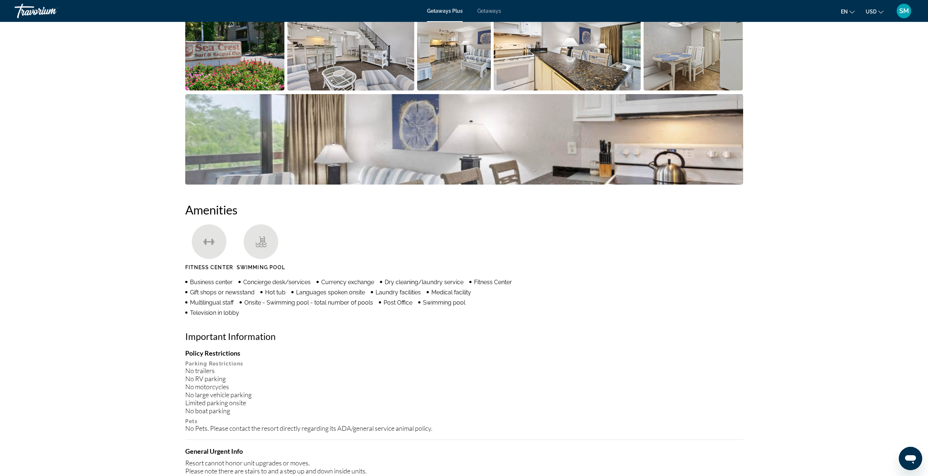
scroll to position [251, 0]
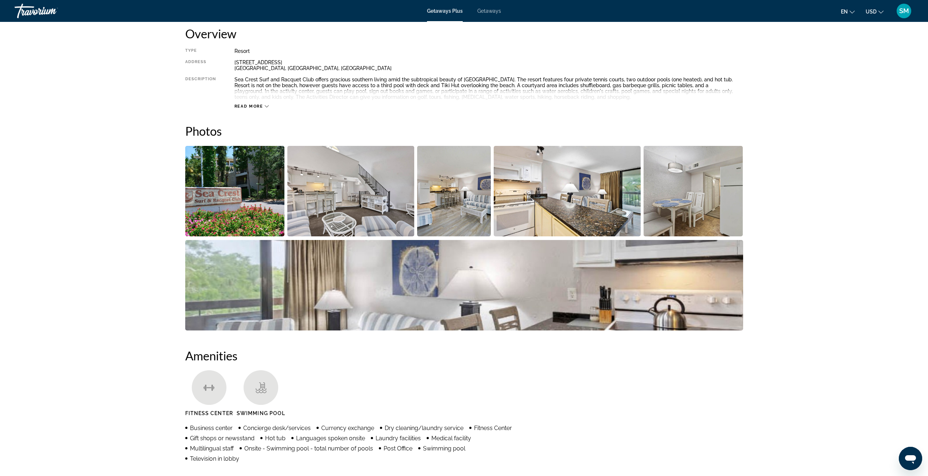
click at [266, 192] on img "Open full-screen image slider" at bounding box center [235, 191] width 100 height 90
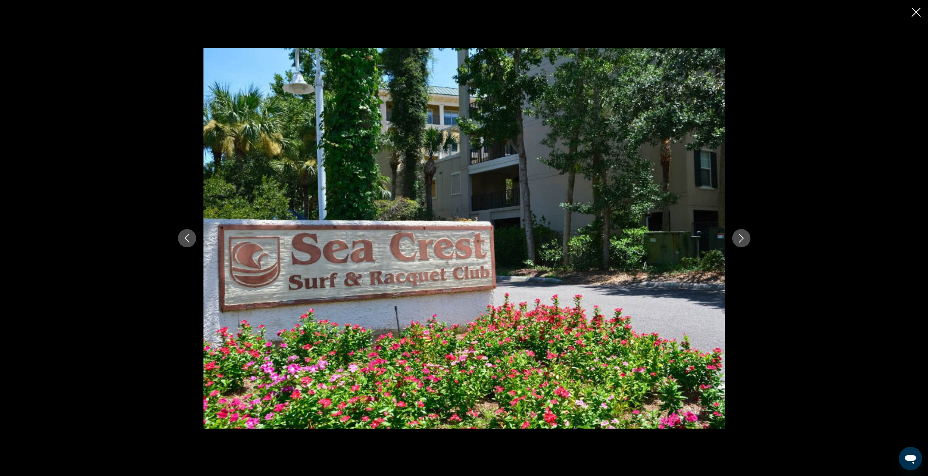
click at [744, 241] on icon "Next image" at bounding box center [741, 238] width 9 height 9
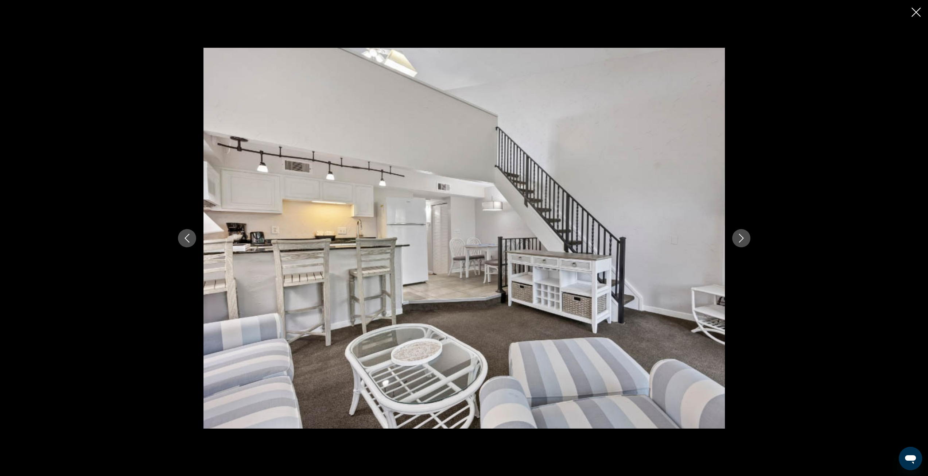
click at [744, 241] on icon "Next image" at bounding box center [741, 238] width 9 height 9
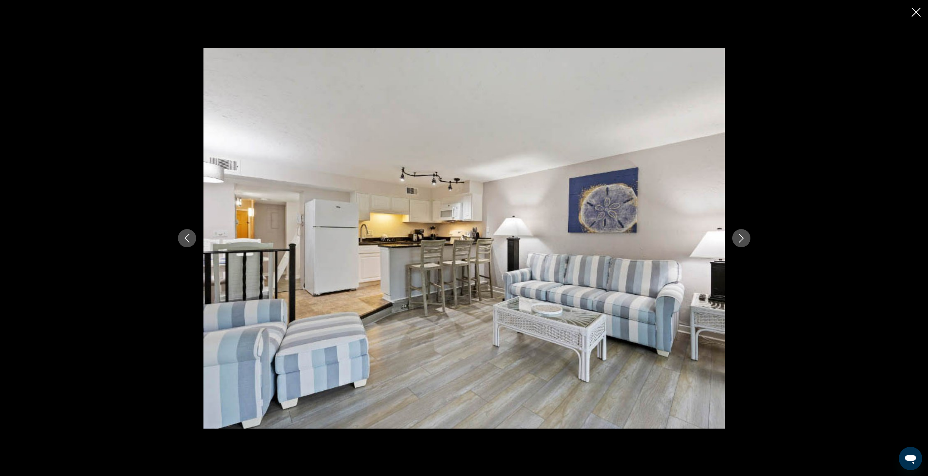
click at [744, 241] on icon "Next image" at bounding box center [741, 238] width 9 height 9
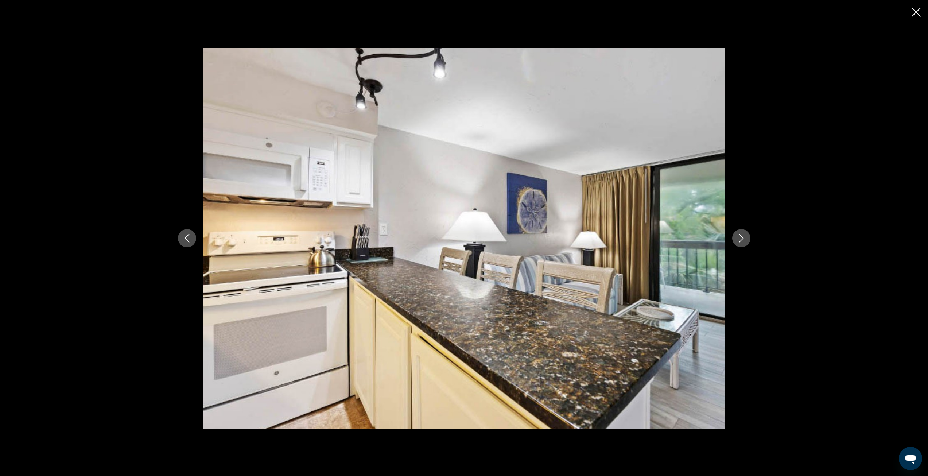
click at [744, 241] on icon "Next image" at bounding box center [741, 238] width 9 height 9
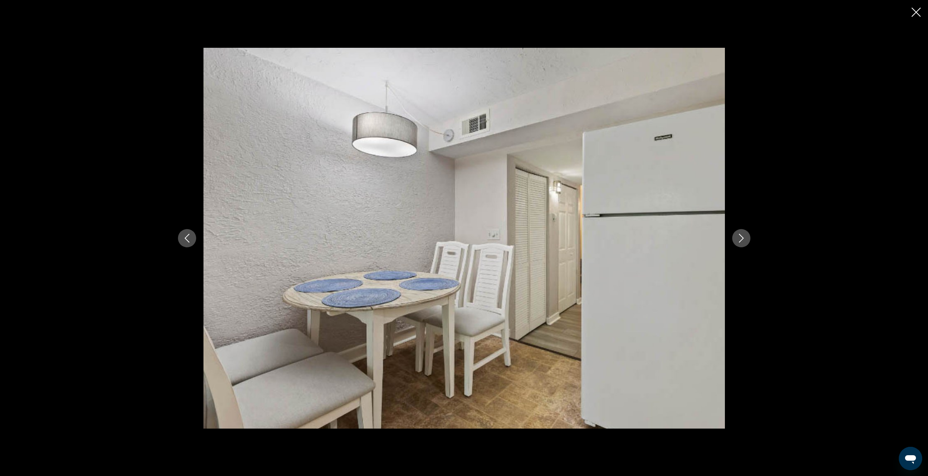
click at [744, 241] on icon "Next image" at bounding box center [741, 238] width 9 height 9
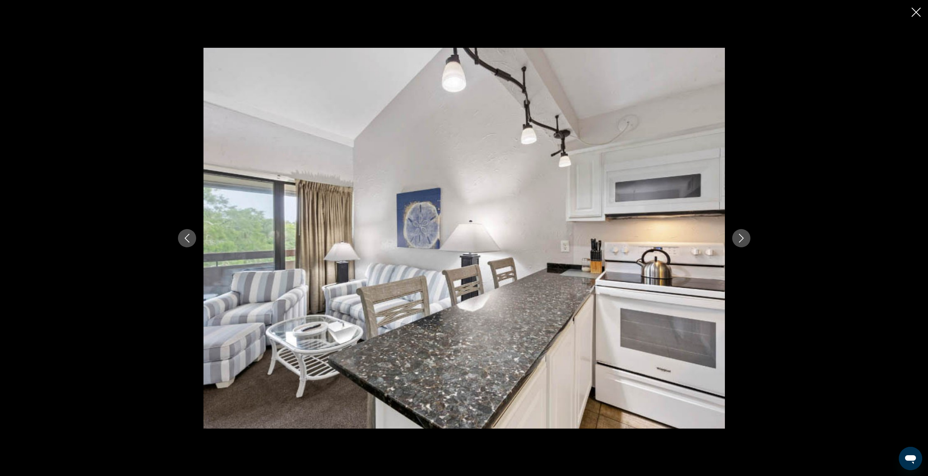
click at [744, 241] on icon "Next image" at bounding box center [741, 238] width 9 height 9
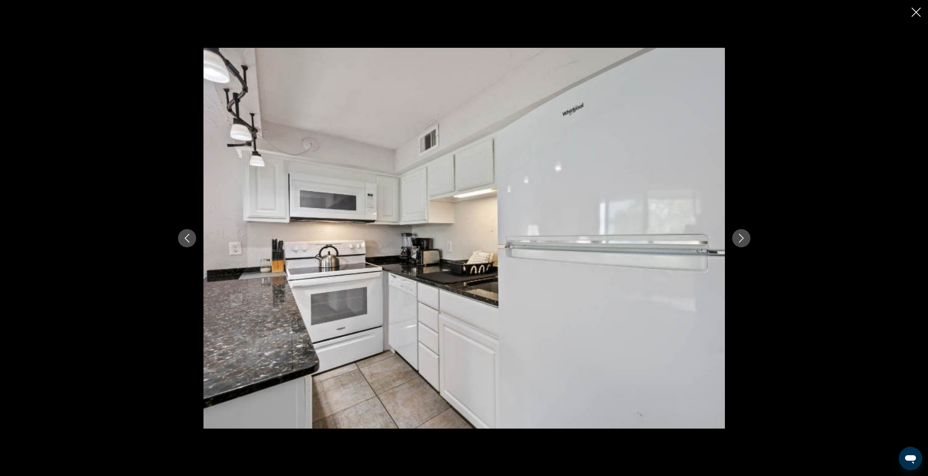
click at [744, 241] on icon "Next image" at bounding box center [741, 238] width 9 height 9
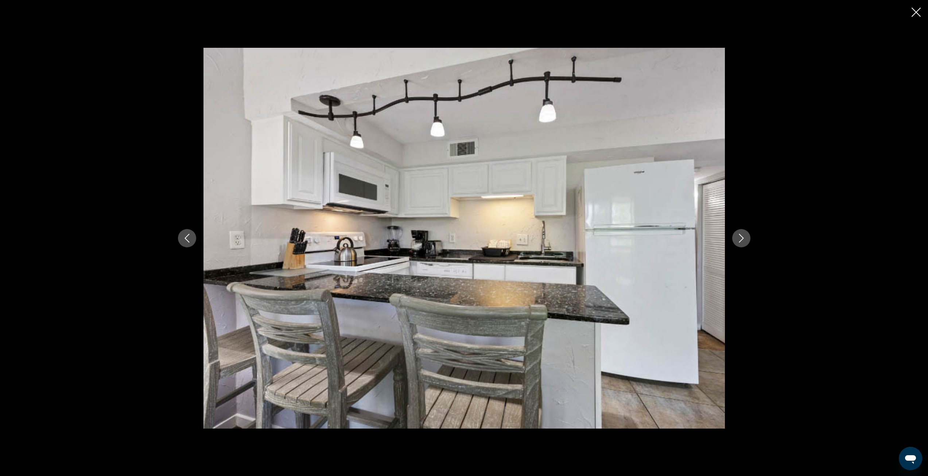
click at [744, 241] on icon "Next image" at bounding box center [741, 238] width 9 height 9
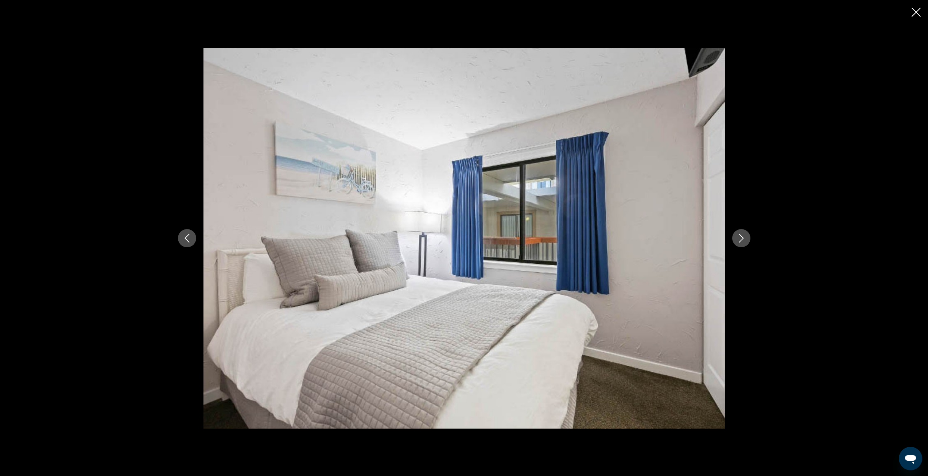
click at [744, 241] on icon "Next image" at bounding box center [741, 238] width 9 height 9
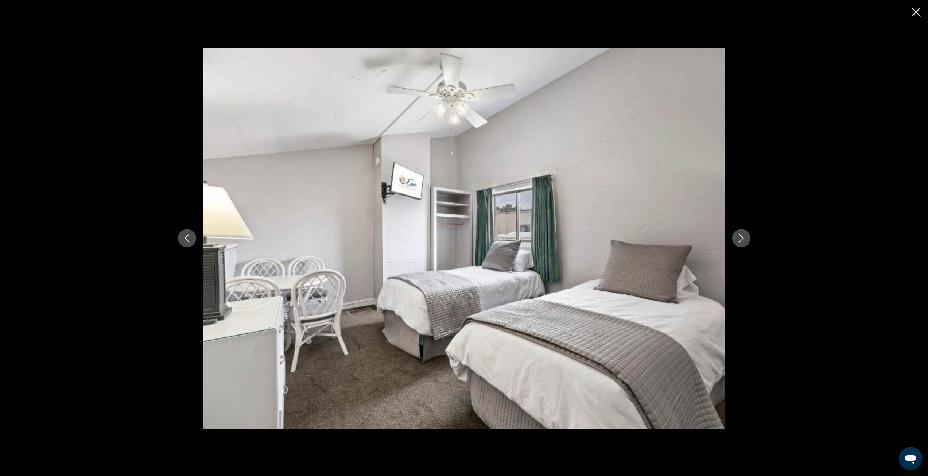
click at [744, 241] on icon "Next image" at bounding box center [741, 238] width 9 height 9
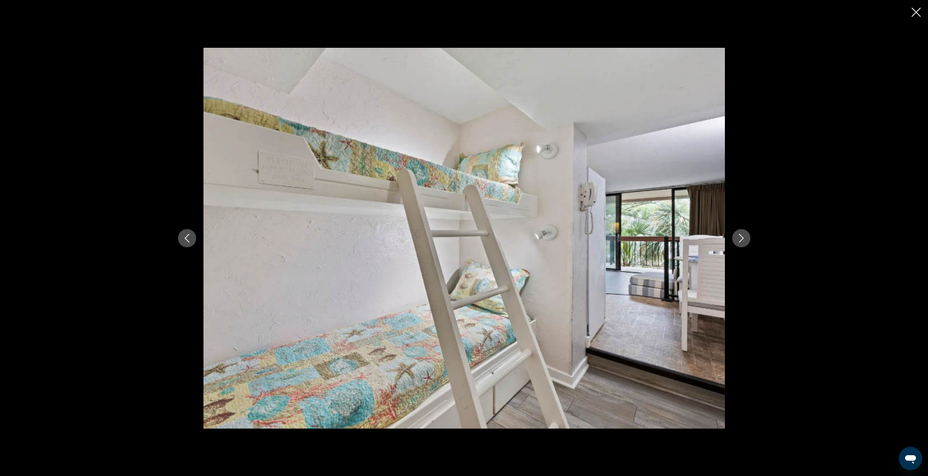
click at [744, 241] on icon "Next image" at bounding box center [741, 238] width 9 height 9
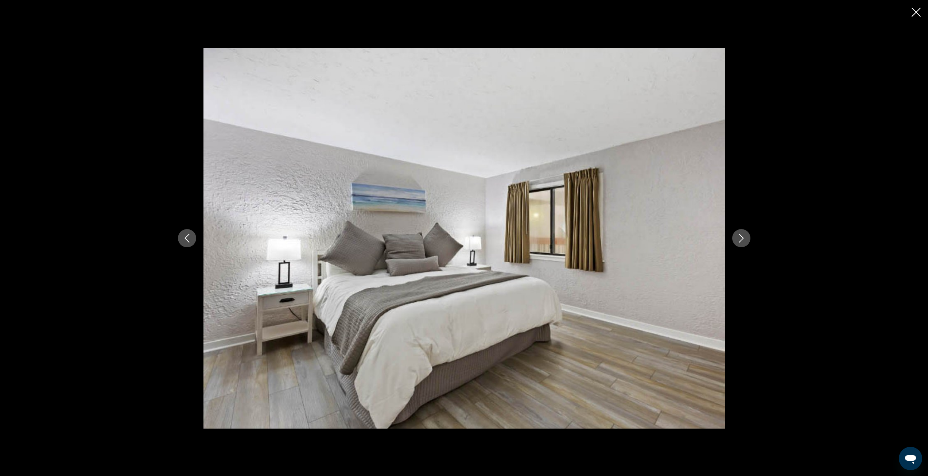
click at [744, 241] on icon "Next image" at bounding box center [741, 238] width 9 height 9
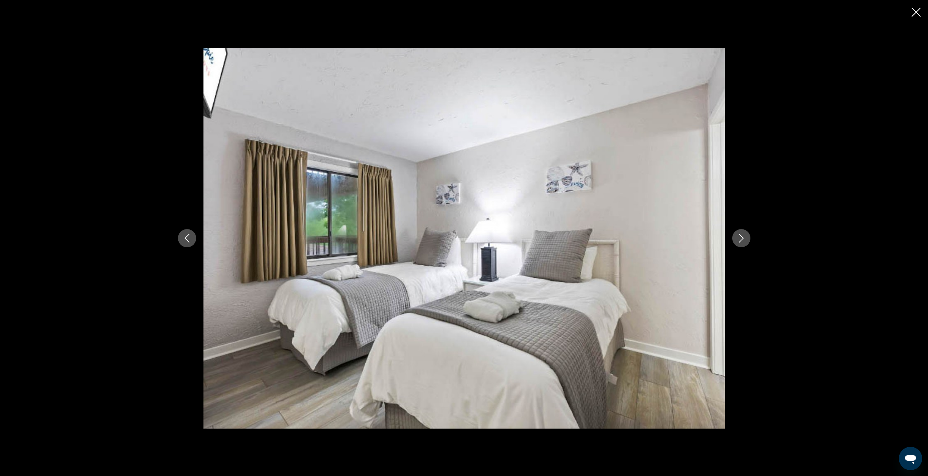
click at [744, 241] on icon "Next image" at bounding box center [741, 238] width 9 height 9
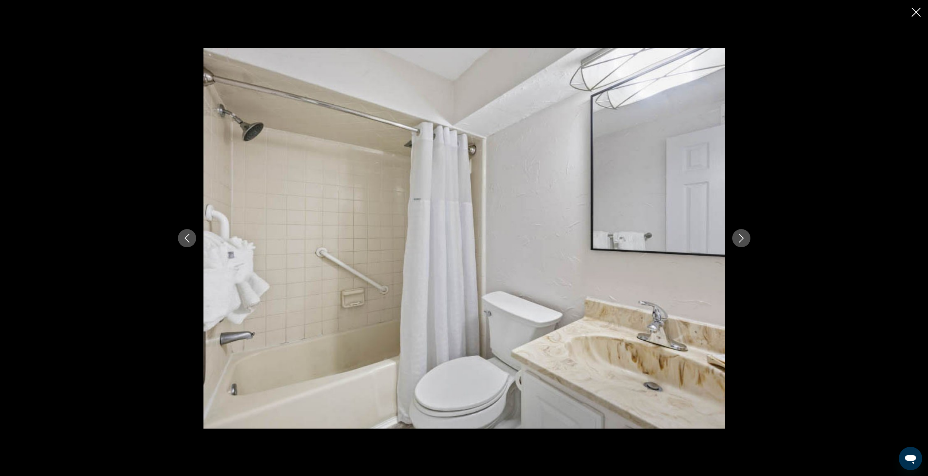
click at [744, 241] on icon "Next image" at bounding box center [741, 238] width 9 height 9
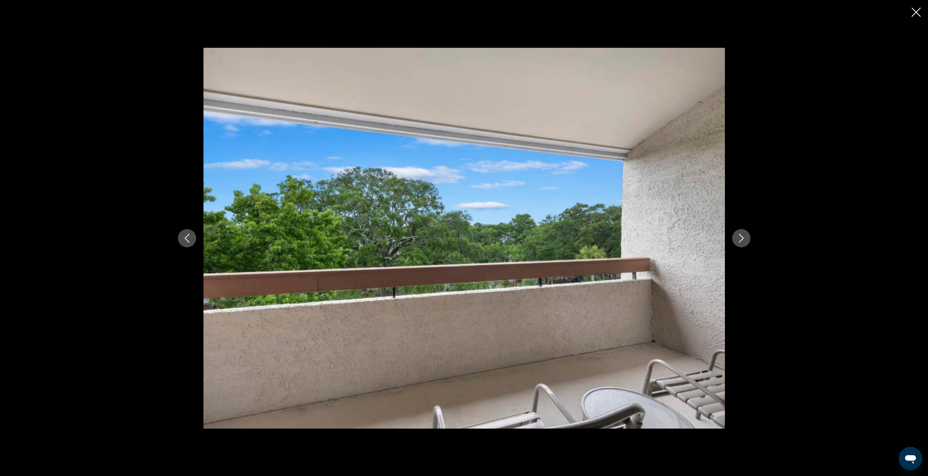
click at [744, 241] on icon "Next image" at bounding box center [741, 238] width 9 height 9
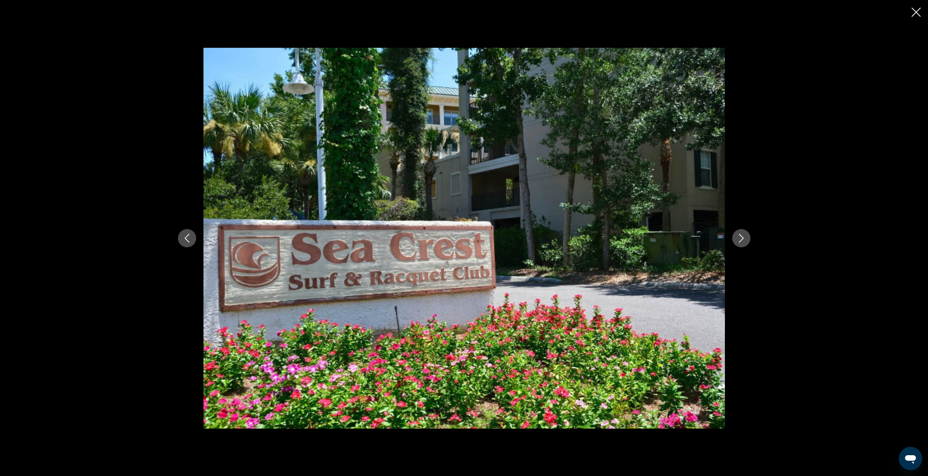
click at [744, 241] on icon "Next image" at bounding box center [741, 238] width 9 height 9
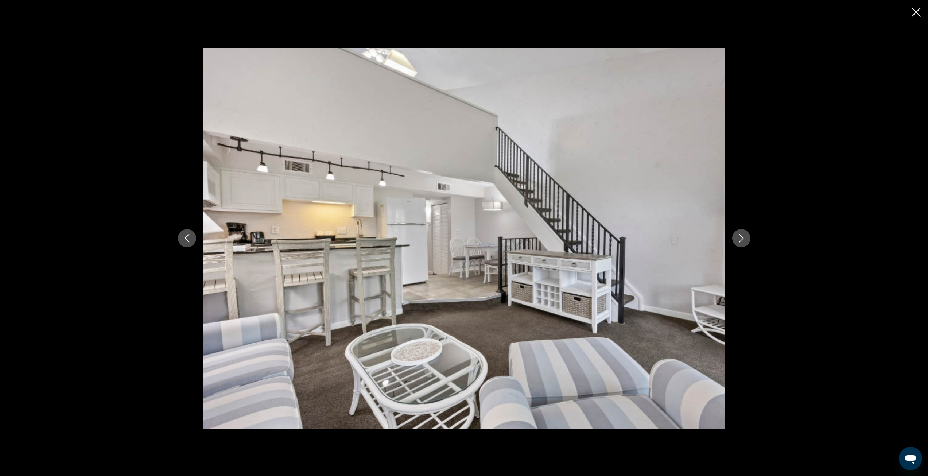
click at [744, 241] on icon "Next image" at bounding box center [741, 238] width 9 height 9
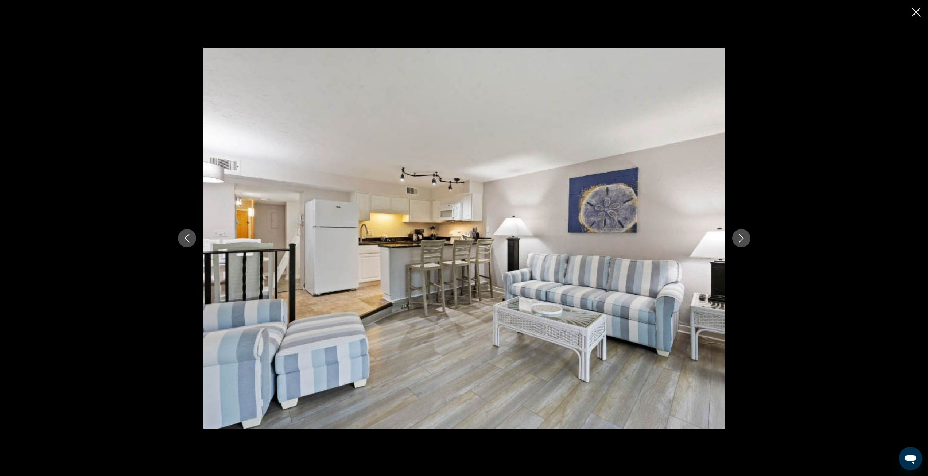
click at [918, 12] on icon "Close slideshow" at bounding box center [916, 12] width 9 height 9
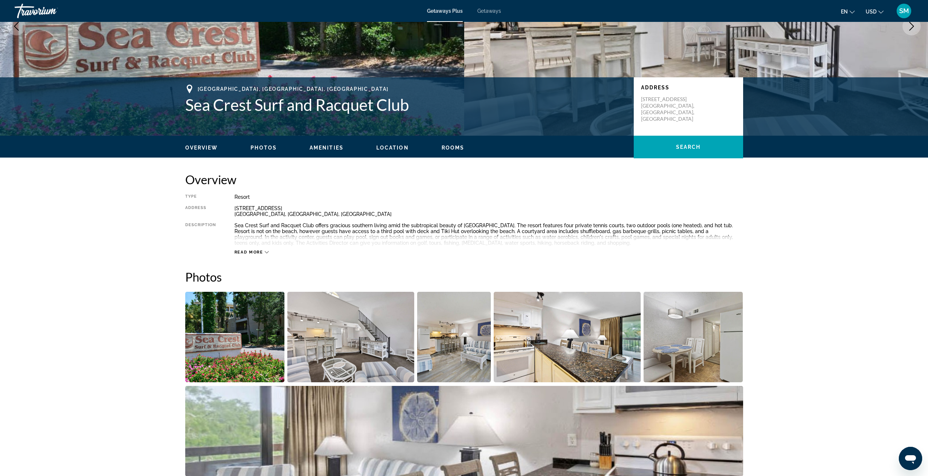
scroll to position [0, 0]
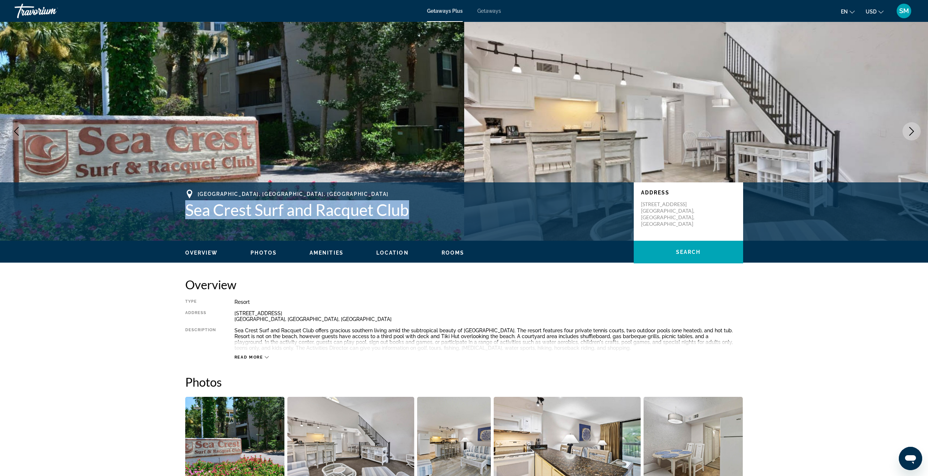
drag, startPoint x: 185, startPoint y: 209, endPoint x: 415, endPoint y: 213, distance: 229.8
click at [415, 213] on h1 "Sea Crest Surf and Racquet Club" at bounding box center [405, 209] width 441 height 19
copy h1 "Sea Crest Surf and Racquet Club"
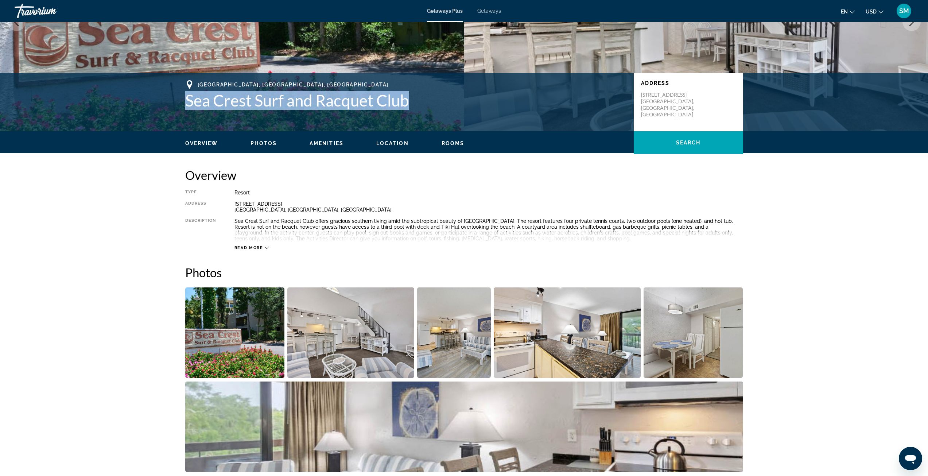
click at [365, 340] on img "Open full-screen image slider" at bounding box center [350, 332] width 127 height 90
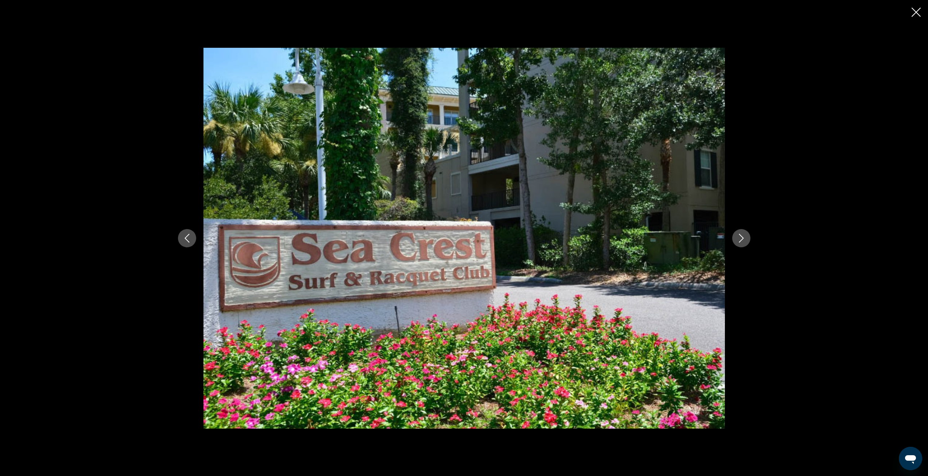
click at [746, 239] on button "Next image" at bounding box center [741, 238] width 18 height 18
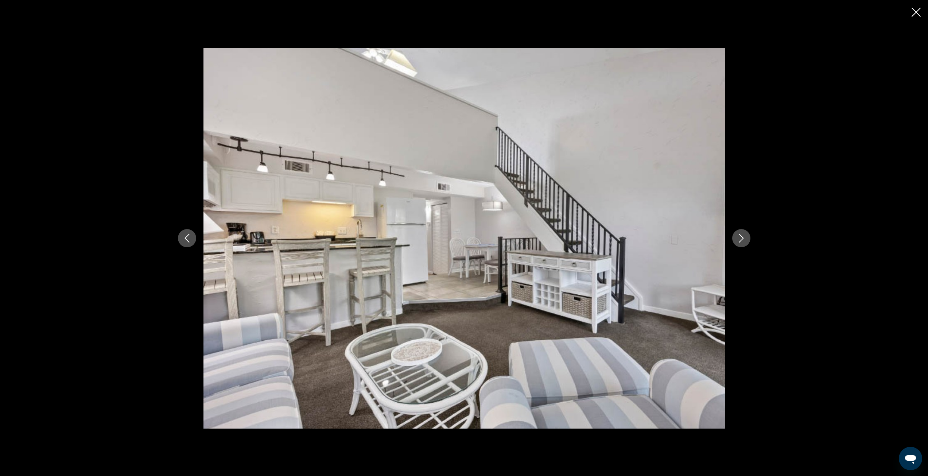
click at [747, 240] on button "Next image" at bounding box center [741, 238] width 18 height 18
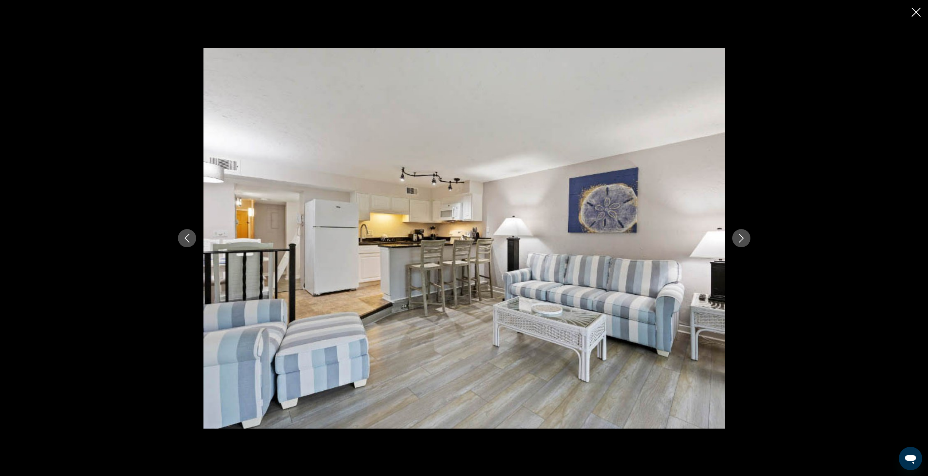
click at [747, 240] on button "Next image" at bounding box center [741, 238] width 18 height 18
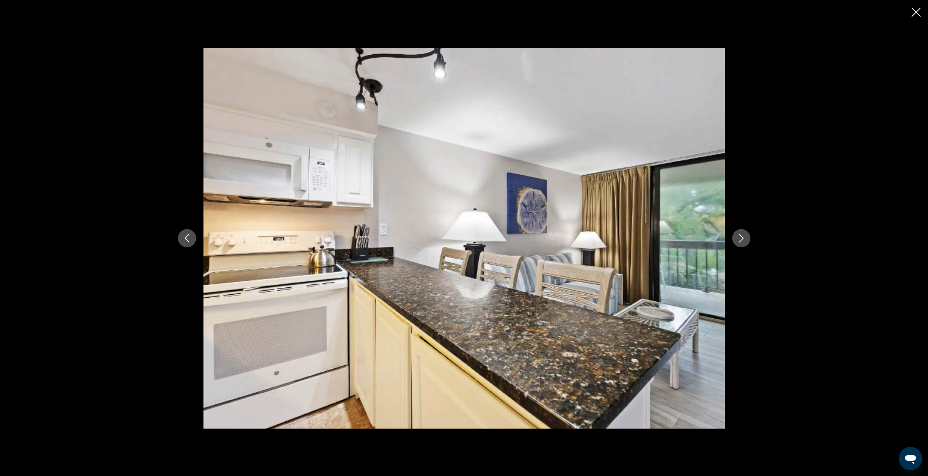
click at [747, 240] on button "Next image" at bounding box center [741, 238] width 18 height 18
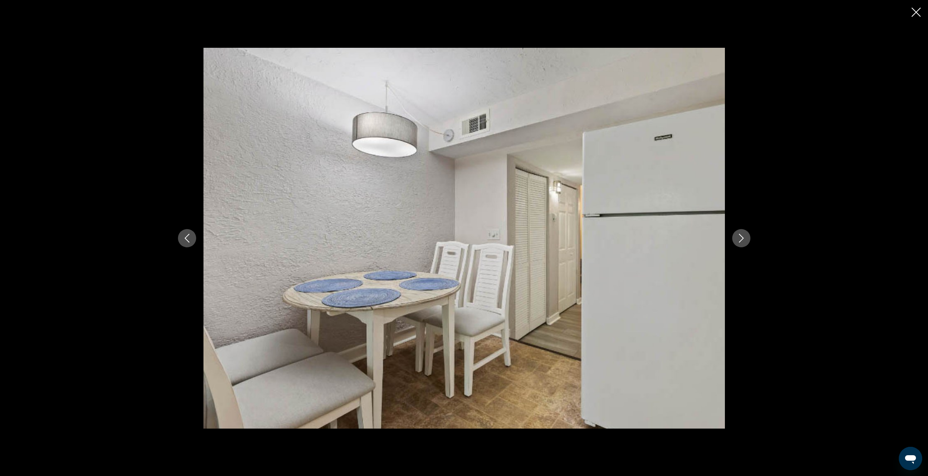
click at [747, 240] on button "Next image" at bounding box center [741, 238] width 18 height 18
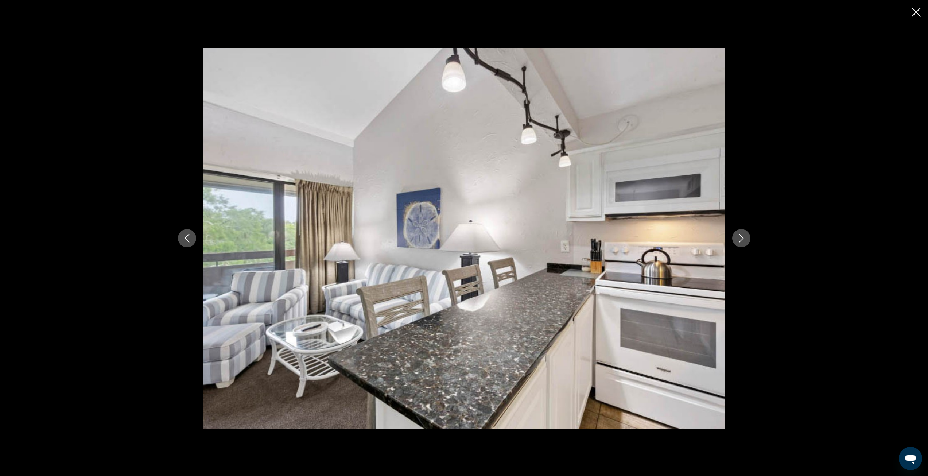
click at [747, 240] on button "Next image" at bounding box center [741, 238] width 18 height 18
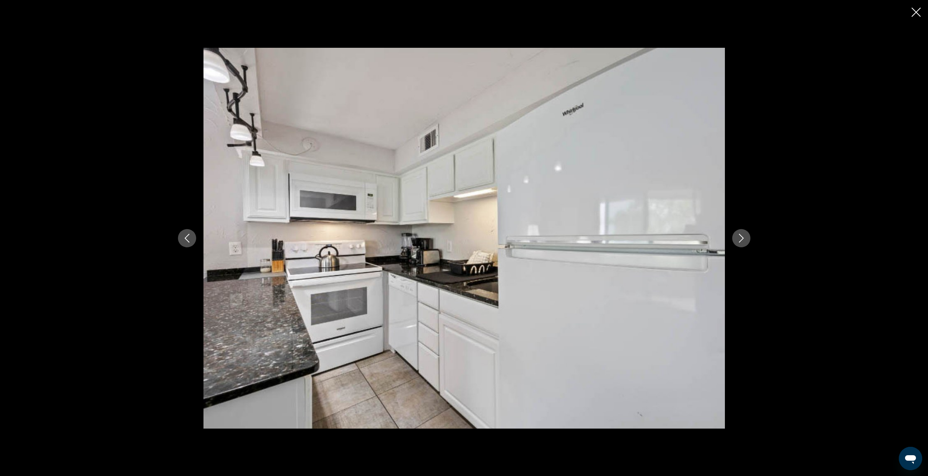
click at [747, 240] on button "Next image" at bounding box center [741, 238] width 18 height 18
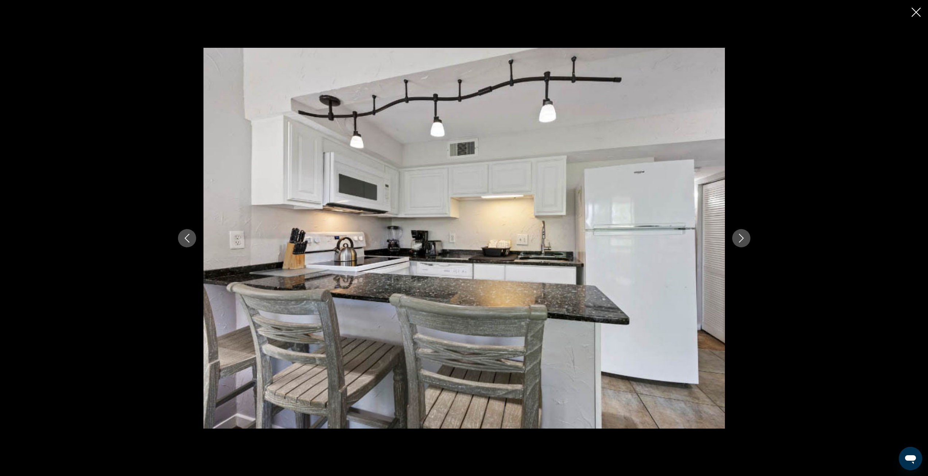
click at [747, 240] on button "Next image" at bounding box center [741, 238] width 18 height 18
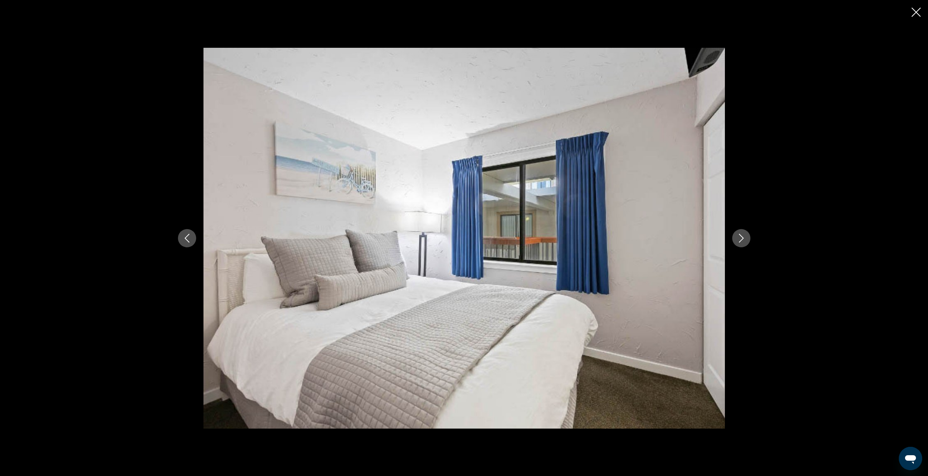
click at [914, 13] on icon "Close slideshow" at bounding box center [916, 12] width 9 height 9
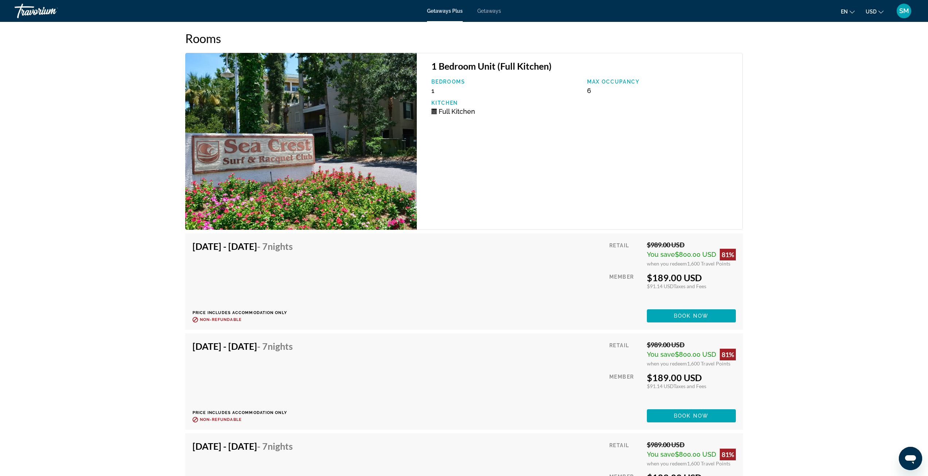
scroll to position [1204, 0]
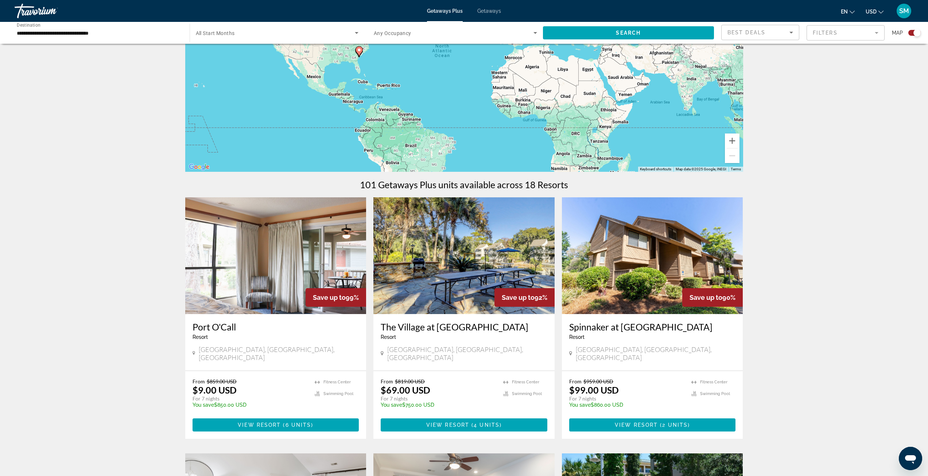
scroll to position [146, 0]
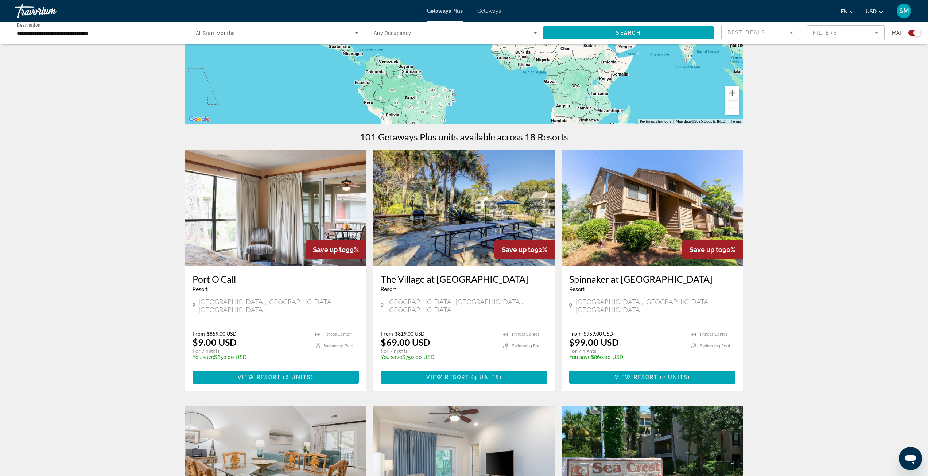
click at [281, 231] on img "Main content" at bounding box center [275, 208] width 181 height 117
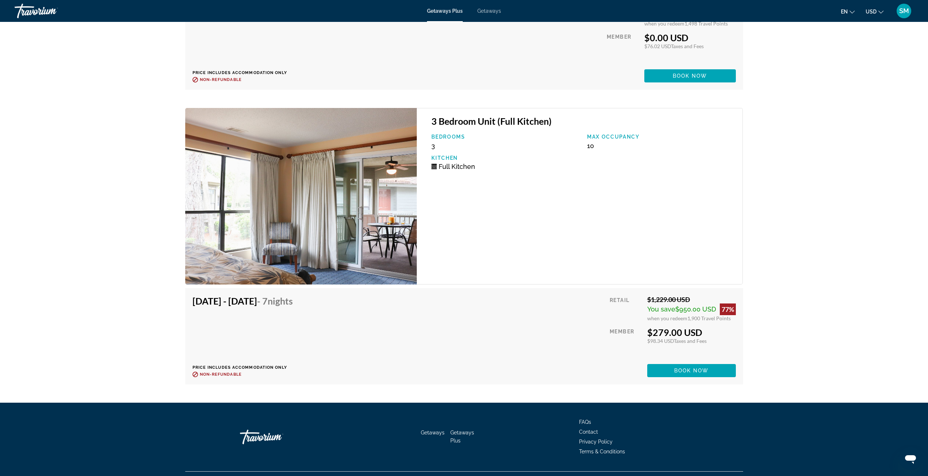
scroll to position [2682, 0]
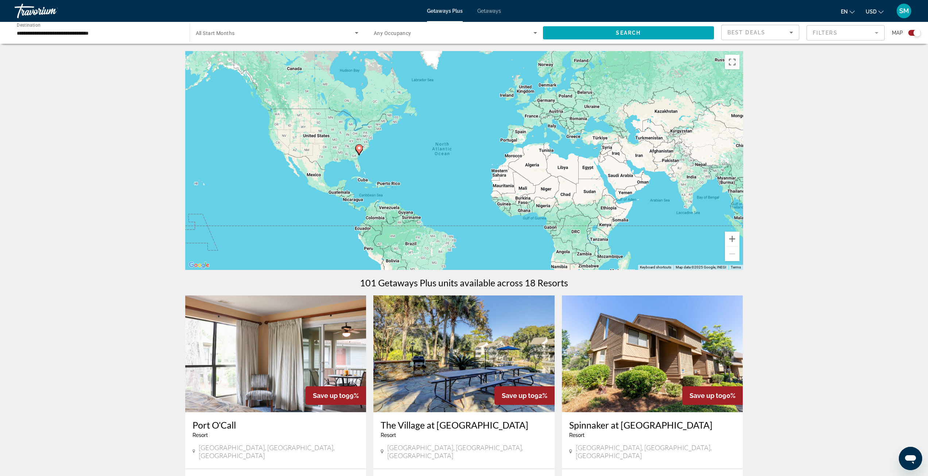
click at [154, 35] on input "**********" at bounding box center [98, 33] width 163 height 9
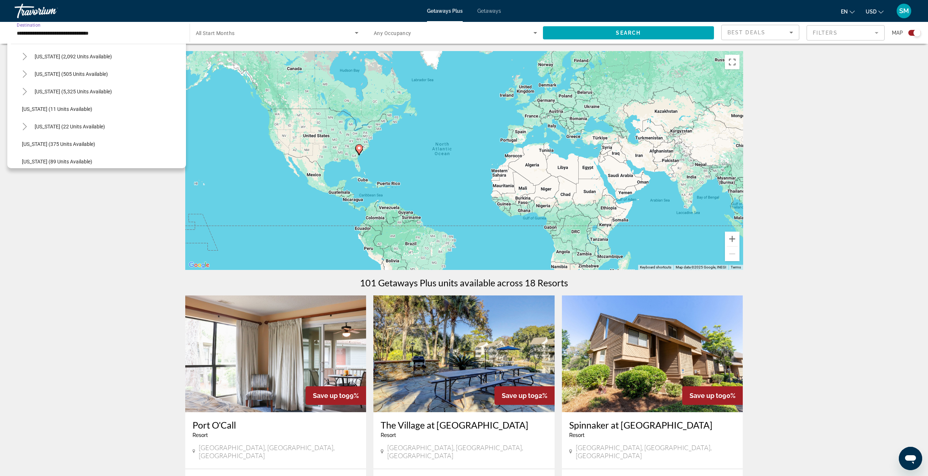
scroll to position [61, 0]
click at [25, 107] on icon "Toggle Florida (5,325 units available)" at bounding box center [25, 107] width 4 height 7
click at [62, 142] on span "[GEOGRAPHIC_DATA] (1,030 units available)" at bounding box center [79, 143] width 101 height 6
type input "**********"
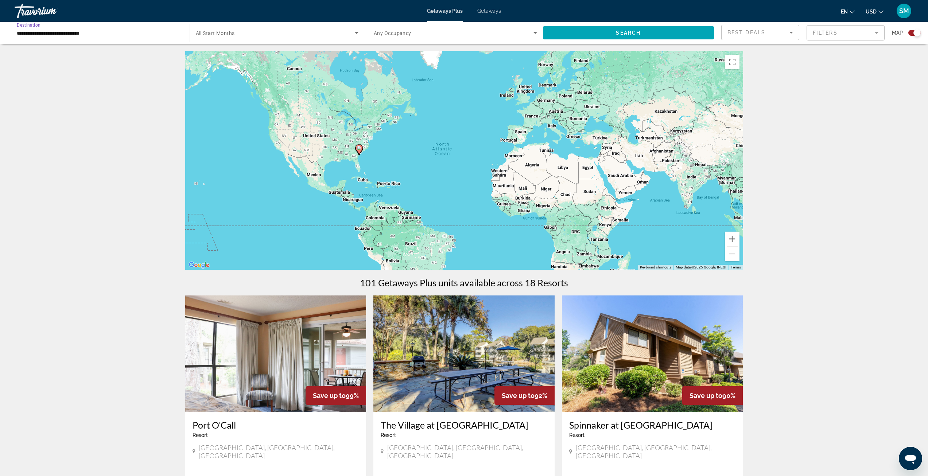
click at [290, 32] on span "Search widget" at bounding box center [275, 32] width 159 height 9
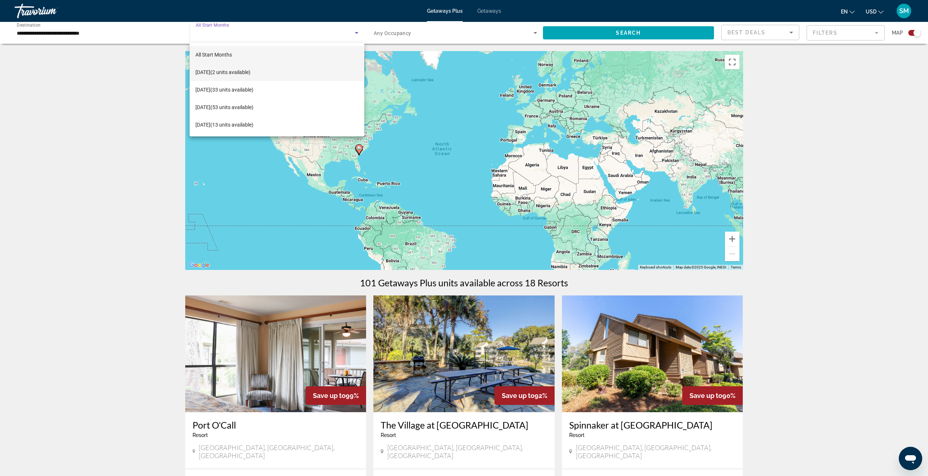
click at [236, 71] on span "[DATE] (2 units available)" at bounding box center [223, 72] width 55 height 9
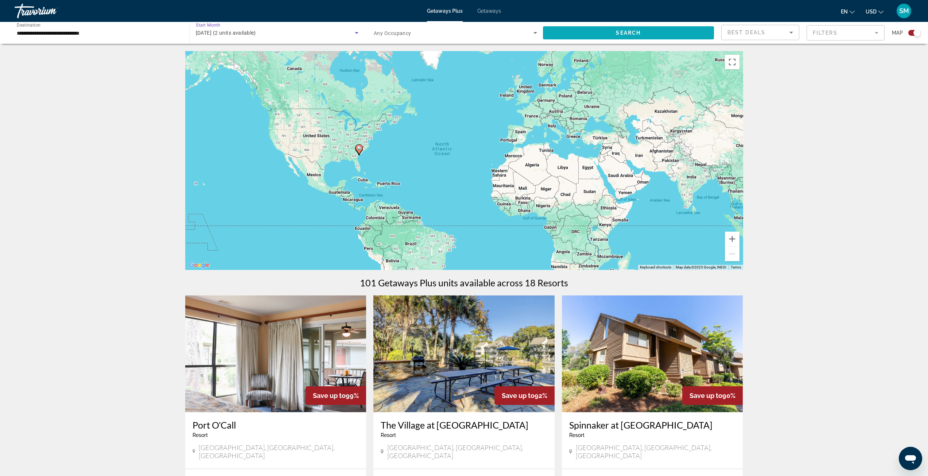
click at [617, 36] on span "Search widget" at bounding box center [628, 33] width 171 height 18
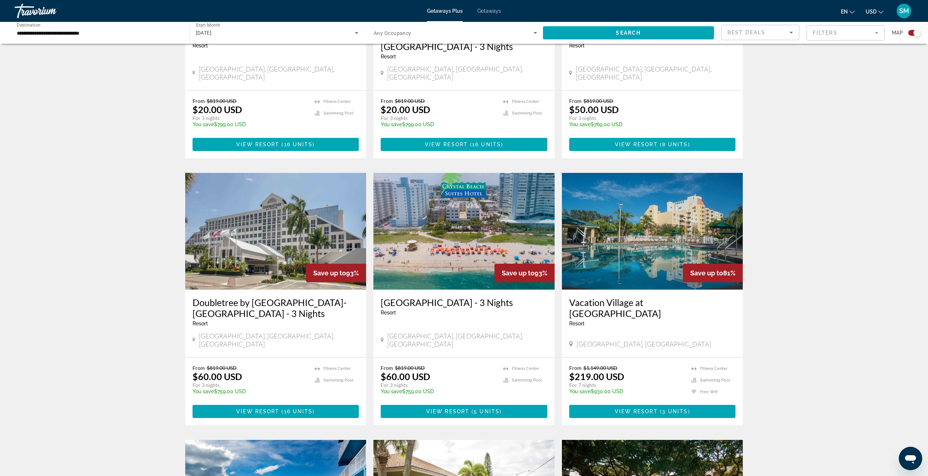
scroll to position [438, 0]
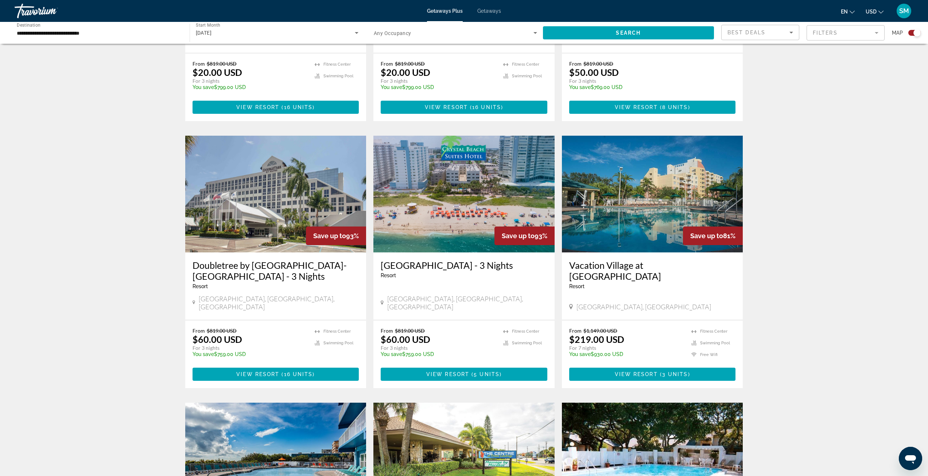
click at [659, 177] on img "Main content" at bounding box center [652, 194] width 181 height 117
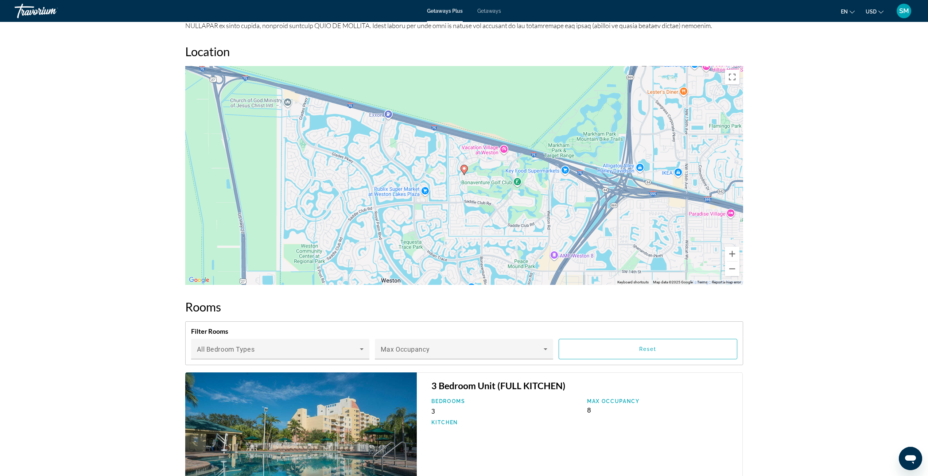
scroll to position [730, 0]
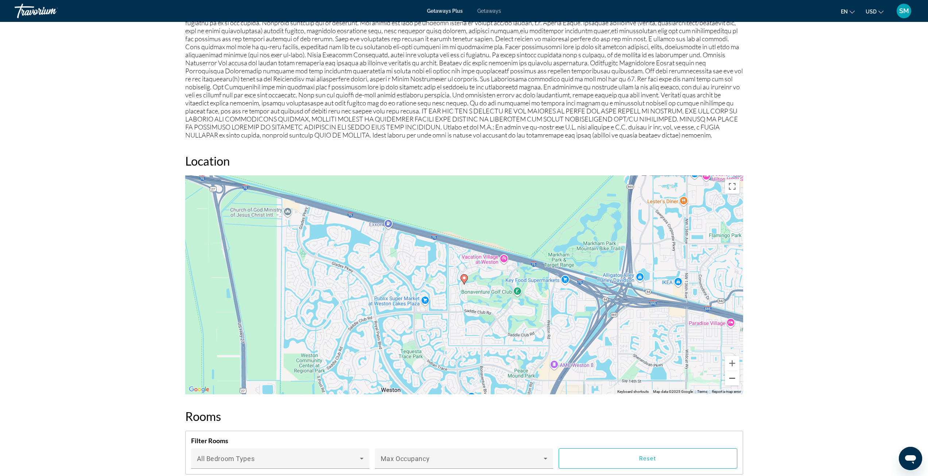
click at [735, 382] on button "Zoom out" at bounding box center [732, 378] width 15 height 15
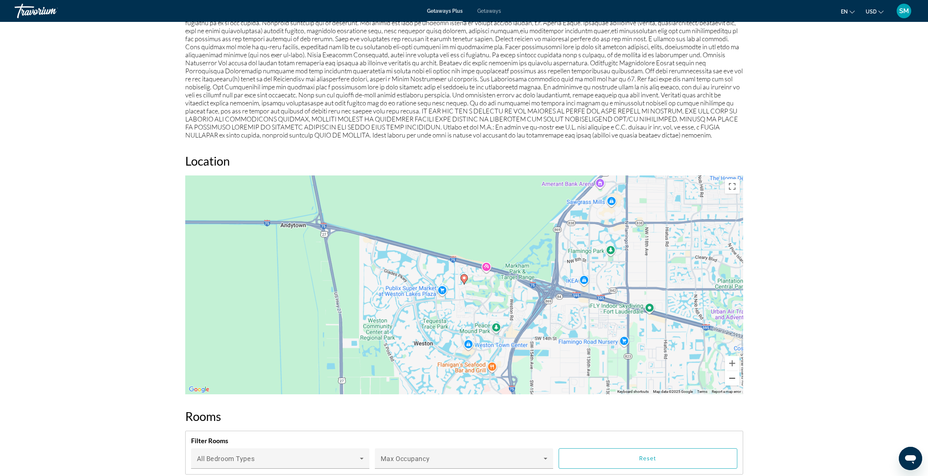
click at [735, 382] on button "Zoom out" at bounding box center [732, 378] width 15 height 15
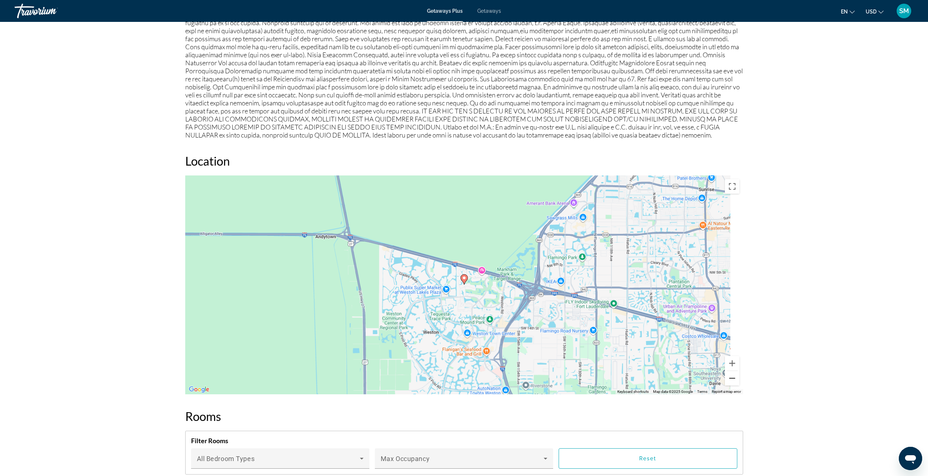
click at [735, 382] on button "Zoom out" at bounding box center [732, 378] width 15 height 15
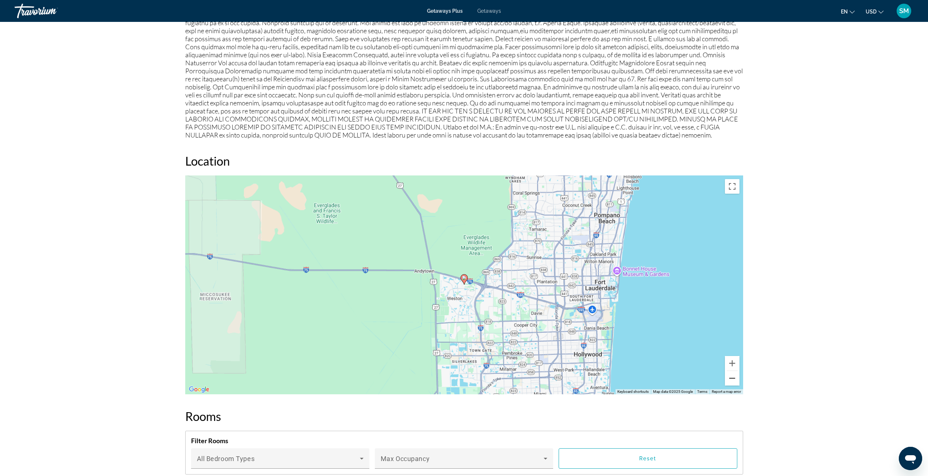
click at [735, 382] on button "Zoom out" at bounding box center [732, 378] width 15 height 15
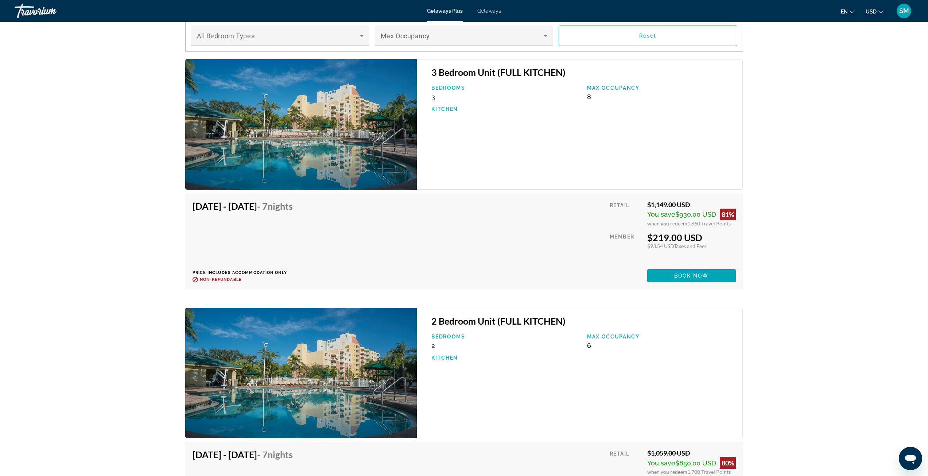
scroll to position [1021, 0]
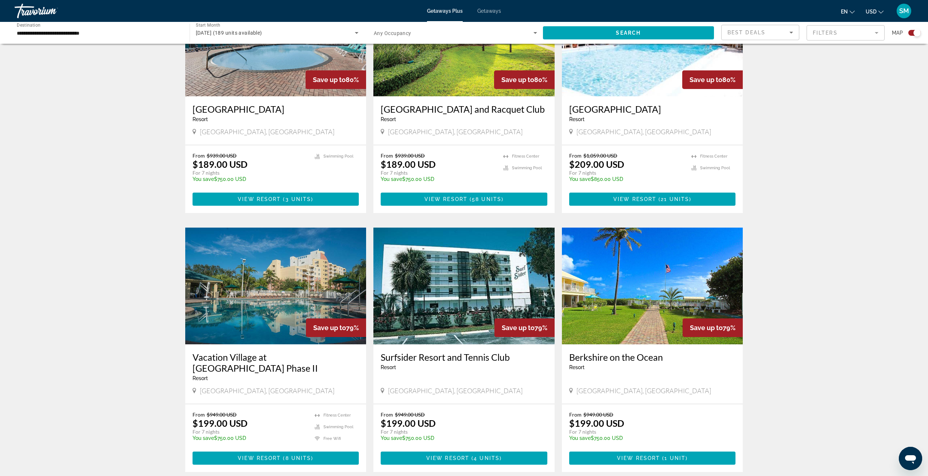
scroll to position [875, 0]
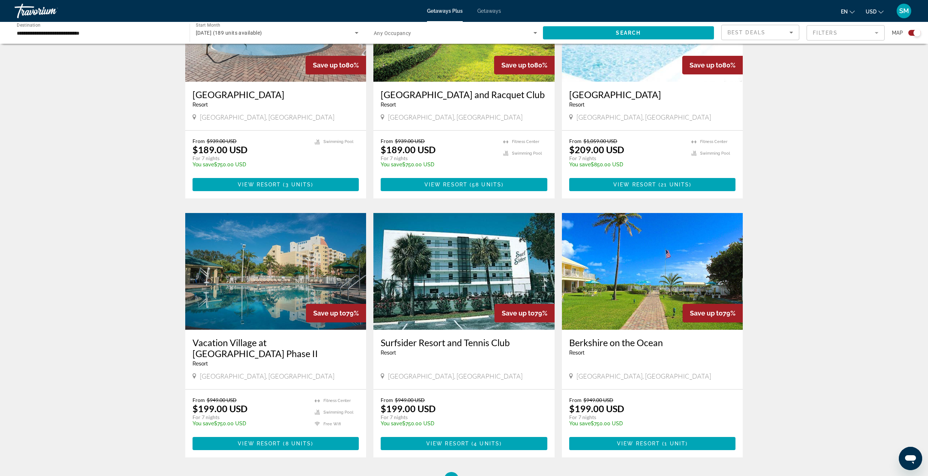
click at [656, 279] on img "Main content" at bounding box center [652, 271] width 181 height 117
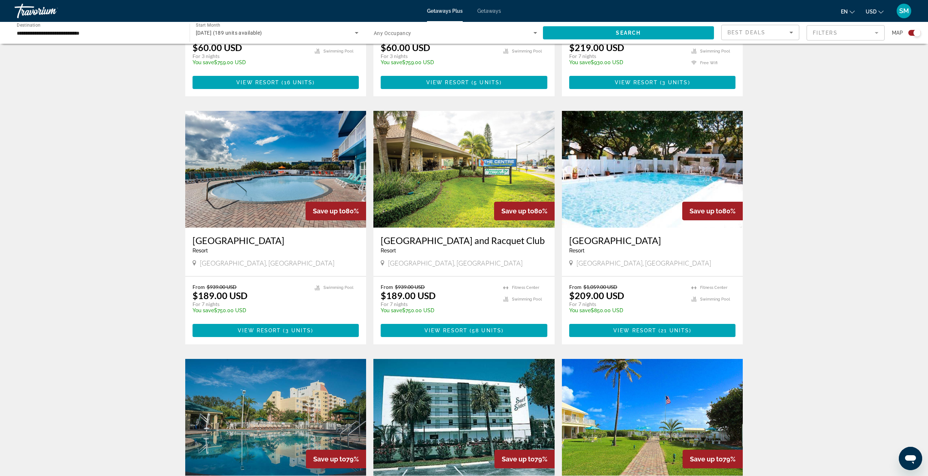
scroll to position [912, 0]
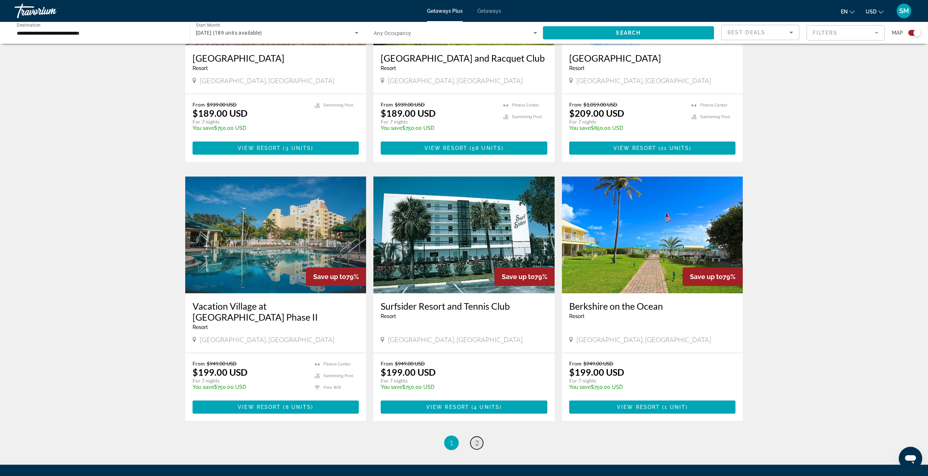
click at [480, 437] on link "page 2" at bounding box center [477, 443] width 13 height 13
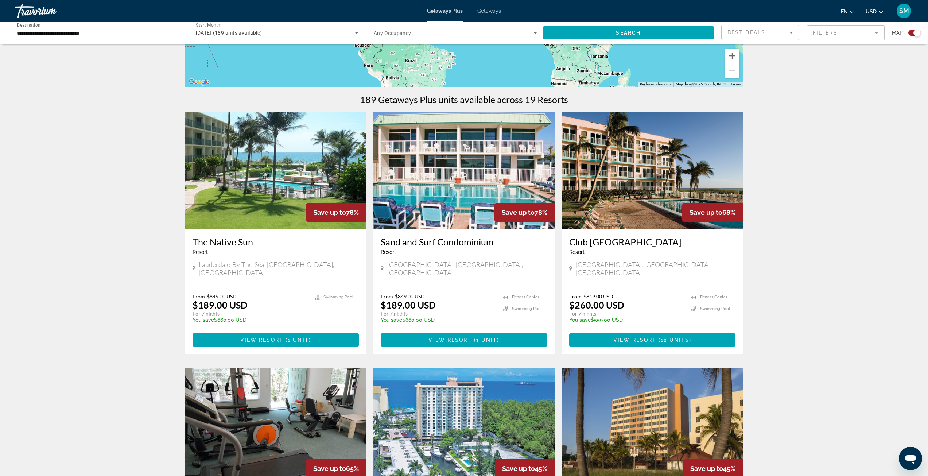
scroll to position [182, 0]
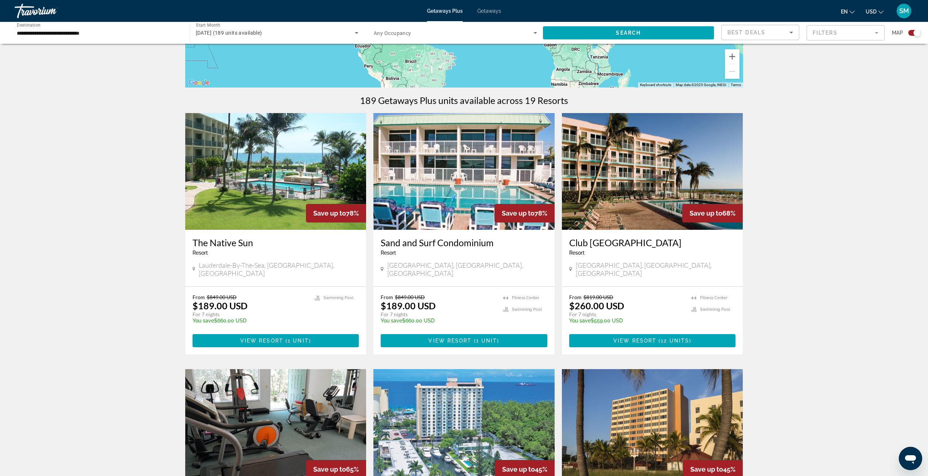
click at [238, 250] on div "Resort - This is an adults only resort" at bounding box center [276, 253] width 167 height 6
click at [296, 338] on span "1 unit" at bounding box center [298, 341] width 21 height 6
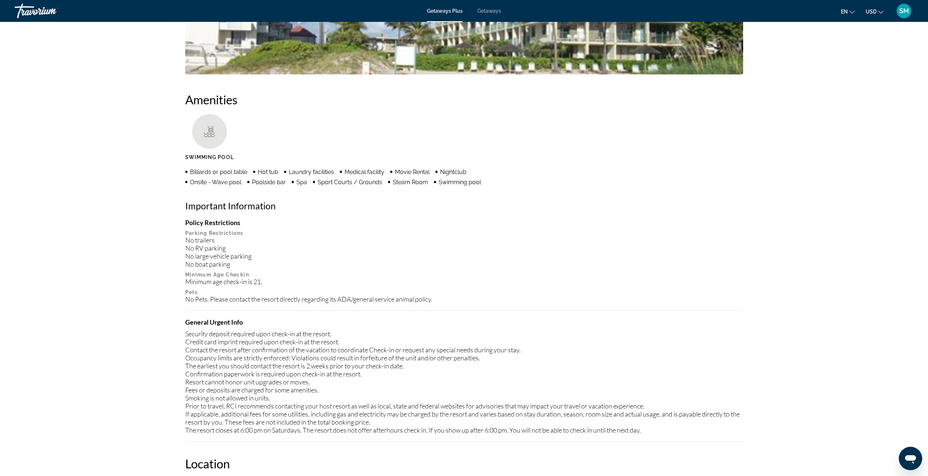
scroll to position [401, 0]
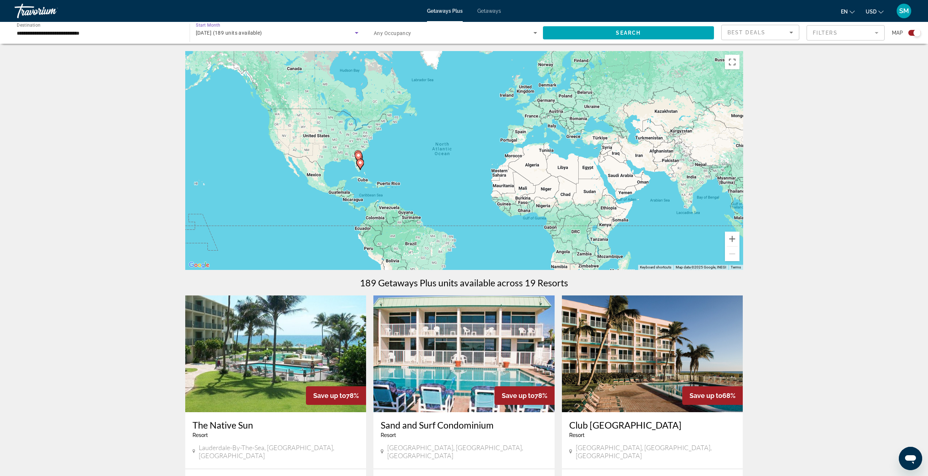
click at [262, 32] on span "[DATE] (189 units available)" at bounding box center [229, 33] width 66 height 6
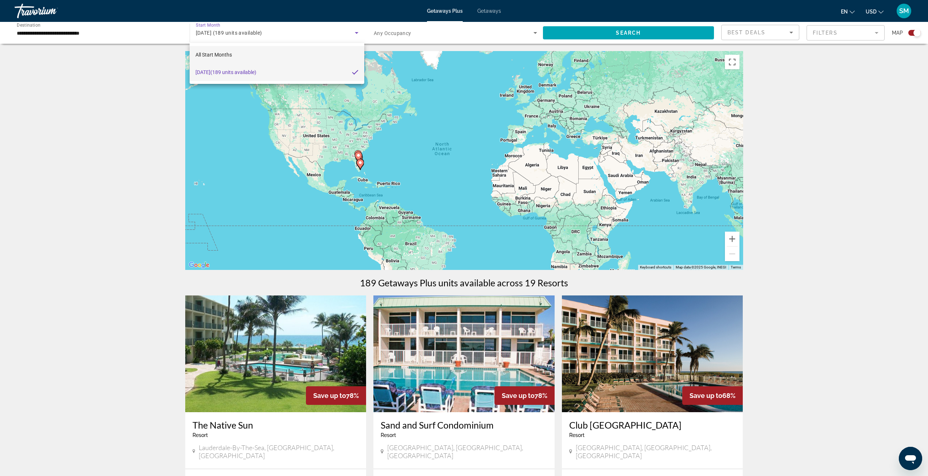
click at [234, 55] on mat-option "All Start Months" at bounding box center [277, 55] width 174 height 18
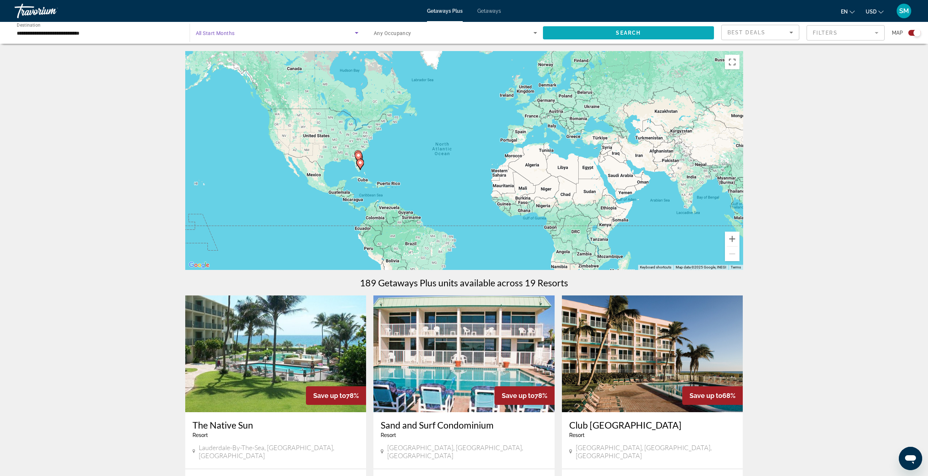
click at [617, 35] on span "Search" at bounding box center [628, 33] width 25 height 6
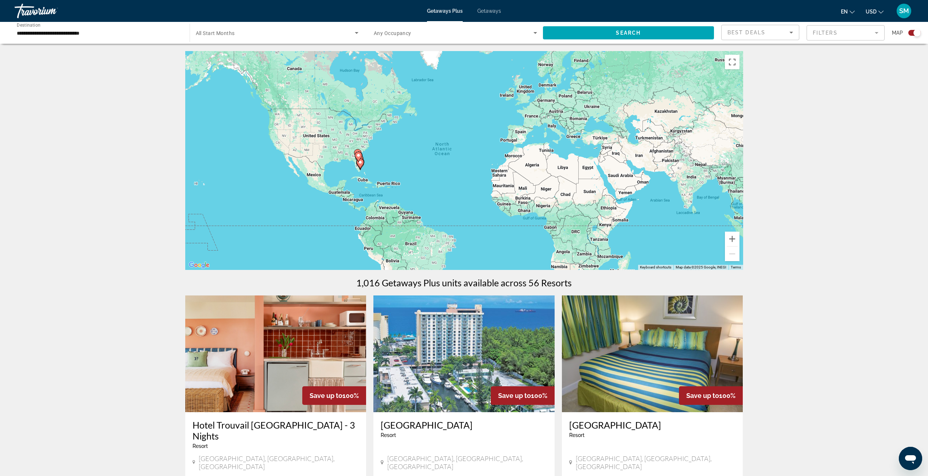
click at [301, 35] on span "Search widget" at bounding box center [275, 32] width 159 height 9
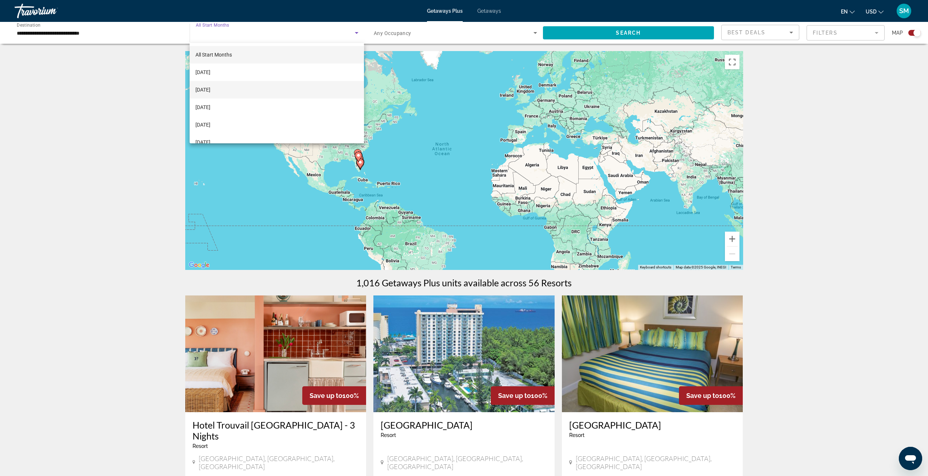
click at [210, 85] on span "[DATE]" at bounding box center [203, 89] width 15 height 9
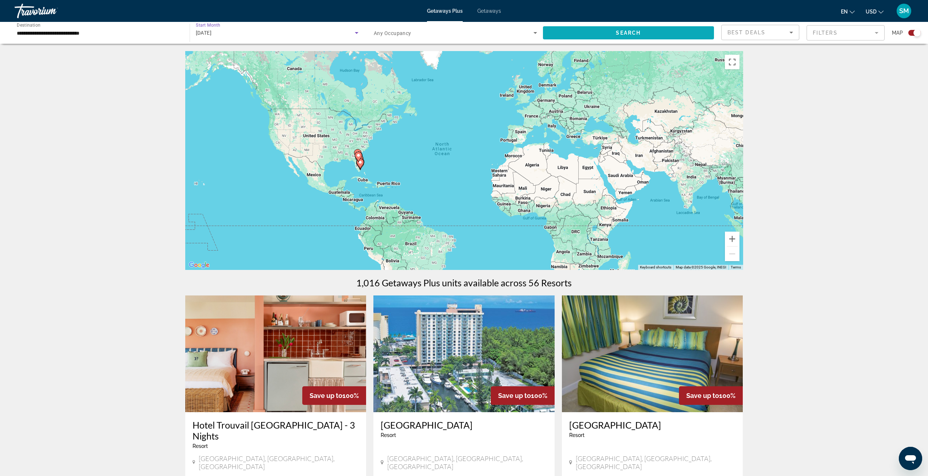
click at [600, 31] on span "Search widget" at bounding box center [628, 33] width 171 height 18
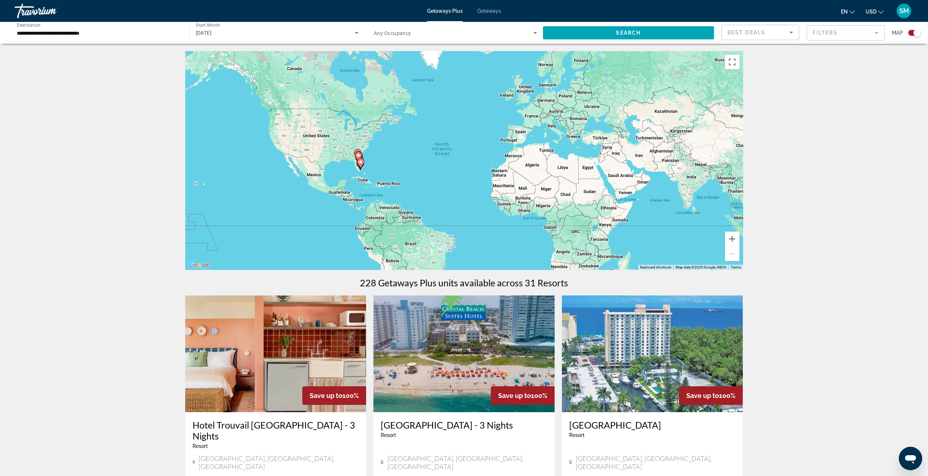
click at [870, 34] on mat-form-field "Filters" at bounding box center [846, 32] width 78 height 15
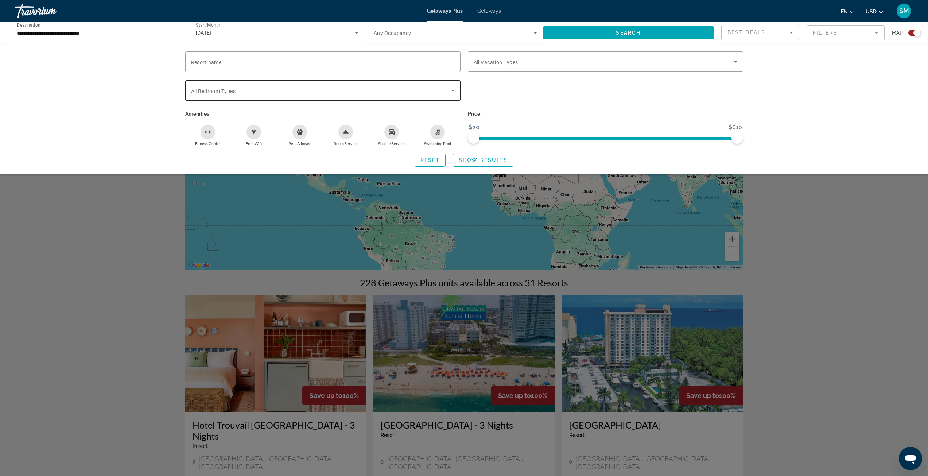
click at [286, 93] on span "Search widget" at bounding box center [321, 90] width 260 height 9
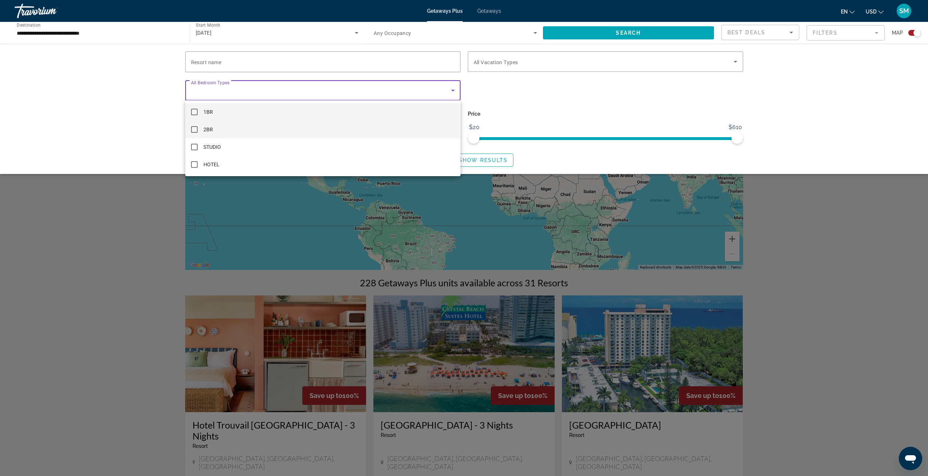
click at [196, 131] on mat-pseudo-checkbox at bounding box center [194, 129] width 7 height 7
click at [601, 104] on div at bounding box center [464, 238] width 928 height 476
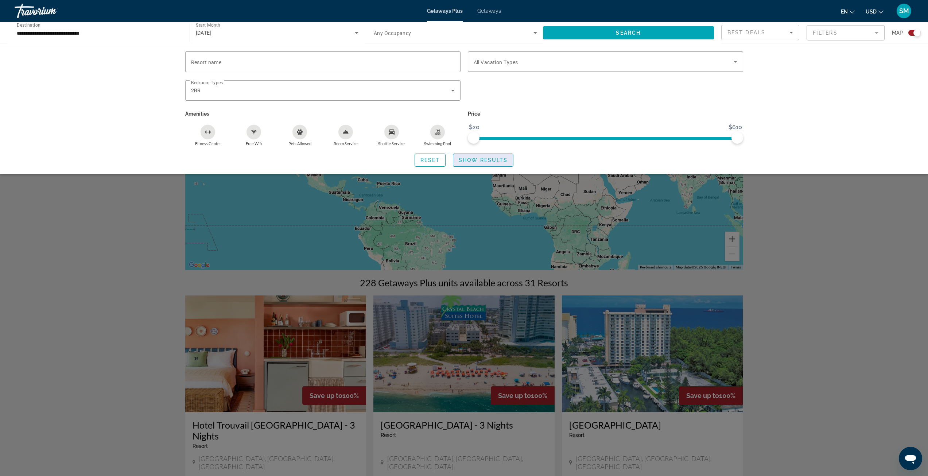
click at [495, 157] on span "Show Results" at bounding box center [483, 160] width 49 height 6
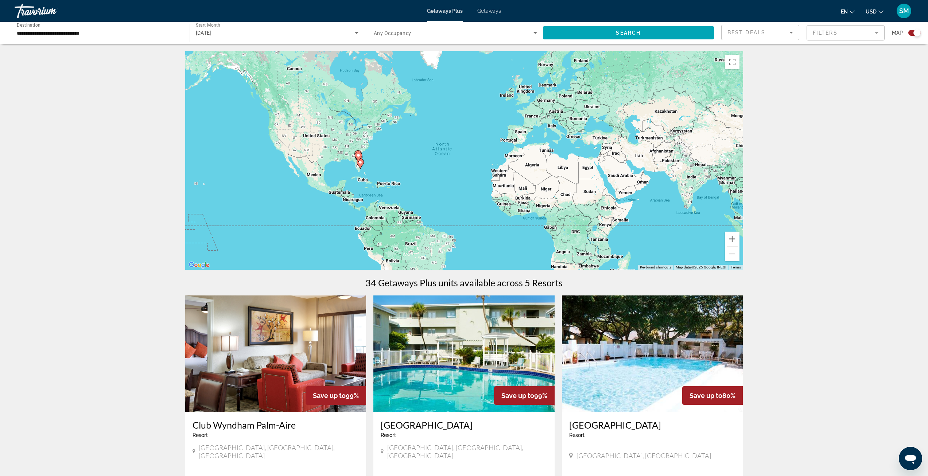
scroll to position [146, 0]
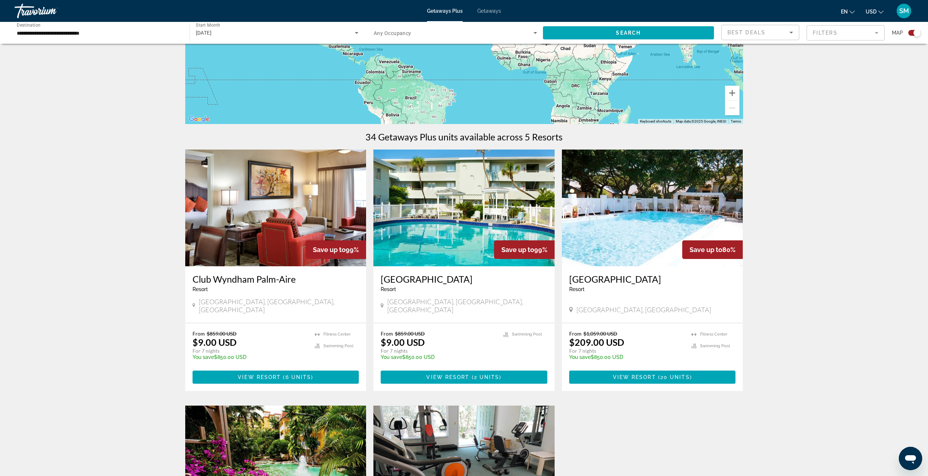
click at [257, 238] on img "Main content" at bounding box center [275, 208] width 181 height 117
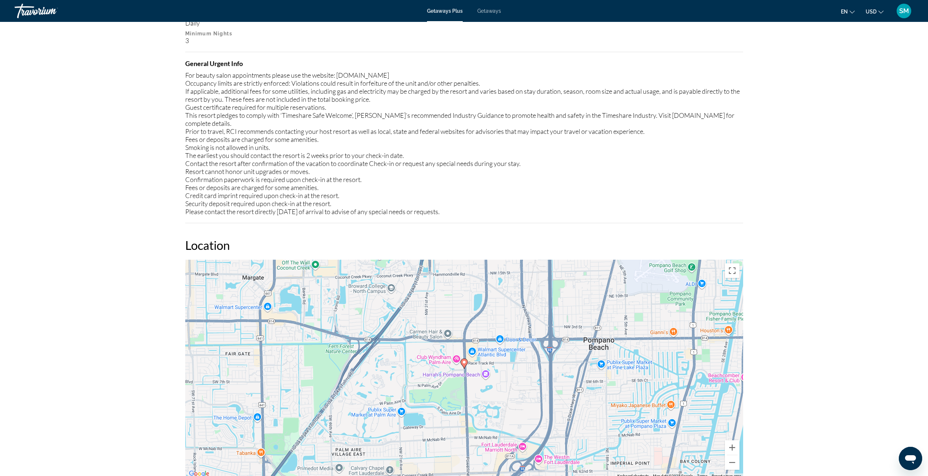
scroll to position [657, 0]
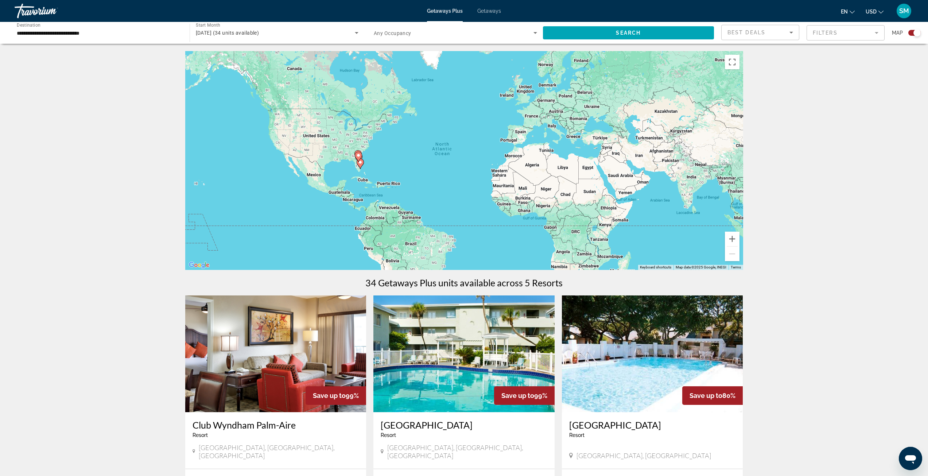
click at [824, 37] on mat-form-field "Filters" at bounding box center [846, 32] width 78 height 15
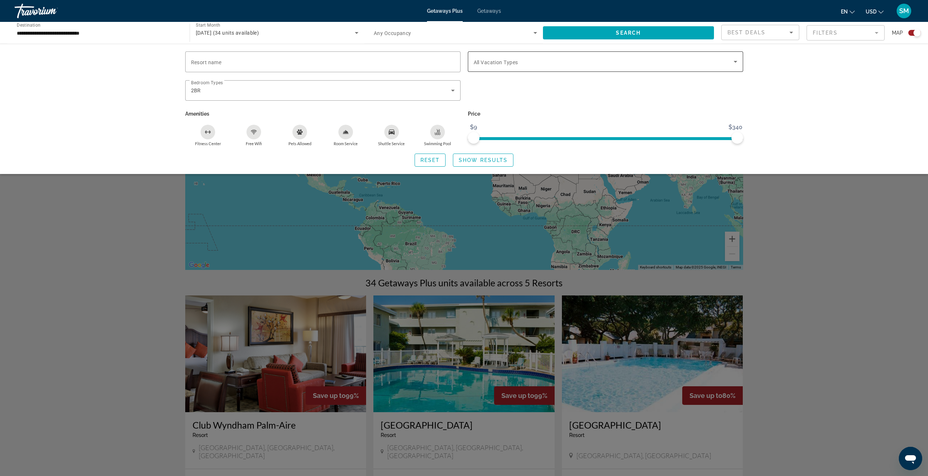
click at [553, 67] on div "Search widget" at bounding box center [606, 61] width 264 height 20
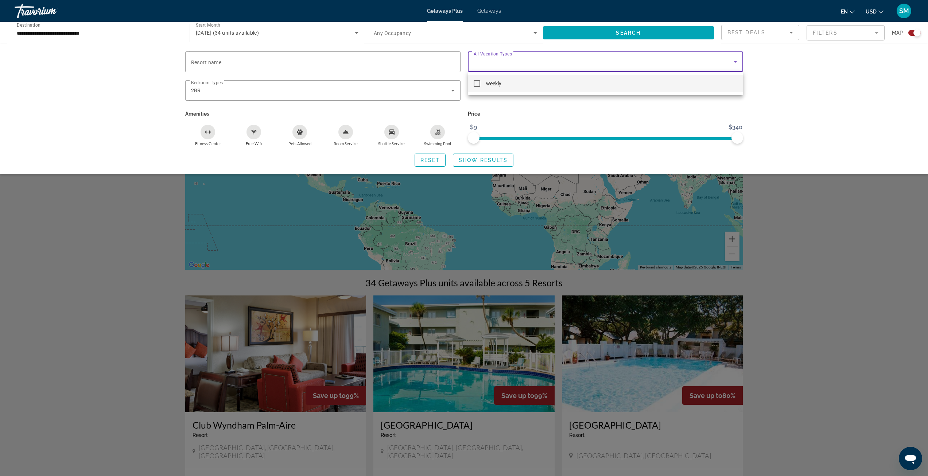
click at [553, 67] on div at bounding box center [464, 238] width 928 height 476
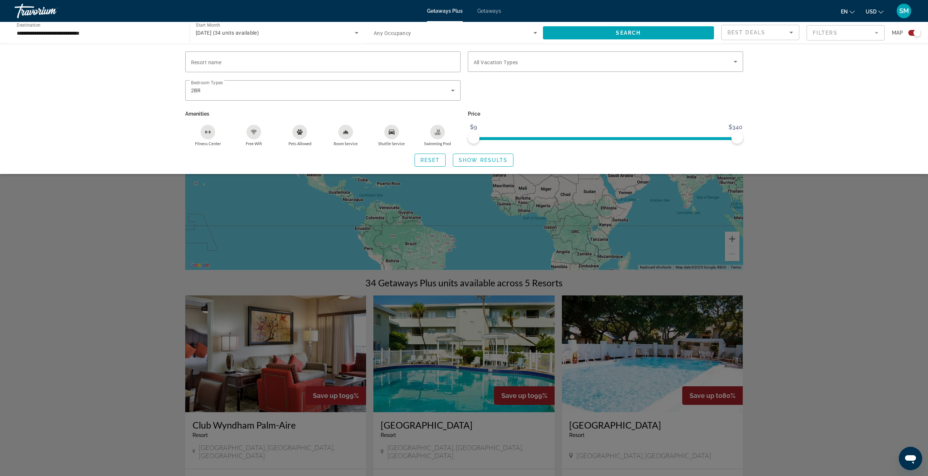
click at [305, 384] on div "Search widget" at bounding box center [464, 292] width 928 height 367
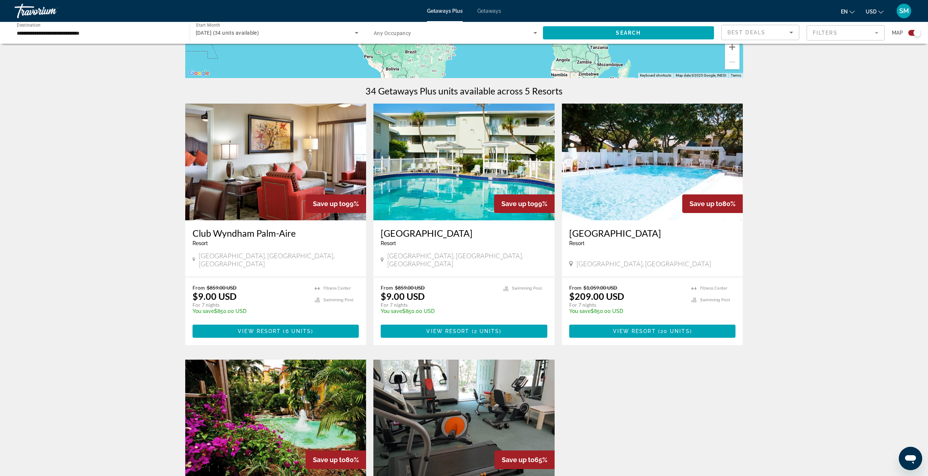
scroll to position [219, 0]
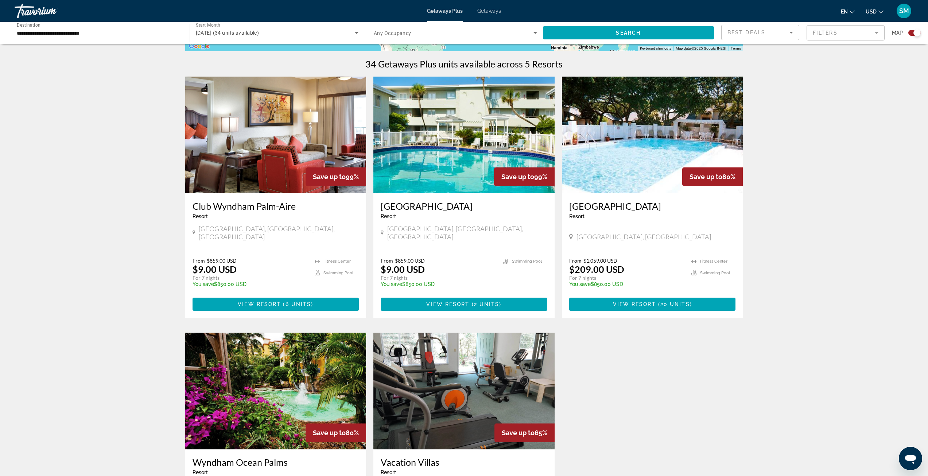
click at [490, 174] on img "Main content" at bounding box center [464, 135] width 181 height 117
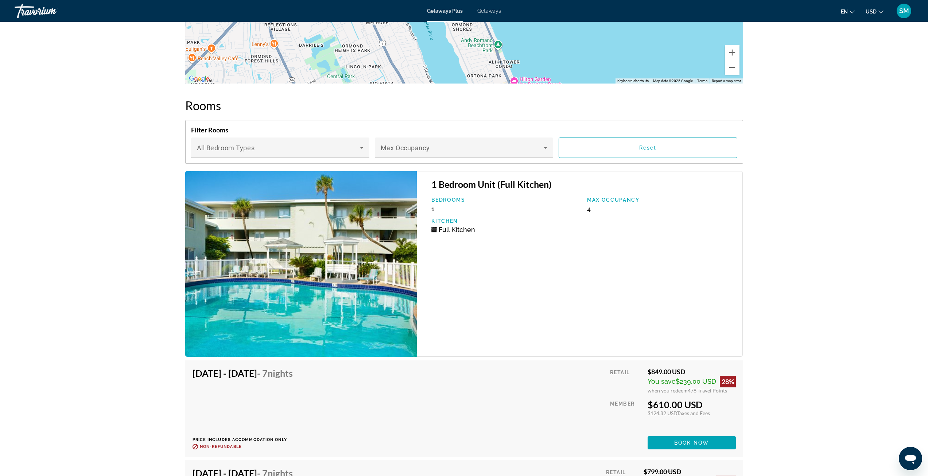
scroll to position [1094, 0]
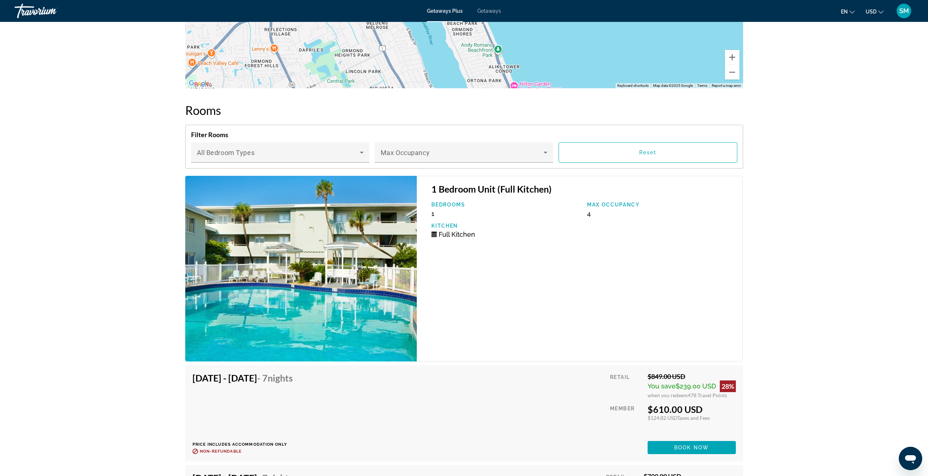
click at [309, 264] on img "Main content" at bounding box center [301, 269] width 232 height 186
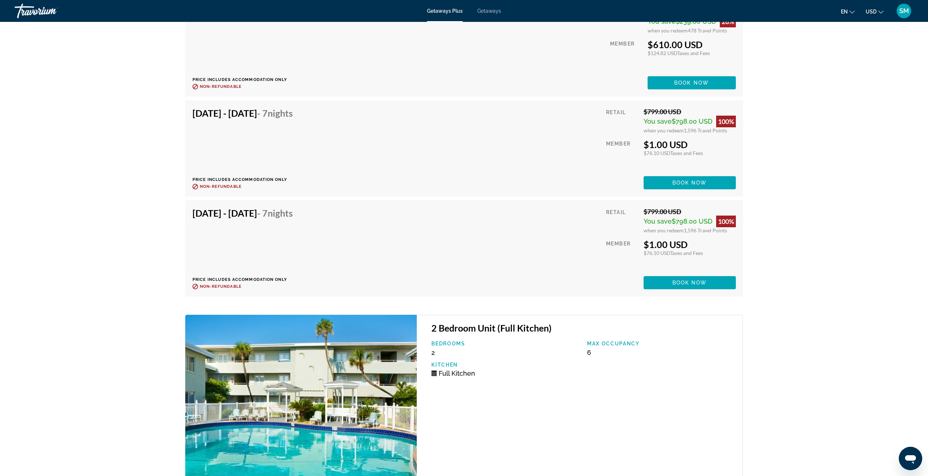
scroll to position [1605, 0]
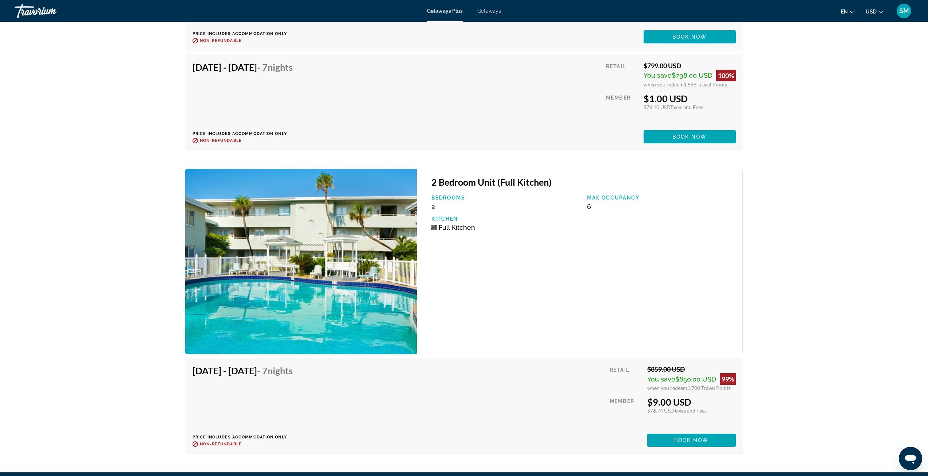
click at [348, 316] on img "Main content" at bounding box center [301, 262] width 232 height 186
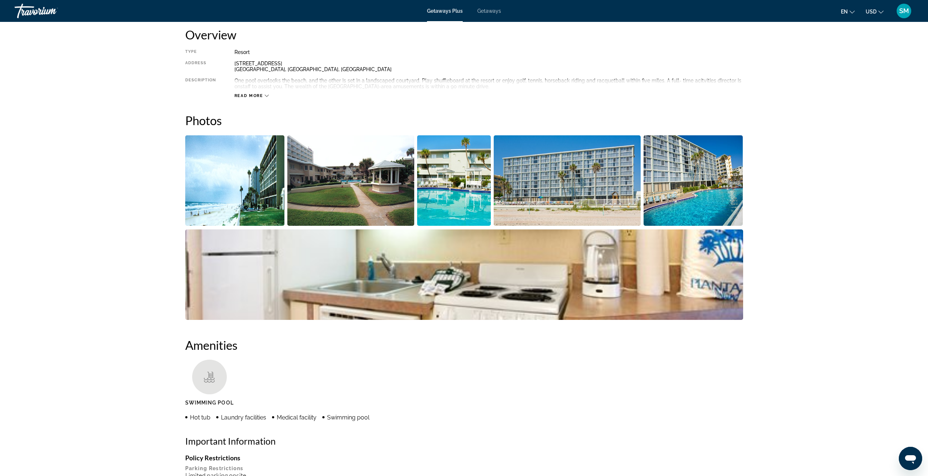
scroll to position [182, 0]
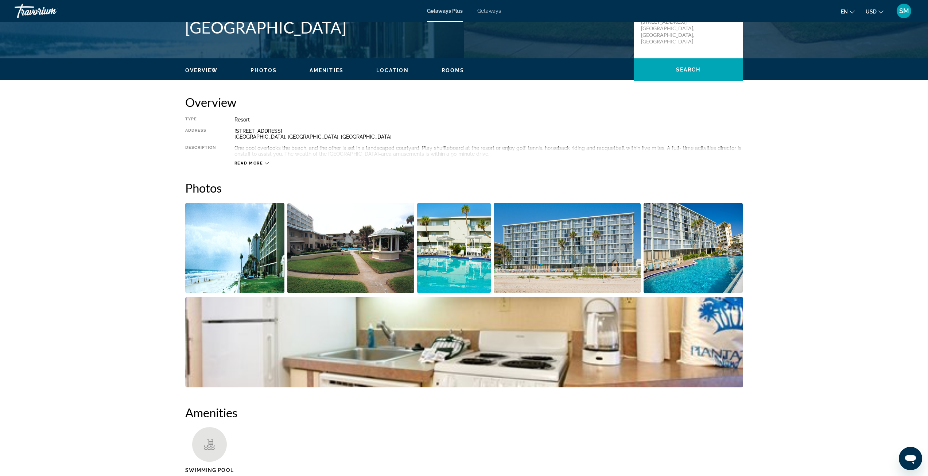
click at [241, 266] on img "Open full-screen image slider" at bounding box center [235, 248] width 100 height 90
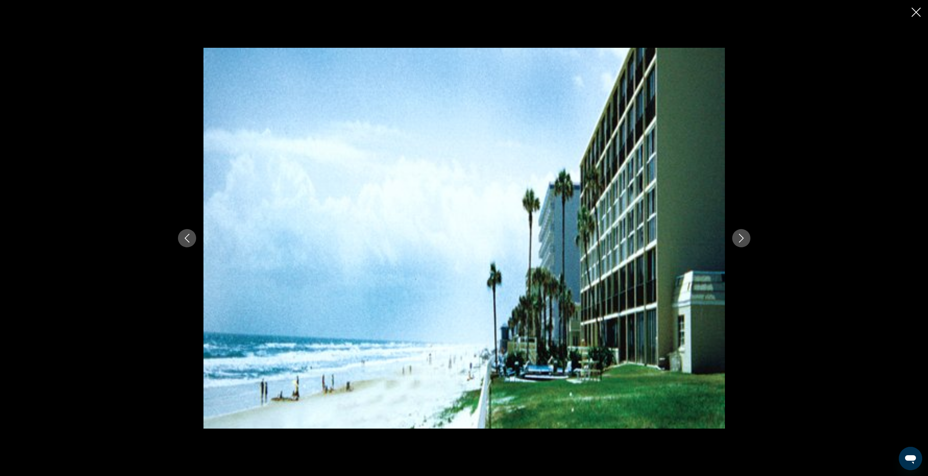
click at [743, 242] on icon "Next image" at bounding box center [741, 238] width 9 height 9
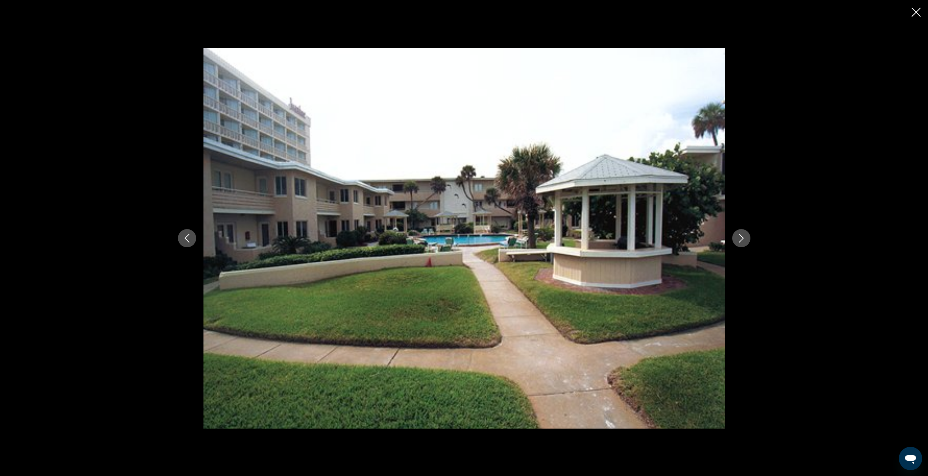
click at [743, 242] on icon "Next image" at bounding box center [741, 238] width 9 height 9
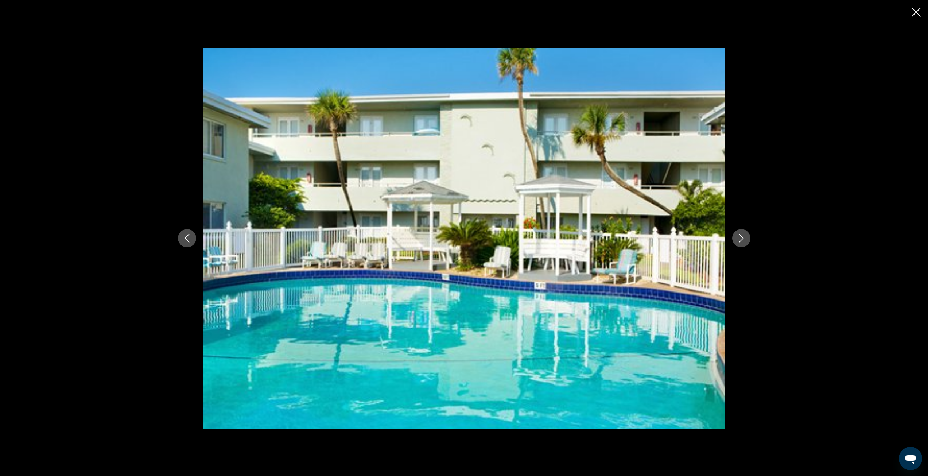
click at [743, 242] on icon "Next image" at bounding box center [741, 238] width 9 height 9
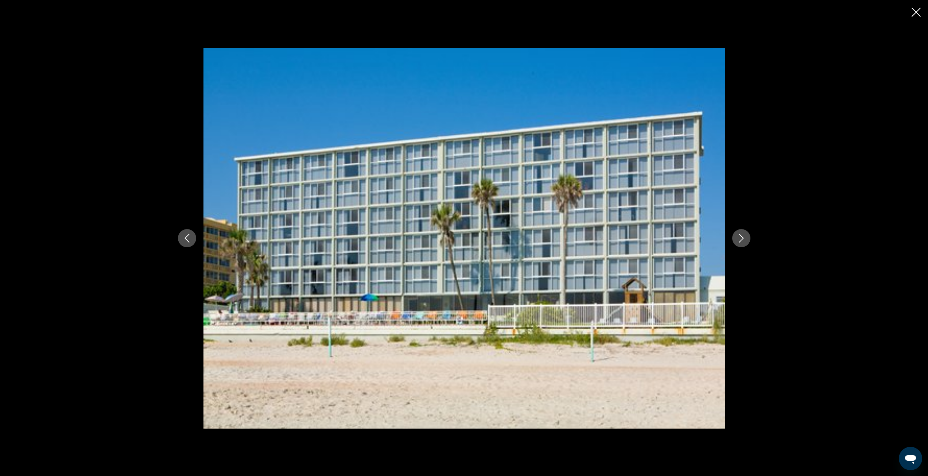
click at [743, 242] on icon "Next image" at bounding box center [741, 238] width 9 height 9
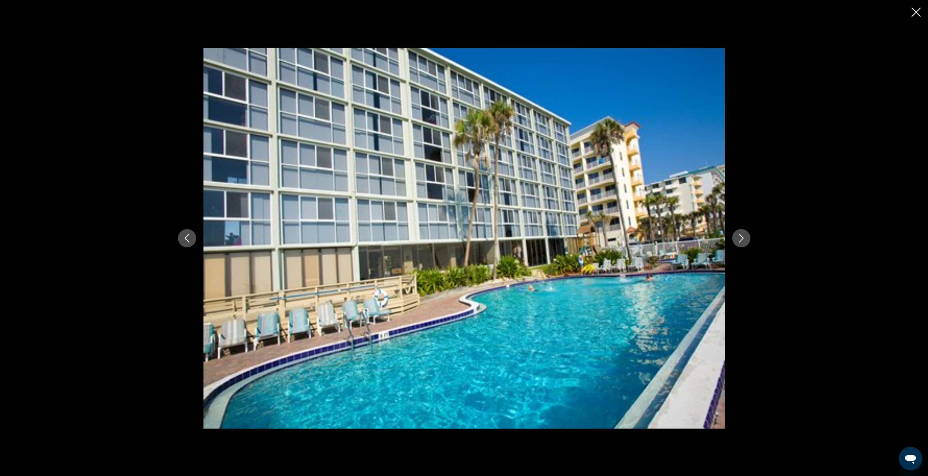
click at [743, 242] on icon "Next image" at bounding box center [741, 238] width 9 height 9
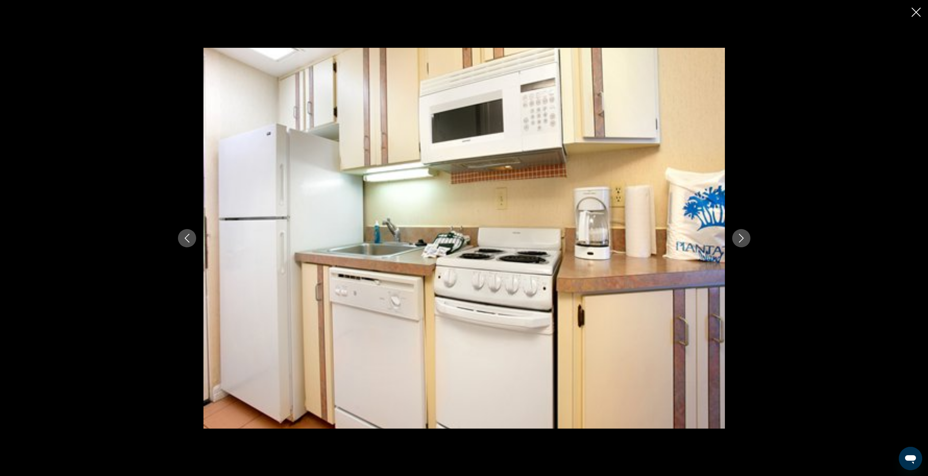
click at [743, 242] on icon "Next image" at bounding box center [741, 238] width 9 height 9
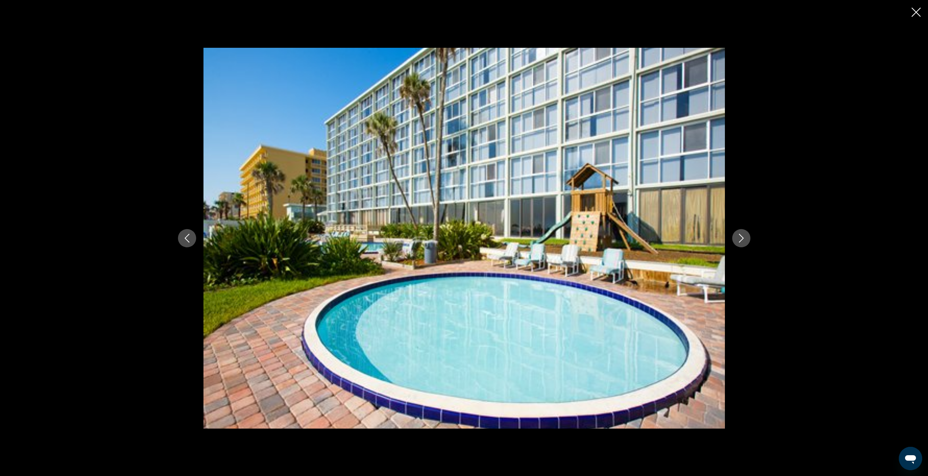
click at [743, 242] on icon "Next image" at bounding box center [741, 238] width 9 height 9
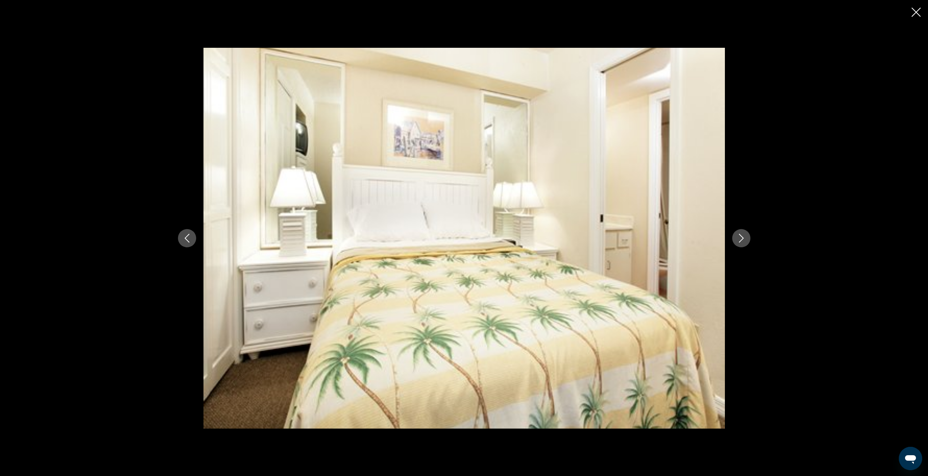
click at [743, 242] on icon "Next image" at bounding box center [741, 238] width 9 height 9
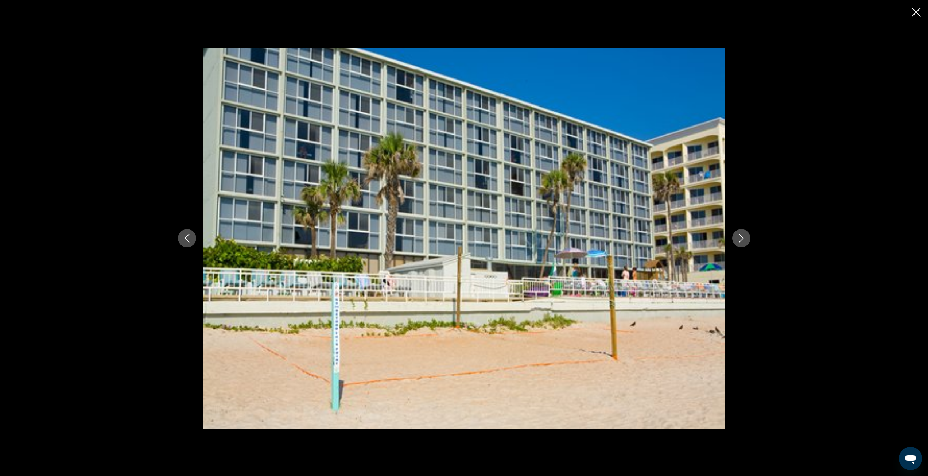
click at [743, 242] on icon "Next image" at bounding box center [741, 238] width 9 height 9
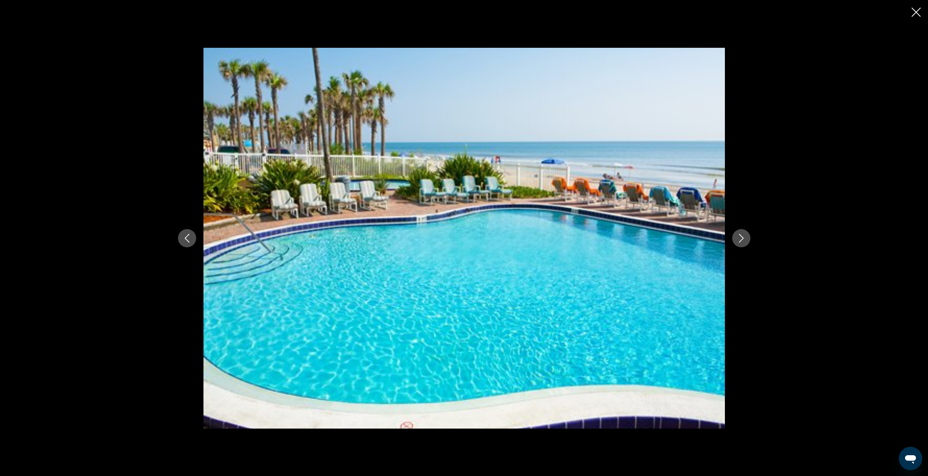
click at [743, 242] on icon "Next image" at bounding box center [741, 238] width 9 height 9
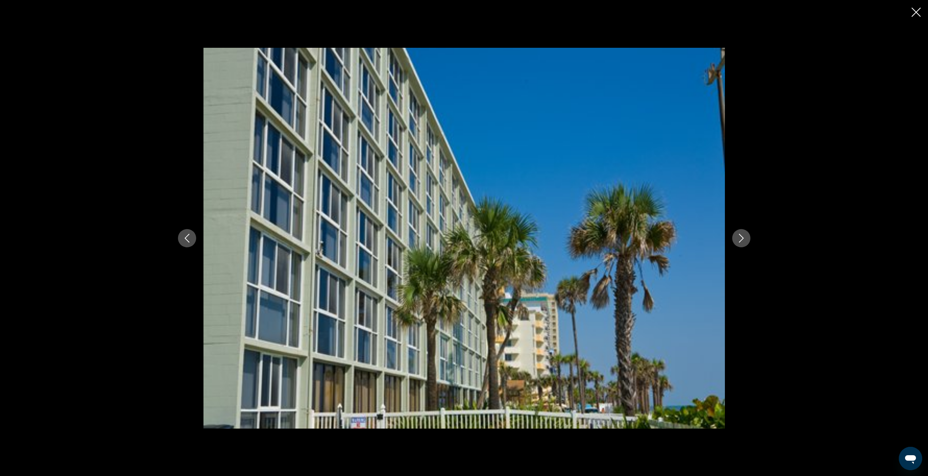
click at [743, 242] on icon "Next image" at bounding box center [741, 238] width 9 height 9
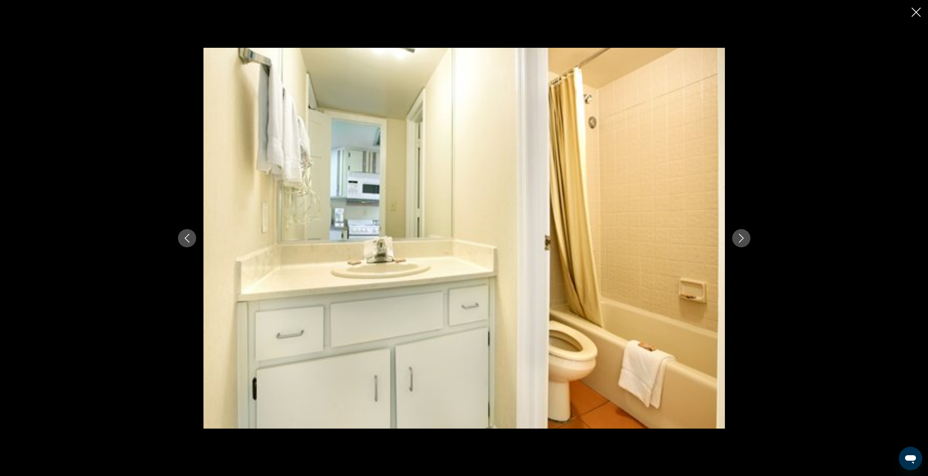
click at [743, 242] on icon "Next image" at bounding box center [741, 238] width 9 height 9
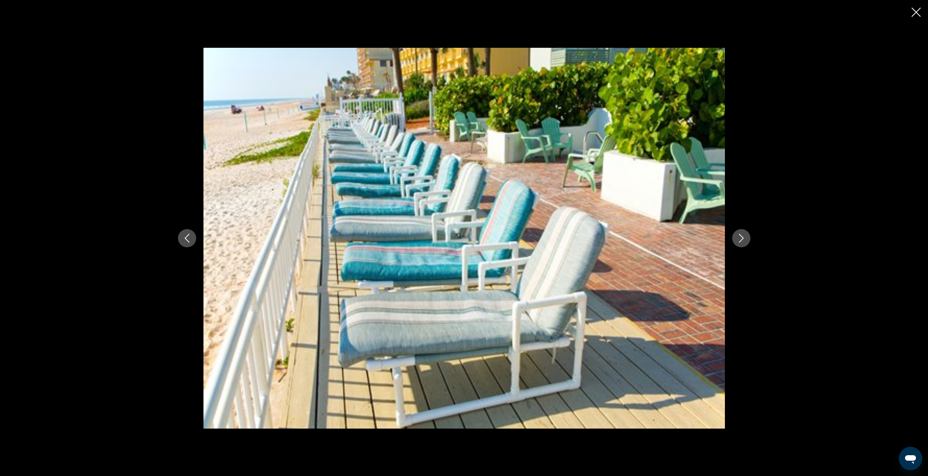
click at [743, 242] on icon "Next image" at bounding box center [741, 238] width 9 height 9
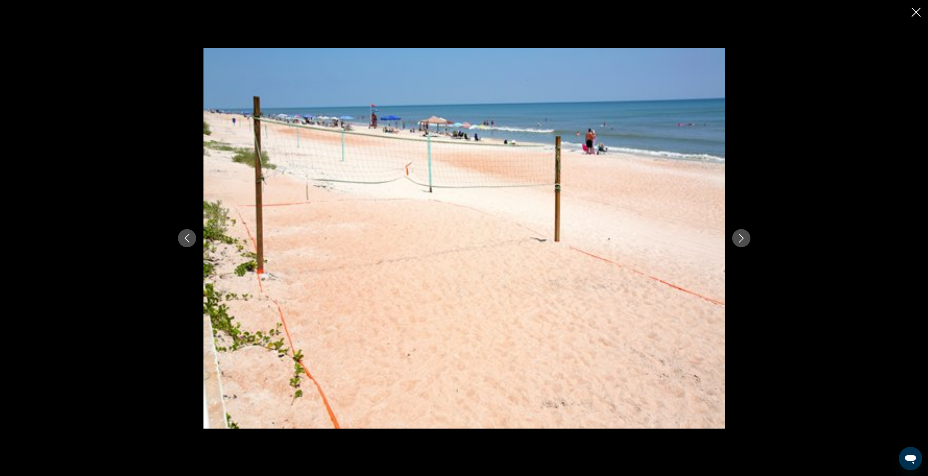
click at [743, 242] on icon "Next image" at bounding box center [741, 238] width 9 height 9
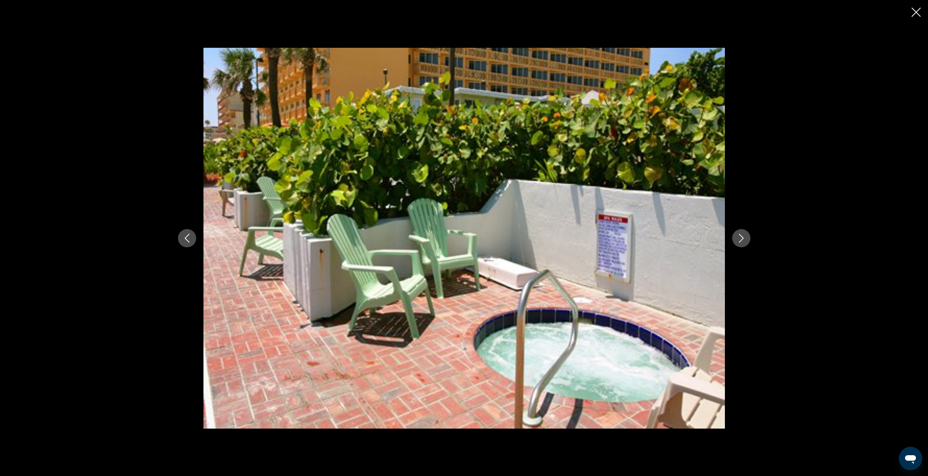
click at [743, 242] on icon "Next image" at bounding box center [741, 238] width 9 height 9
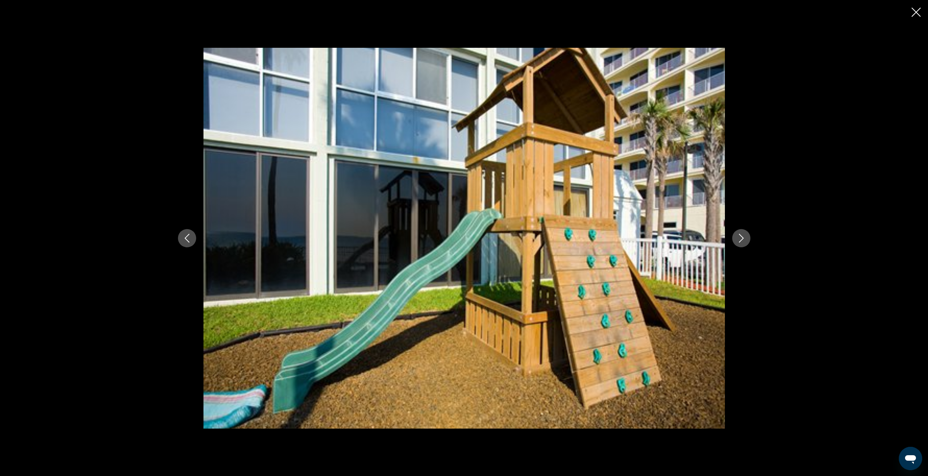
click at [743, 242] on icon "Next image" at bounding box center [741, 238] width 9 height 9
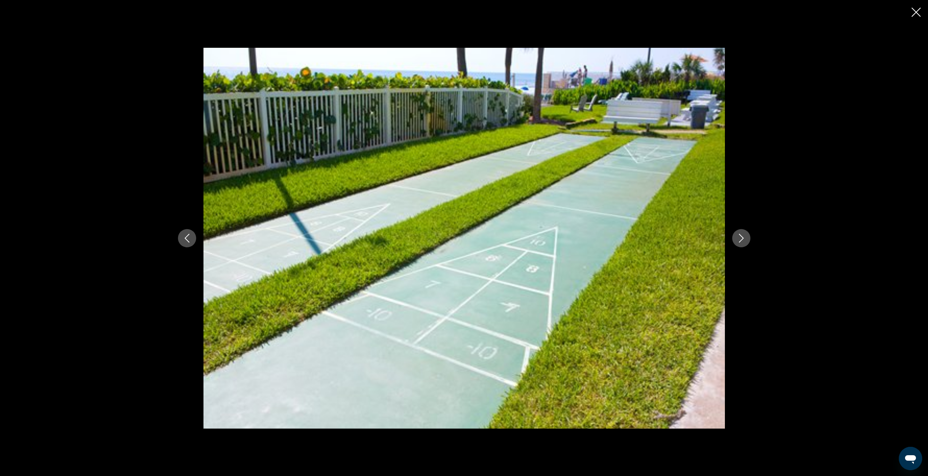
click at [919, 11] on icon "Close slideshow" at bounding box center [916, 12] width 9 height 9
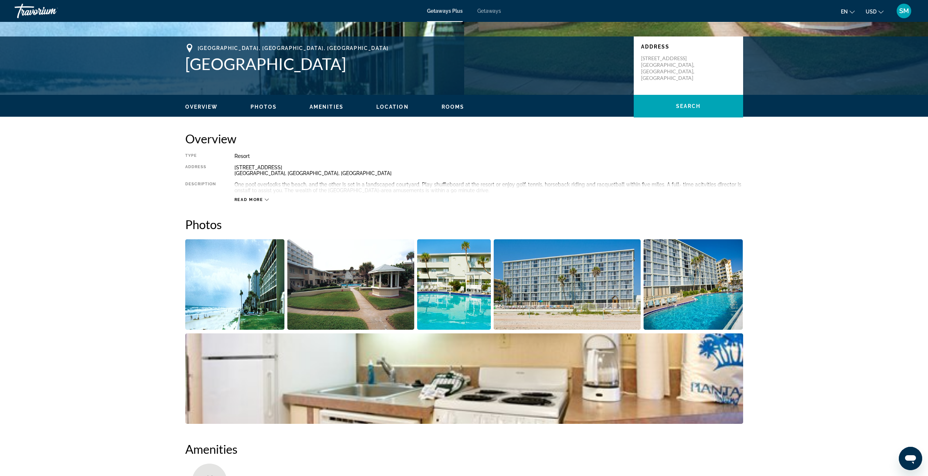
scroll to position [0, 0]
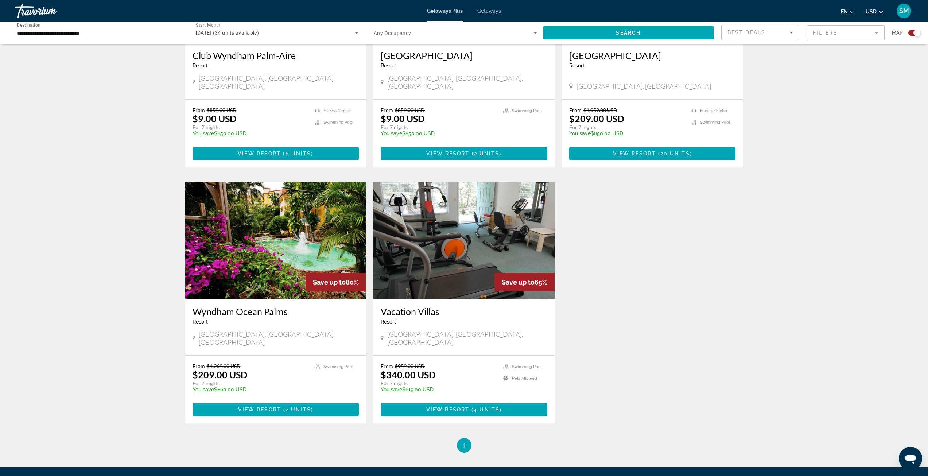
scroll to position [328, 0]
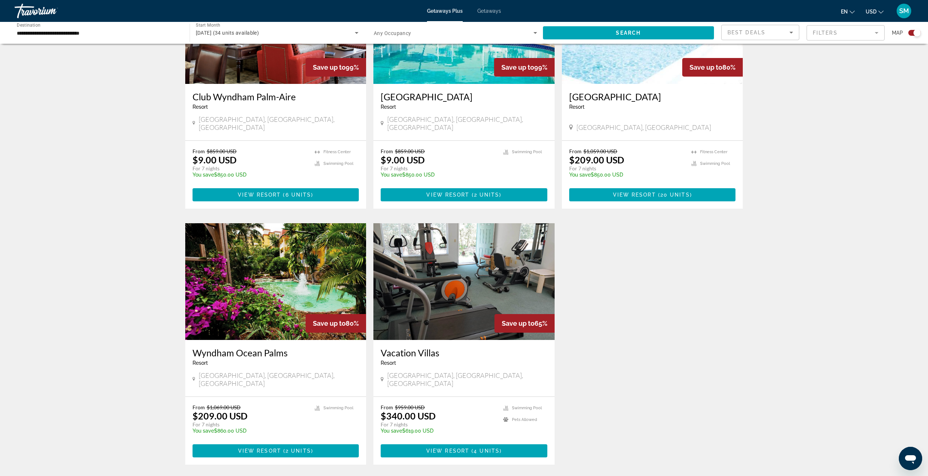
click at [263, 283] on img "Main content" at bounding box center [275, 281] width 181 height 117
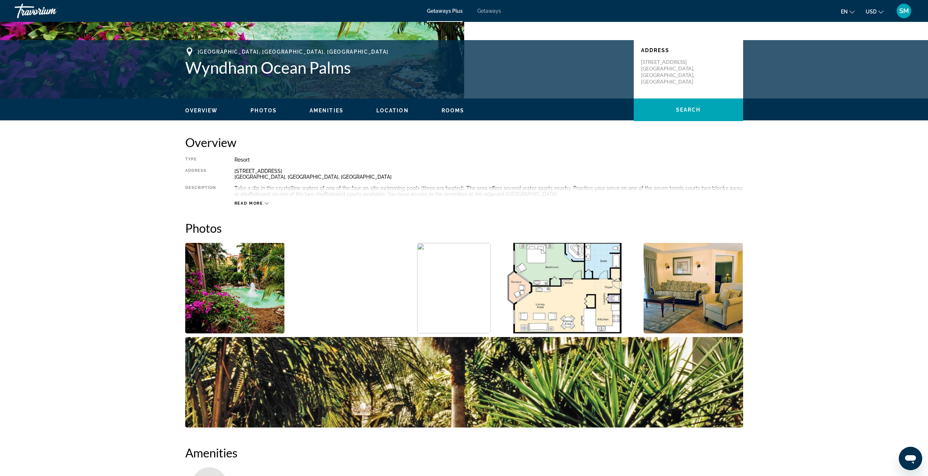
scroll to position [36, 0]
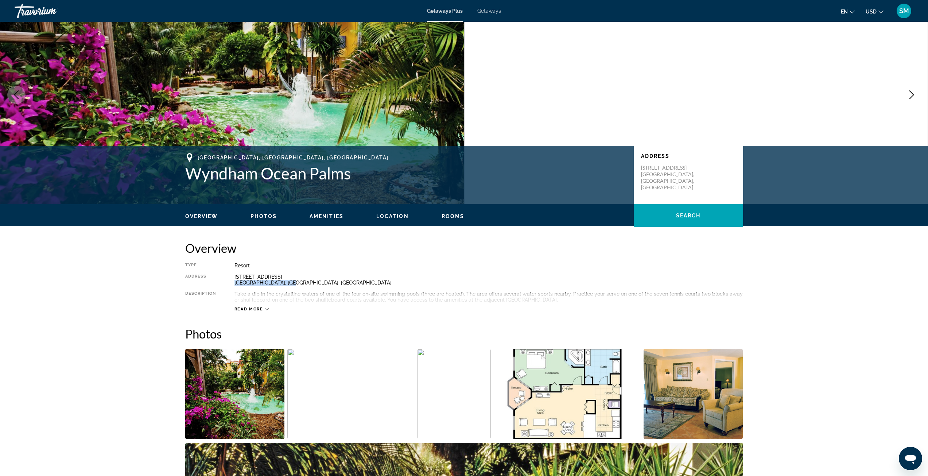
drag, startPoint x: 235, startPoint y: 284, endPoint x: 296, endPoint y: 282, distance: 61.3
click at [296, 282] on div "[STREET_ADDRESS] [GEOGRAPHIC_DATA], [GEOGRAPHIC_DATA], [GEOGRAPHIC_DATA]" at bounding box center [489, 280] width 509 height 12
copy div "[GEOGRAPHIC_DATA], [GEOGRAPHIC_DATA], [GEOGRAPHIC_DATA]"
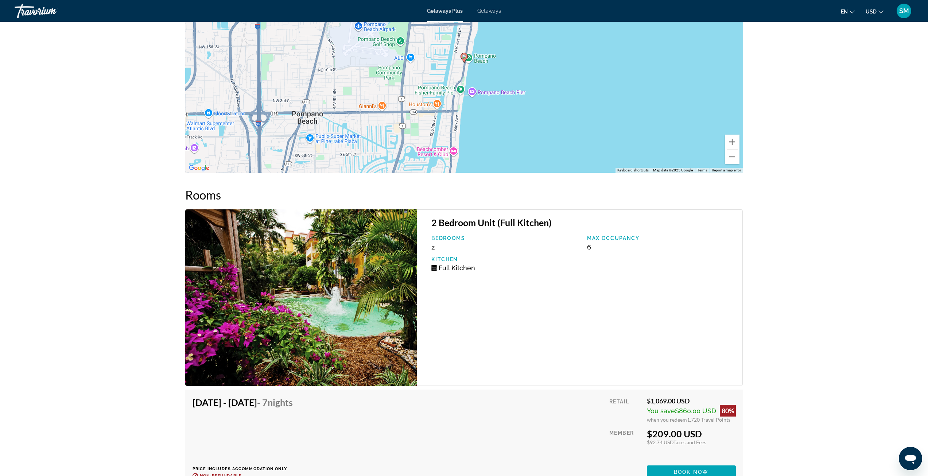
scroll to position [1038, 0]
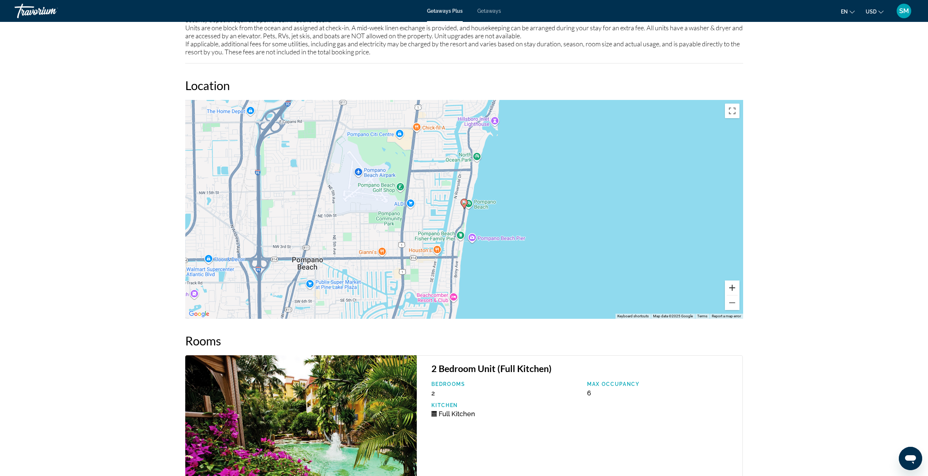
click at [736, 281] on button "Zoom in" at bounding box center [732, 288] width 15 height 15
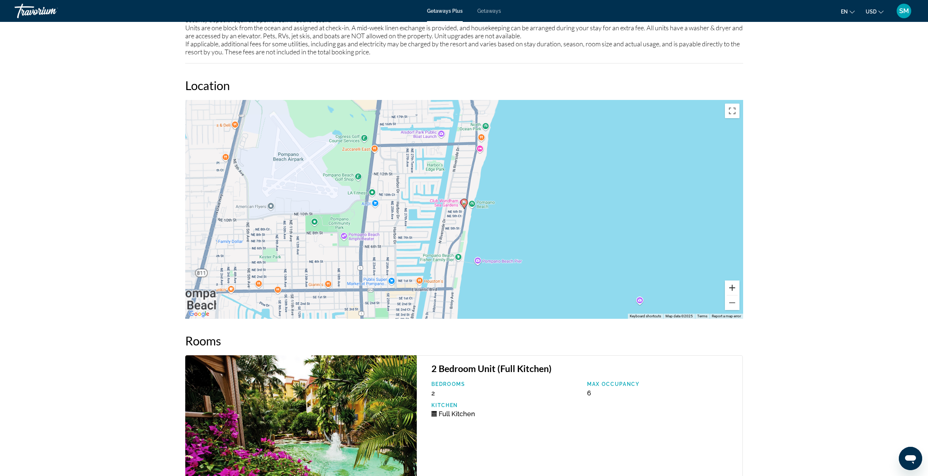
click at [736, 281] on button "Zoom in" at bounding box center [732, 288] width 15 height 15
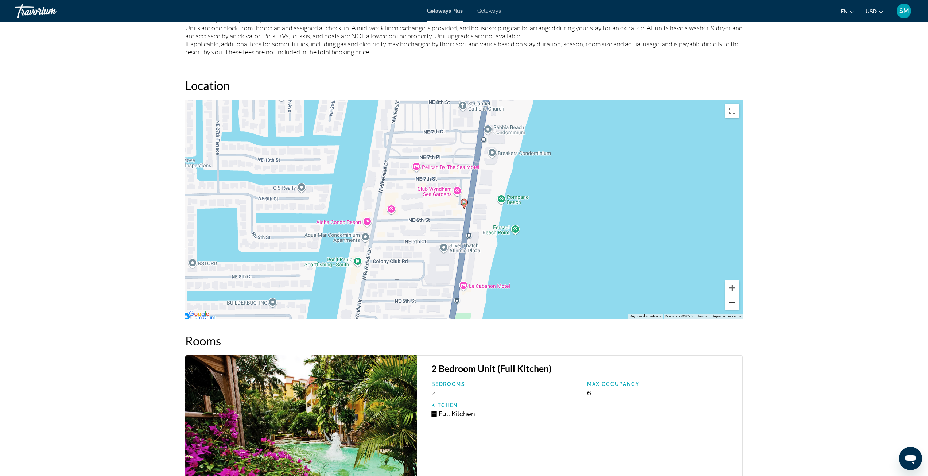
click at [735, 295] on button "Zoom out" at bounding box center [732, 302] width 15 height 15
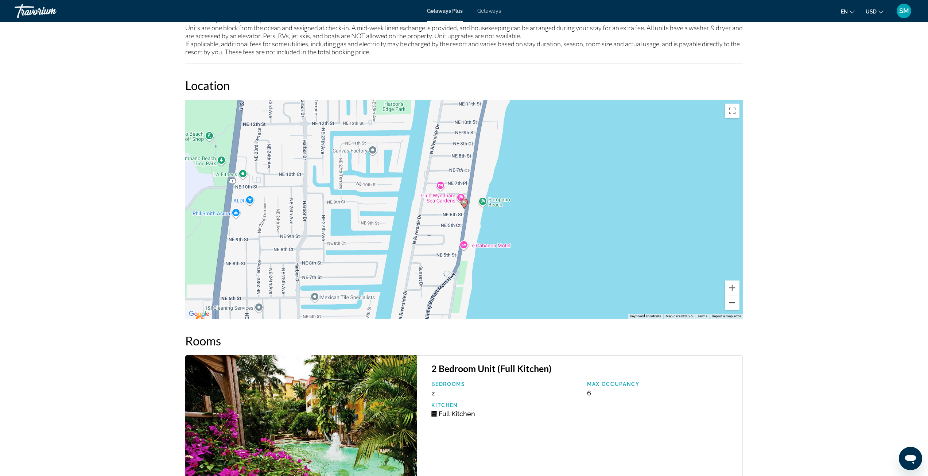
click at [735, 295] on button "Zoom out" at bounding box center [732, 302] width 15 height 15
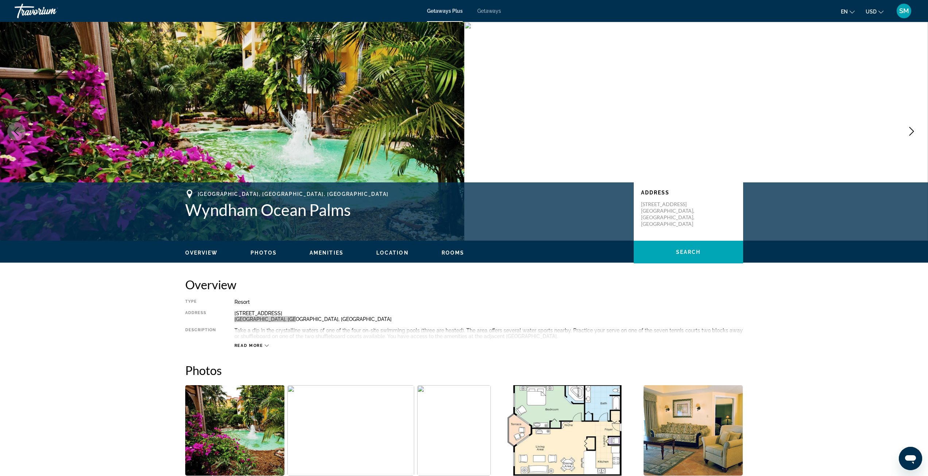
scroll to position [182, 0]
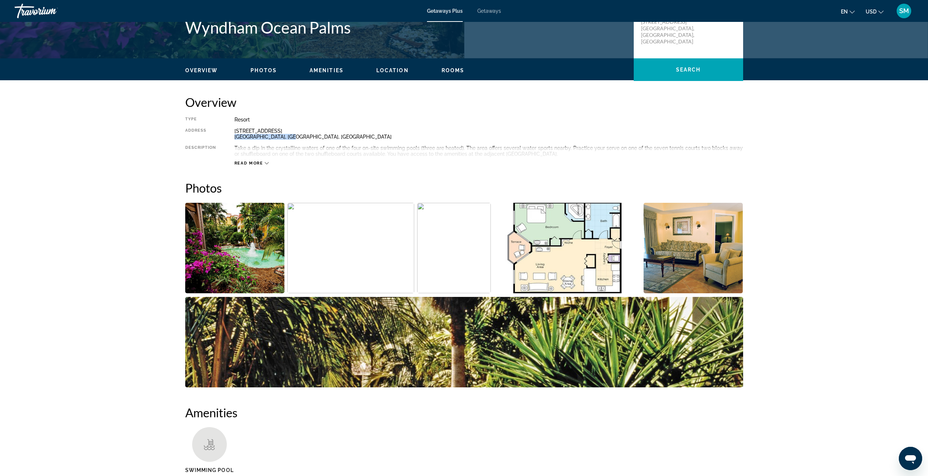
click at [258, 251] on img "Open full-screen image slider" at bounding box center [235, 248] width 100 height 90
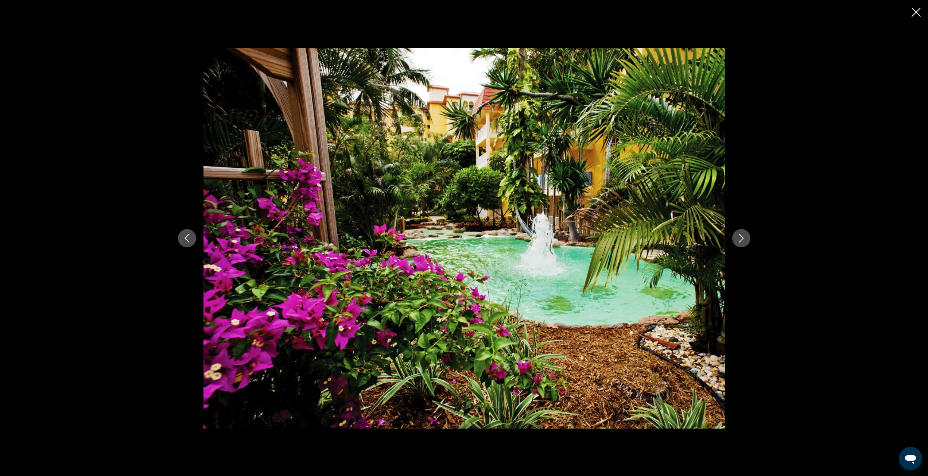
click at [746, 238] on button "Next image" at bounding box center [741, 238] width 18 height 18
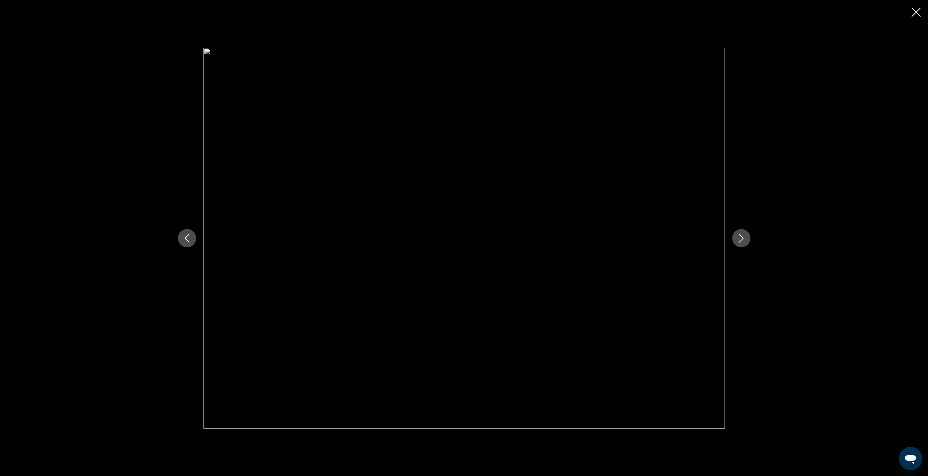
click at [746, 238] on button "Next image" at bounding box center [741, 238] width 18 height 18
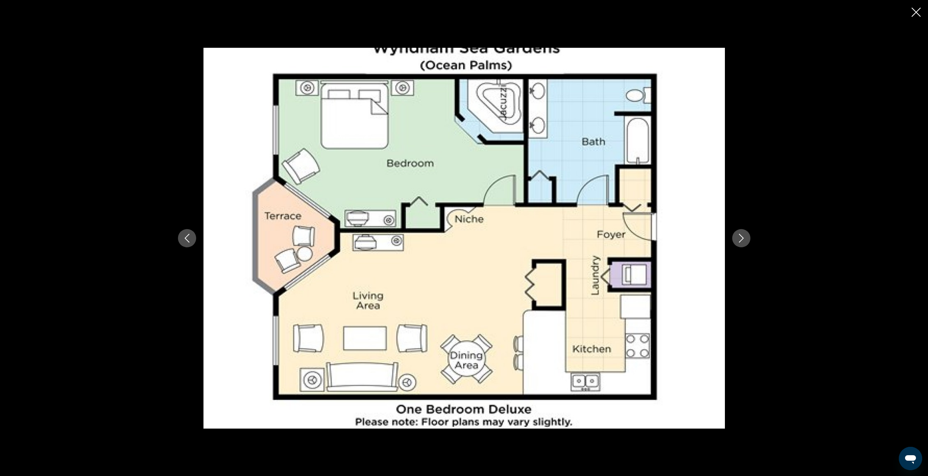
click at [746, 238] on button "Next image" at bounding box center [741, 238] width 18 height 18
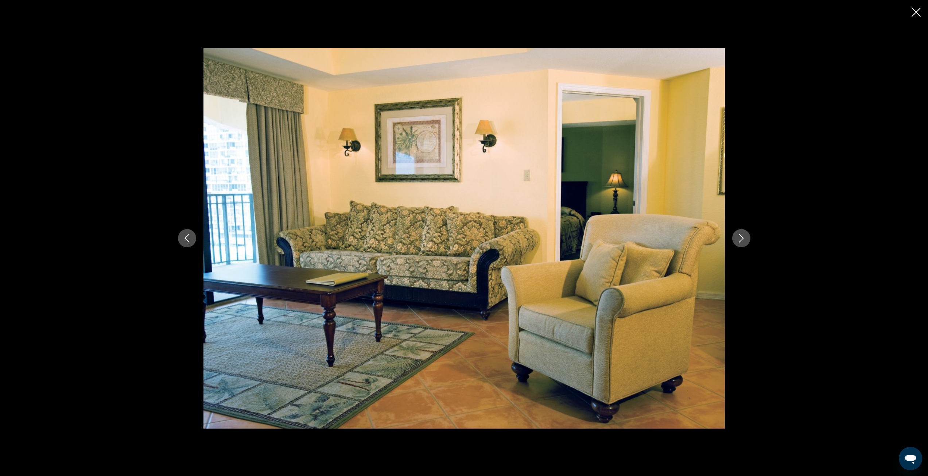
click at [746, 238] on button "Next image" at bounding box center [741, 238] width 18 height 18
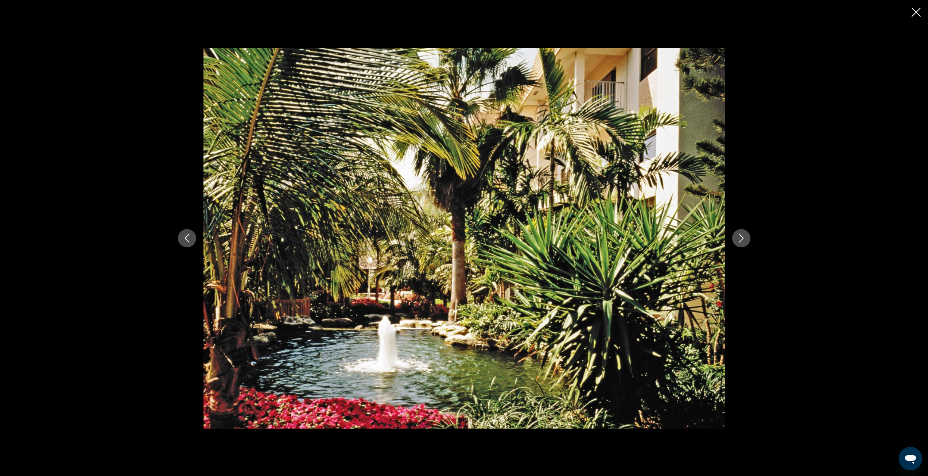
click at [746, 238] on button "Next image" at bounding box center [741, 238] width 18 height 18
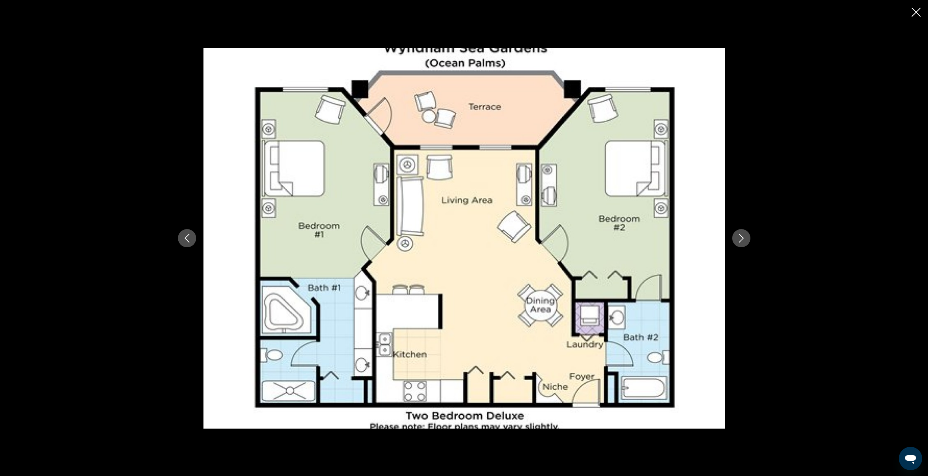
click at [746, 238] on button "Next image" at bounding box center [741, 238] width 18 height 18
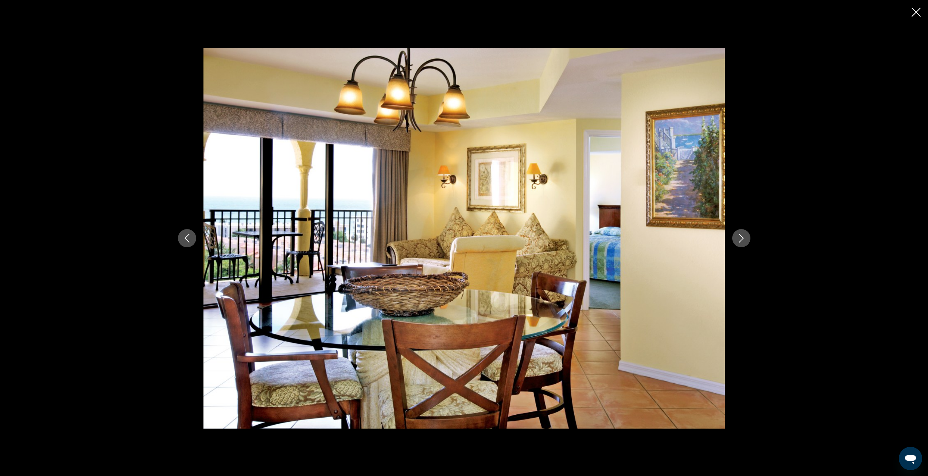
click at [746, 238] on button "Next image" at bounding box center [741, 238] width 18 height 18
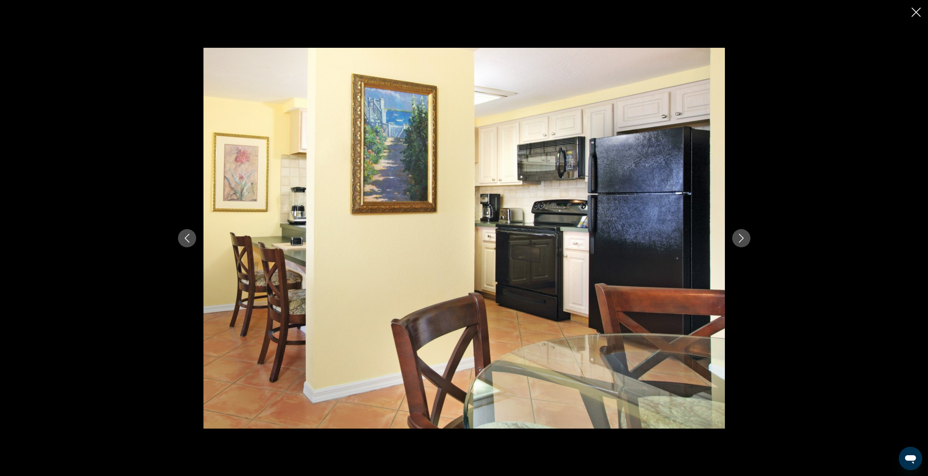
click at [746, 238] on button "Next image" at bounding box center [741, 238] width 18 height 18
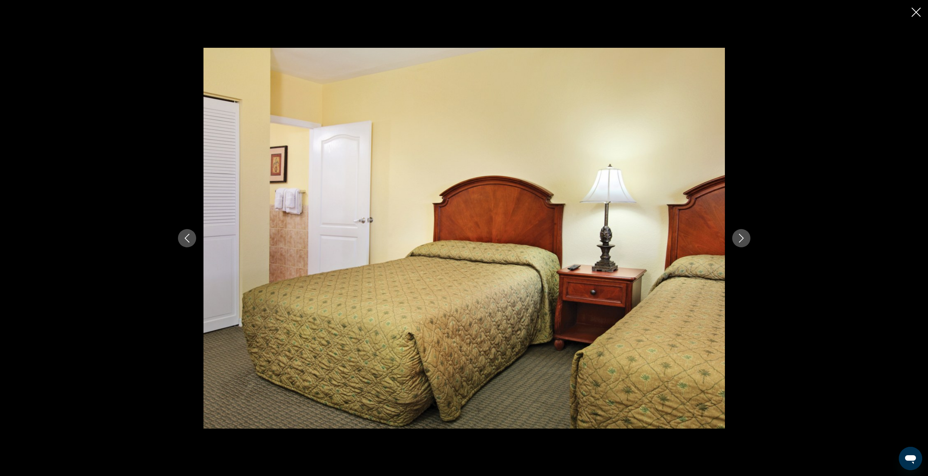
click at [746, 238] on button "Next image" at bounding box center [741, 238] width 18 height 18
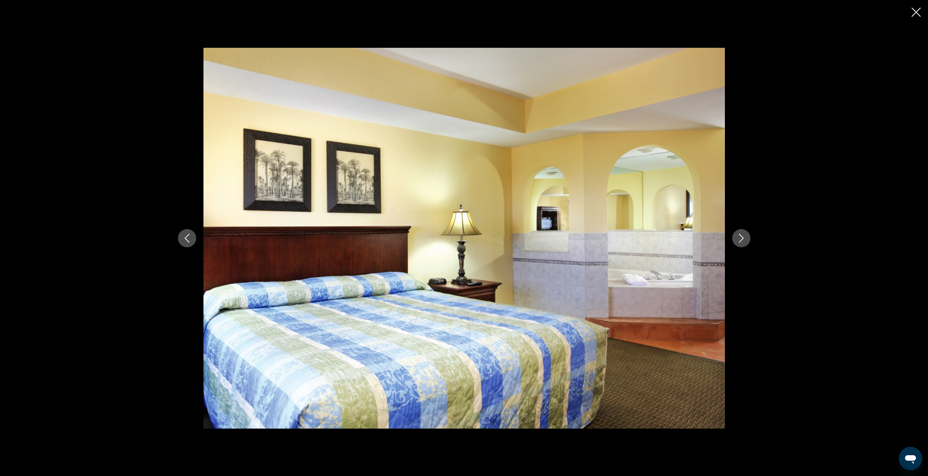
click at [746, 238] on button "Next image" at bounding box center [741, 238] width 18 height 18
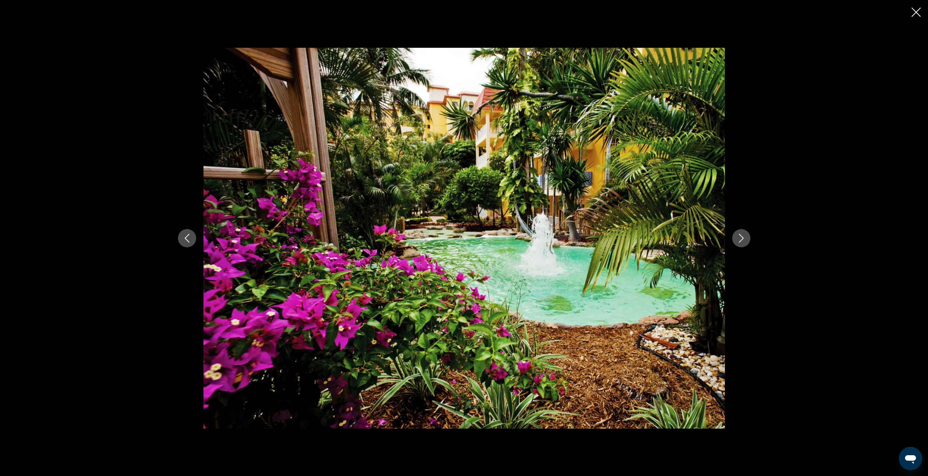
click at [183, 241] on icon "Previous image" at bounding box center [187, 238] width 9 height 9
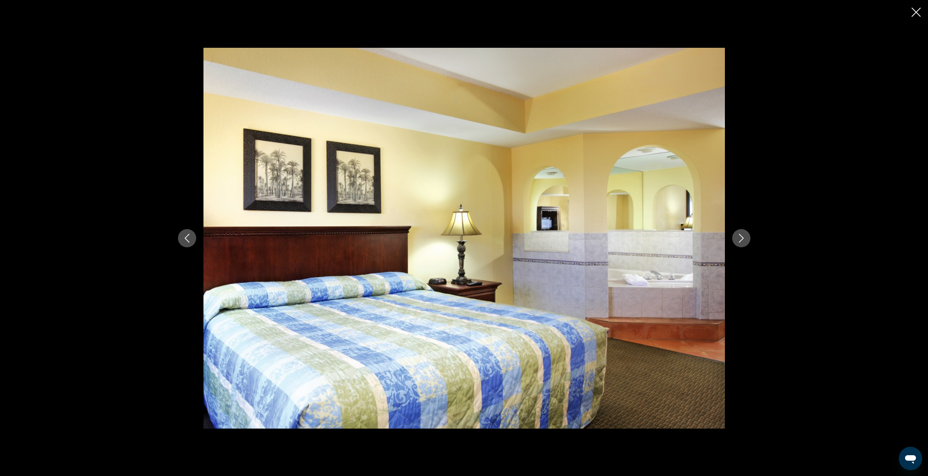
click at [183, 241] on icon "Previous image" at bounding box center [187, 238] width 9 height 9
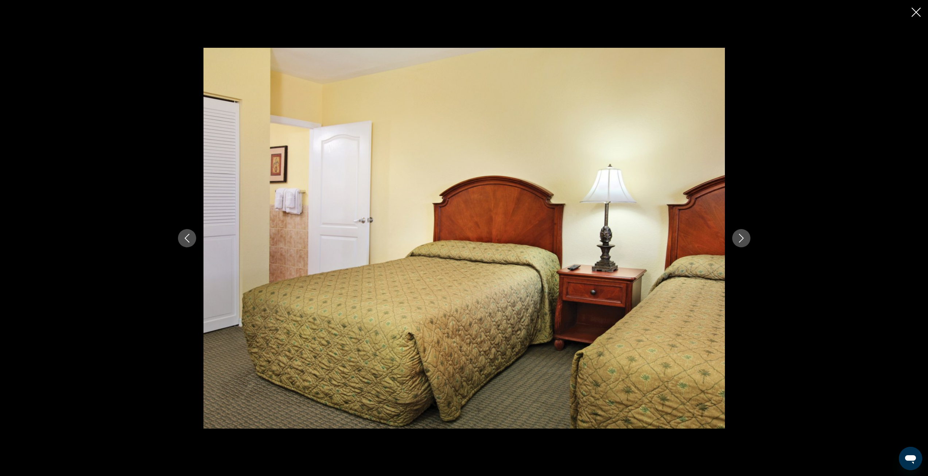
click at [183, 241] on icon "Previous image" at bounding box center [187, 238] width 9 height 9
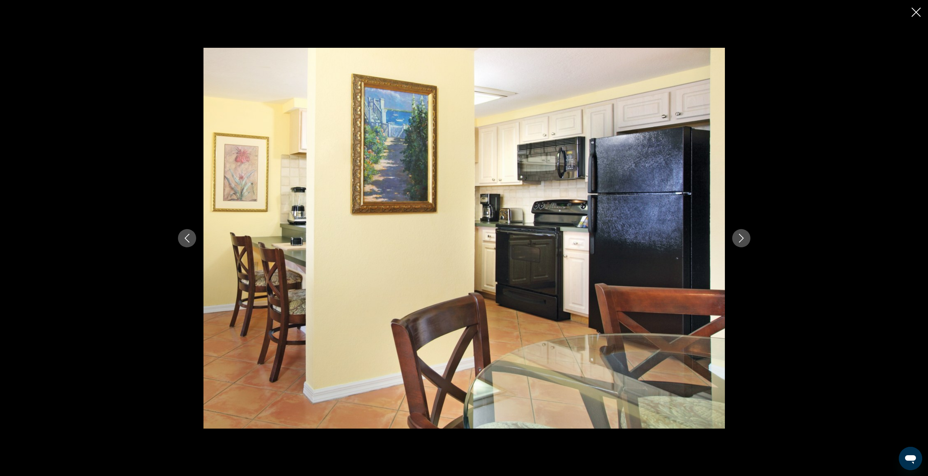
click at [183, 241] on icon "Previous image" at bounding box center [187, 238] width 9 height 9
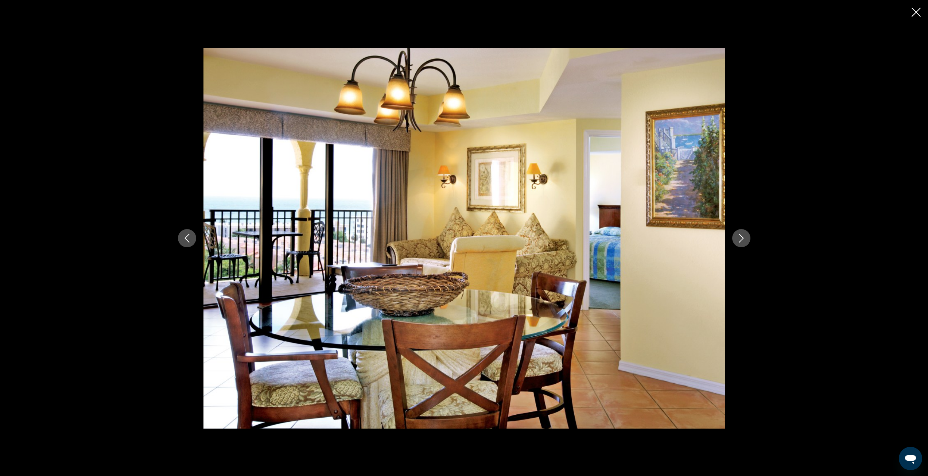
click at [330, 233] on img "Main content" at bounding box center [465, 238] width 522 height 381
click at [916, 14] on icon "Close slideshow" at bounding box center [916, 12] width 9 height 9
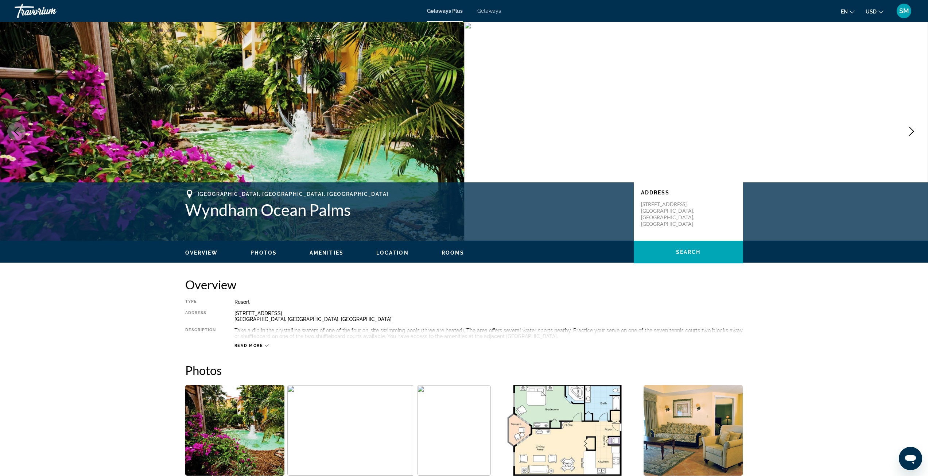
click at [335, 310] on div "[STREET_ADDRESS] [GEOGRAPHIC_DATA], [GEOGRAPHIC_DATA], [GEOGRAPHIC_DATA]" at bounding box center [489, 316] width 509 height 12
drag, startPoint x: 235, startPoint y: 313, endPoint x: 305, endPoint y: 320, distance: 70.7
click at [305, 320] on div "[STREET_ADDRESS] [GEOGRAPHIC_DATA], [GEOGRAPHIC_DATA], [GEOGRAPHIC_DATA]" at bounding box center [489, 316] width 509 height 12
copy div "[STREET_ADDRESS] [GEOGRAPHIC_DATA], [GEOGRAPHIC_DATA], [GEOGRAPHIC_DATA]"
drag, startPoint x: 355, startPoint y: 213, endPoint x: 187, endPoint y: 217, distance: 167.8
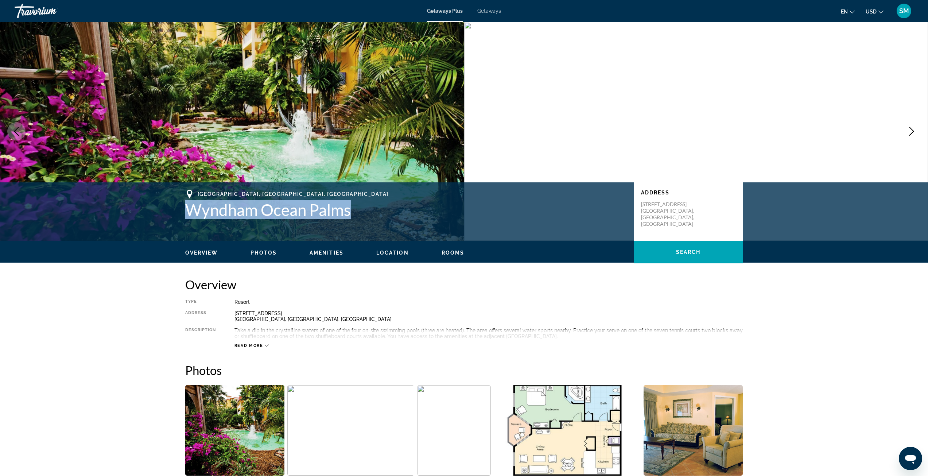
click at [187, 217] on h1 "Wyndham Ocean Palms" at bounding box center [405, 209] width 441 height 19
copy h1 "Wyndham Ocean Palms"
drag, startPoint x: 234, startPoint y: 312, endPoint x: 298, endPoint y: 318, distance: 63.7
click at [298, 318] on div "[STREET_ADDRESS] [GEOGRAPHIC_DATA], [GEOGRAPHIC_DATA], [GEOGRAPHIC_DATA]" at bounding box center [489, 316] width 509 height 12
copy div "[STREET_ADDRESS] [GEOGRAPHIC_DATA], [GEOGRAPHIC_DATA], [GEOGRAPHIC_DATA]"
